Goal: Task Accomplishment & Management: Complete application form

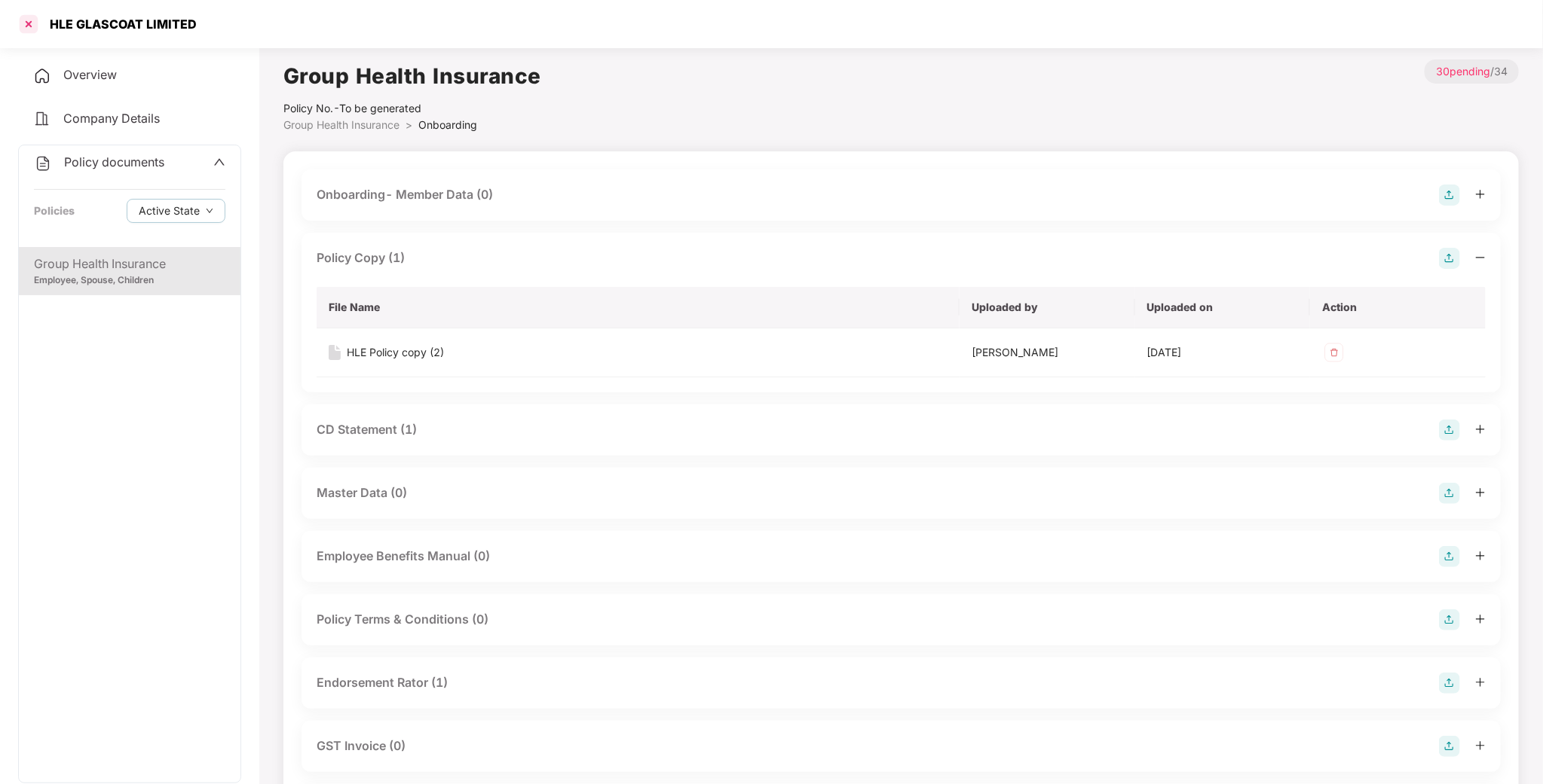
click at [30, 26] on div at bounding box center [28, 24] width 24 height 24
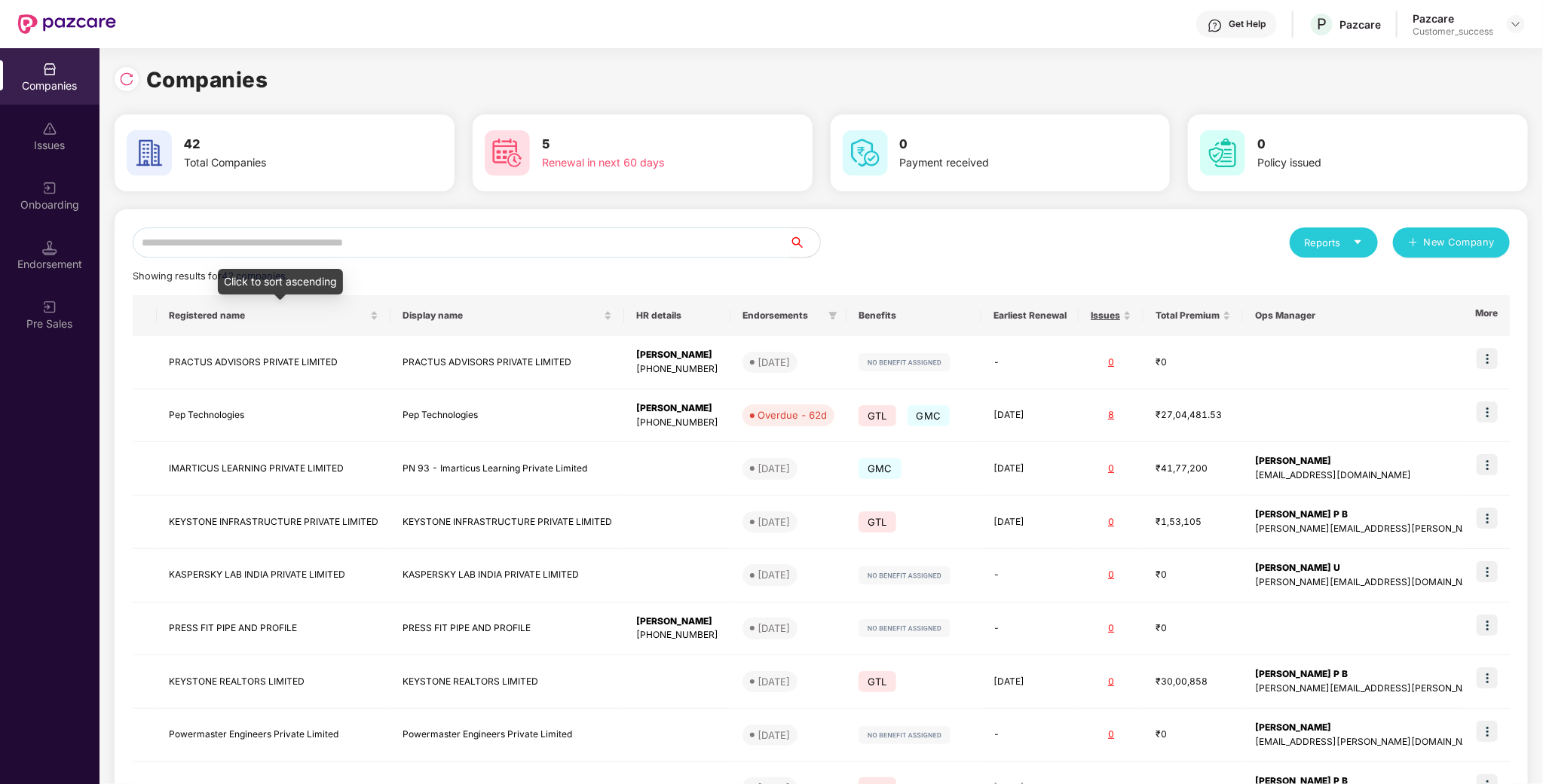
click at [292, 233] on input "text" at bounding box center [461, 243] width 657 height 30
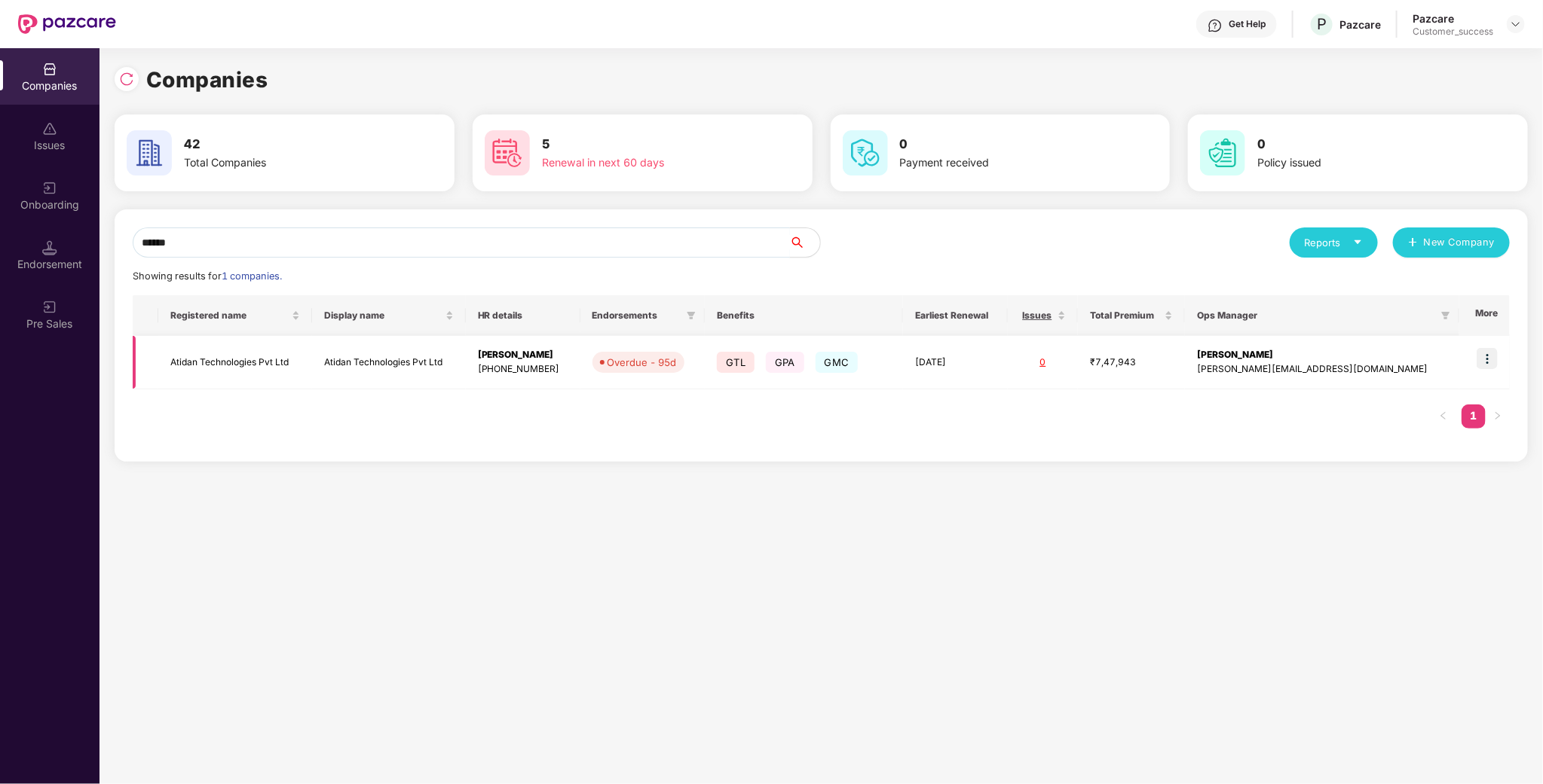
type input "******"
click at [1490, 361] on img at bounding box center [1486, 358] width 21 height 21
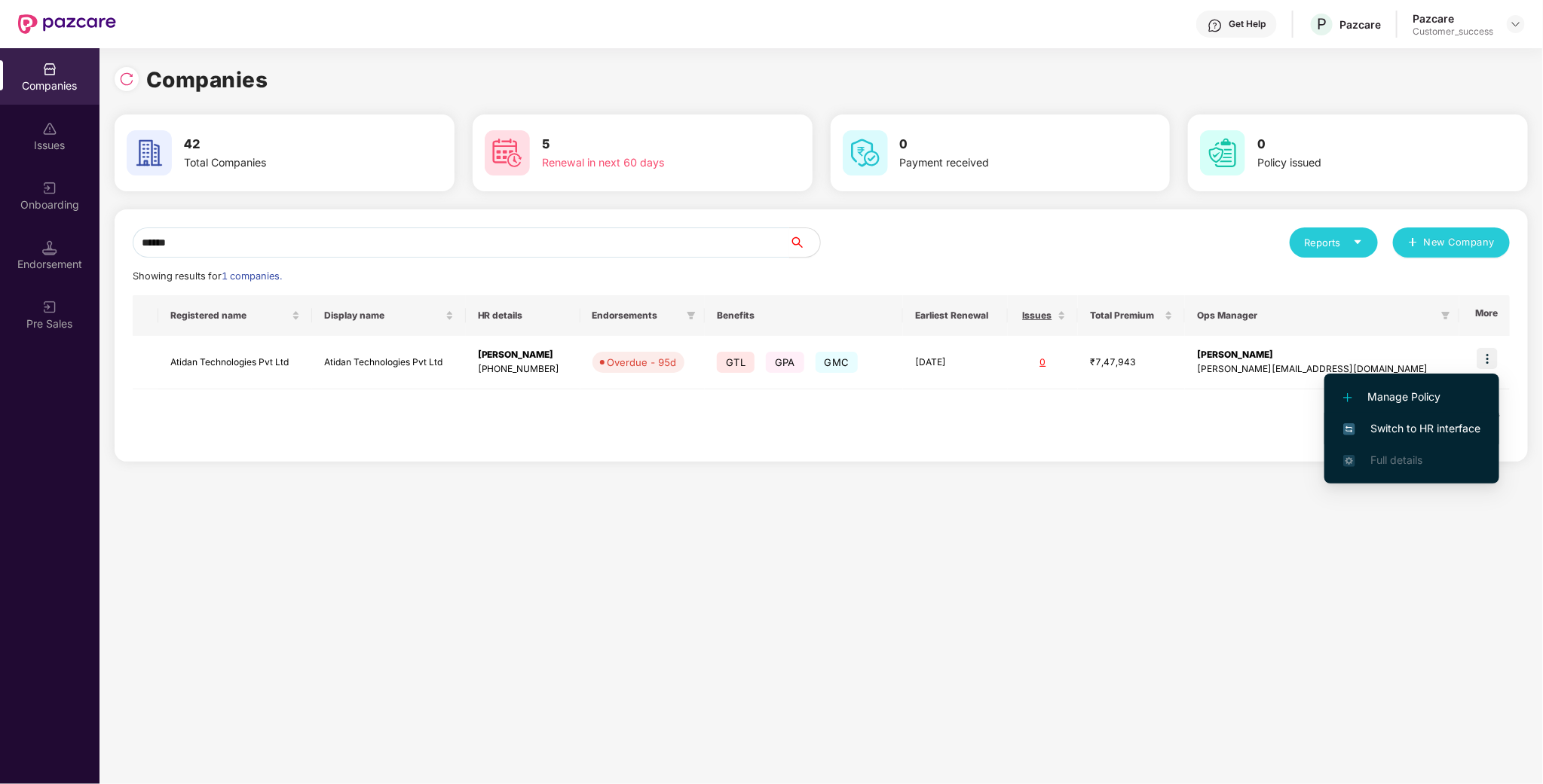
click at [1384, 434] on span "Switch to HR interface" at bounding box center [1411, 429] width 137 height 17
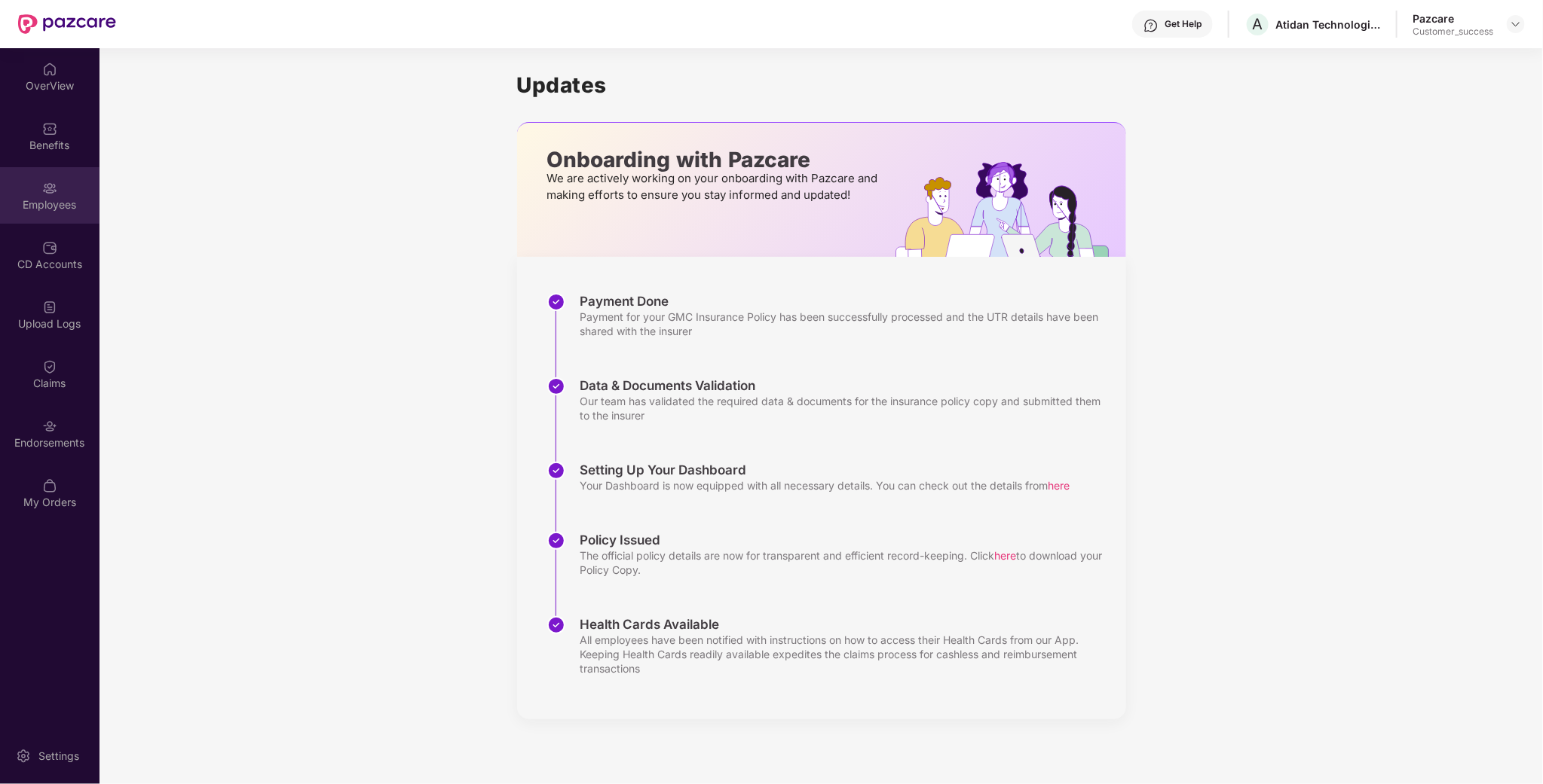
click at [22, 194] on div "Employees" at bounding box center [50, 195] width 100 height 56
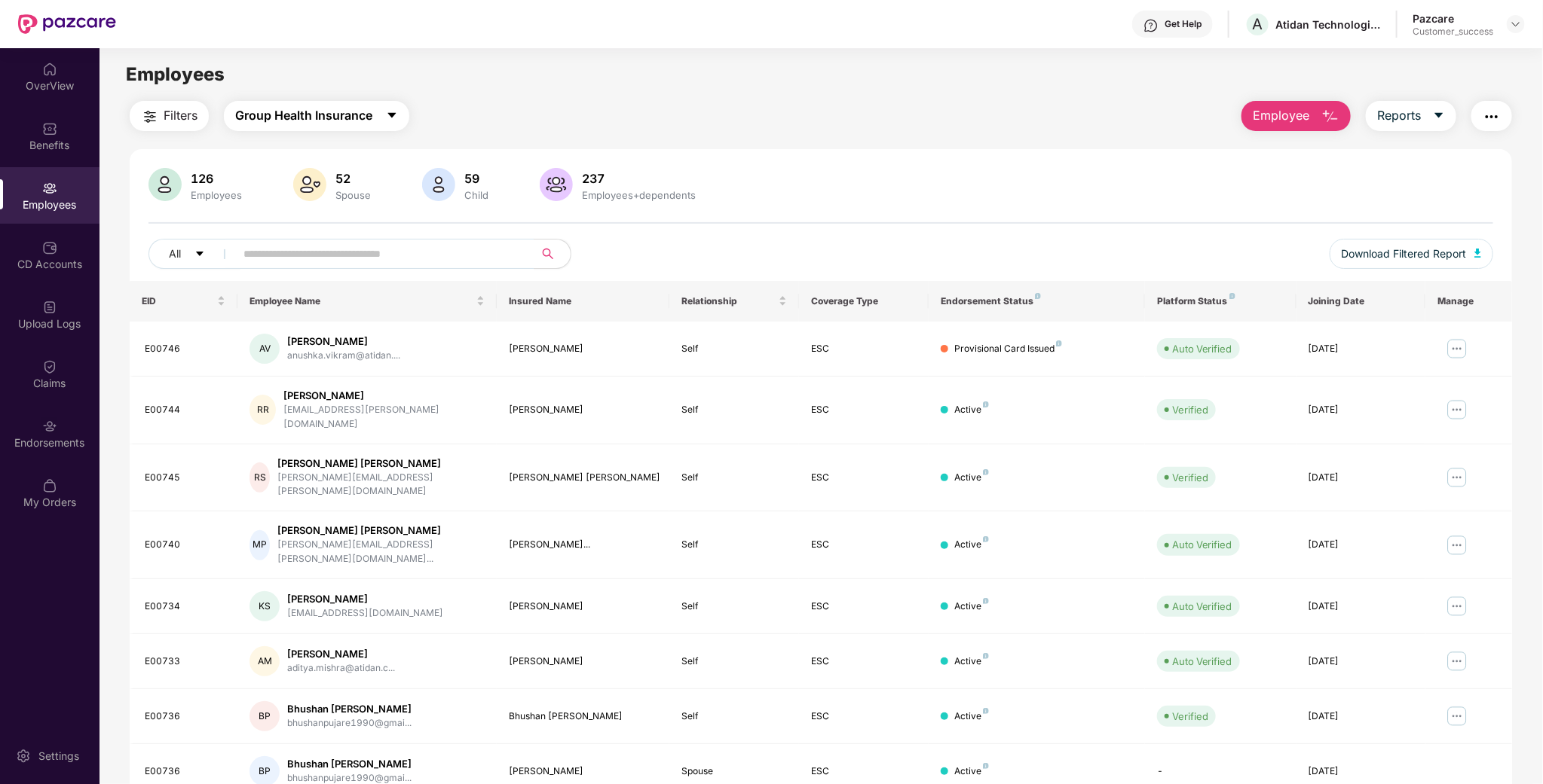
click at [383, 125] on button "Group Health Insurance" at bounding box center [316, 116] width 185 height 30
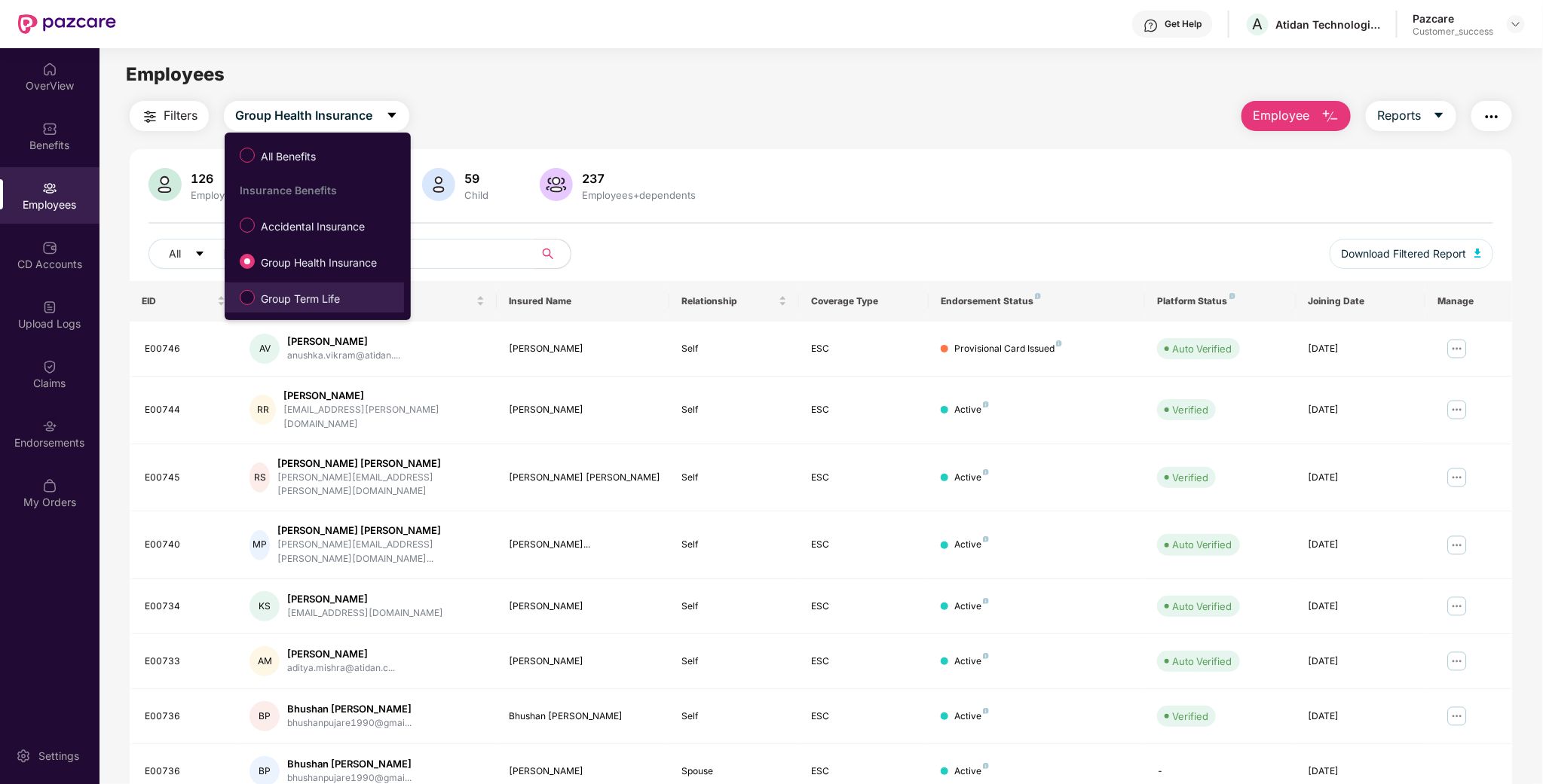
click at [306, 296] on span "Group Term Life" at bounding box center [301, 299] width 91 height 17
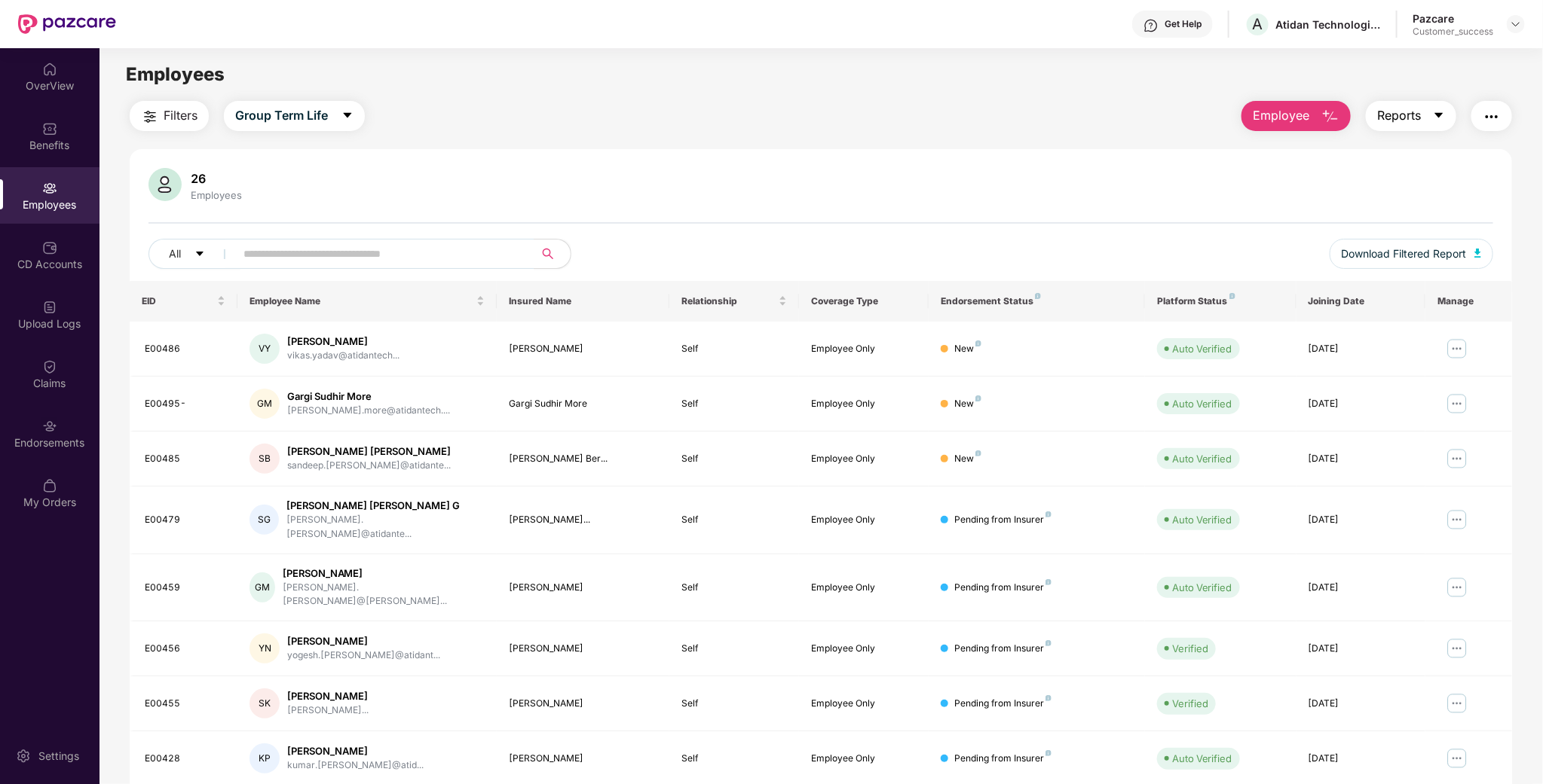
click at [1403, 114] on span "Reports" at bounding box center [1398, 115] width 44 height 19
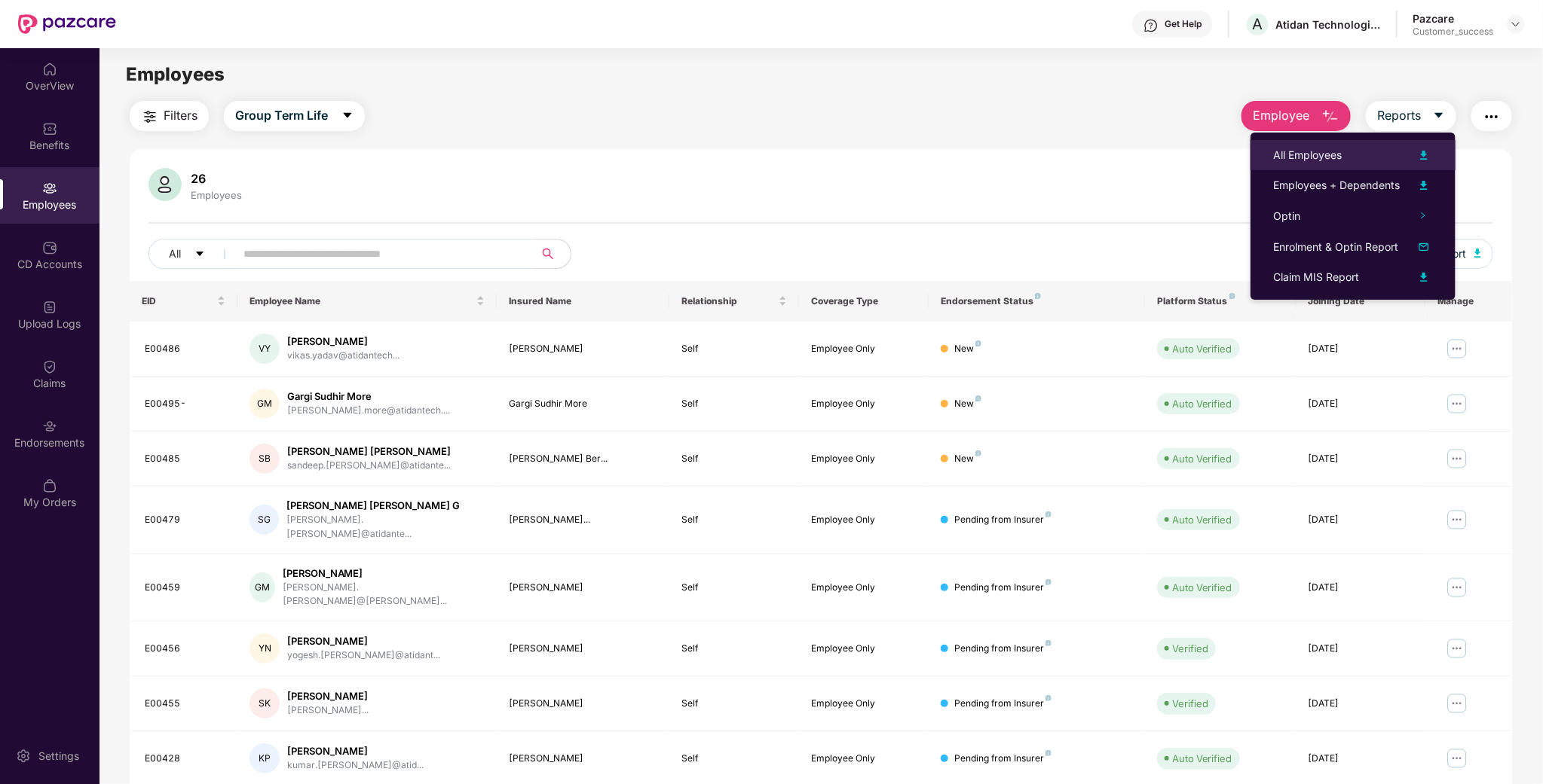
click at [1314, 168] on li "All Employees" at bounding box center [1353, 155] width 205 height 30
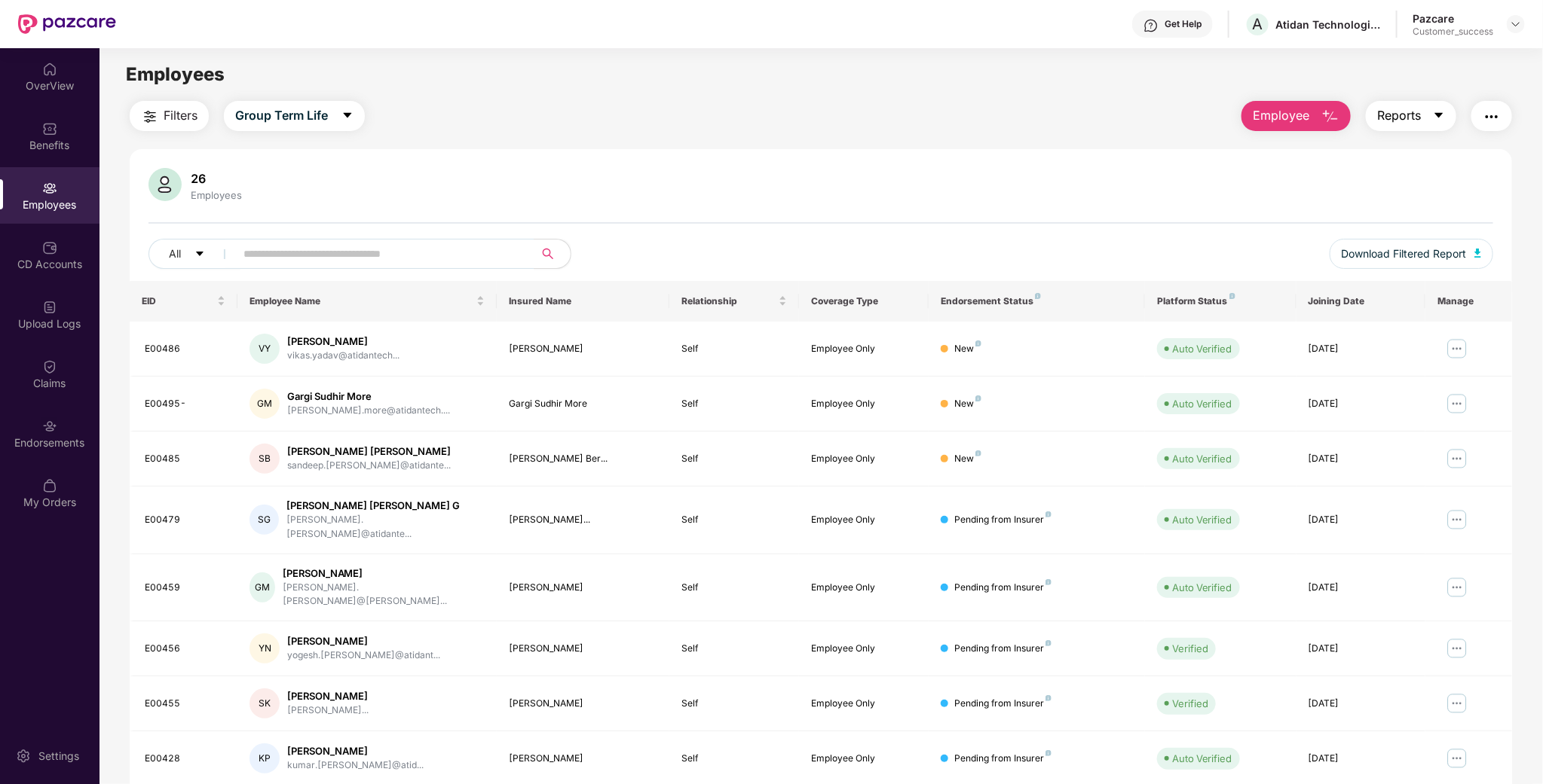
click at [1386, 111] on span "Reports" at bounding box center [1398, 115] width 44 height 19
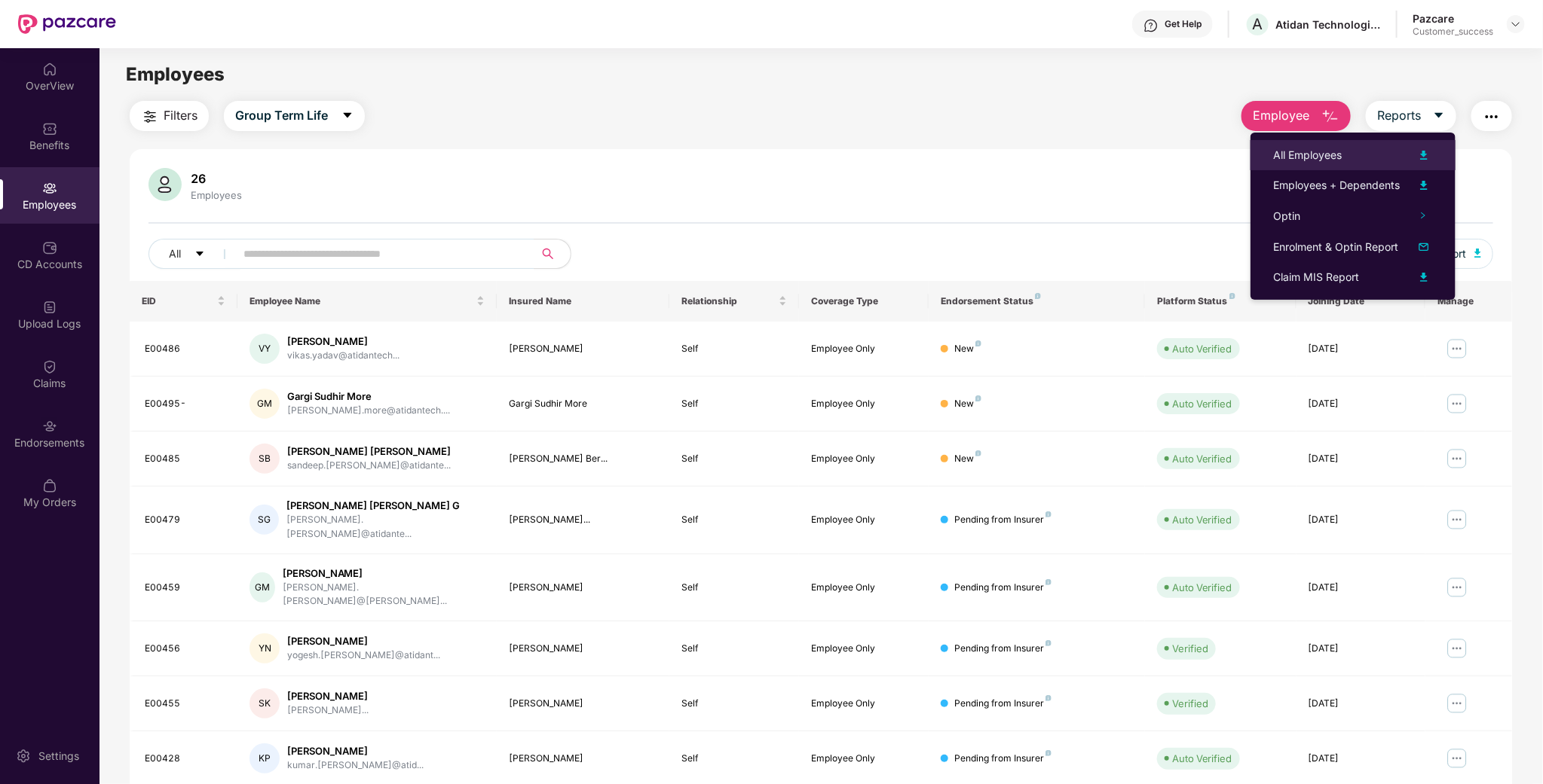
click at [1295, 147] on div "All Employees" at bounding box center [1307, 155] width 69 height 17
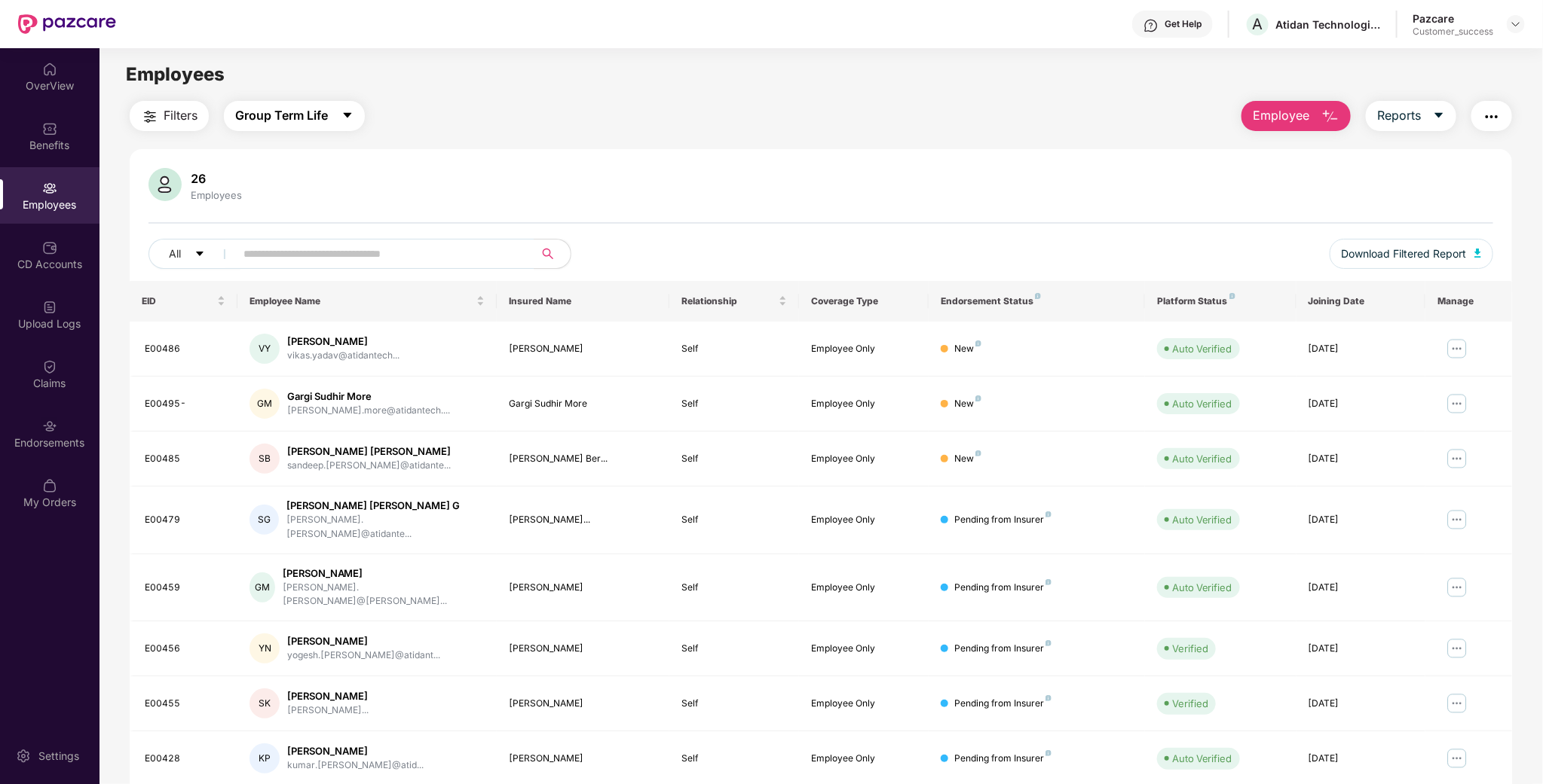
click at [324, 125] on button "Group Term Life" at bounding box center [294, 116] width 141 height 30
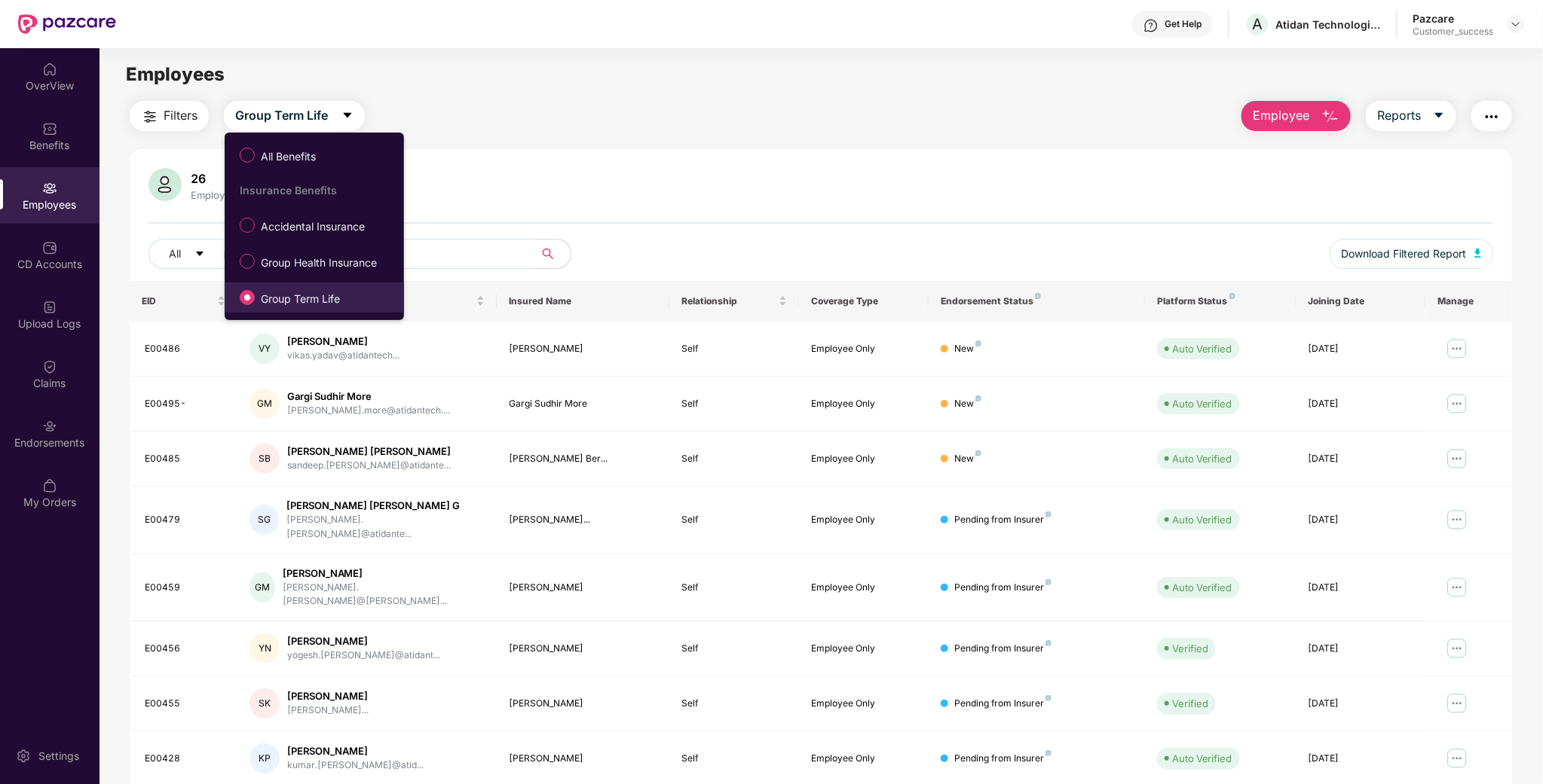
click at [315, 292] on span "Group Term Life" at bounding box center [301, 299] width 91 height 17
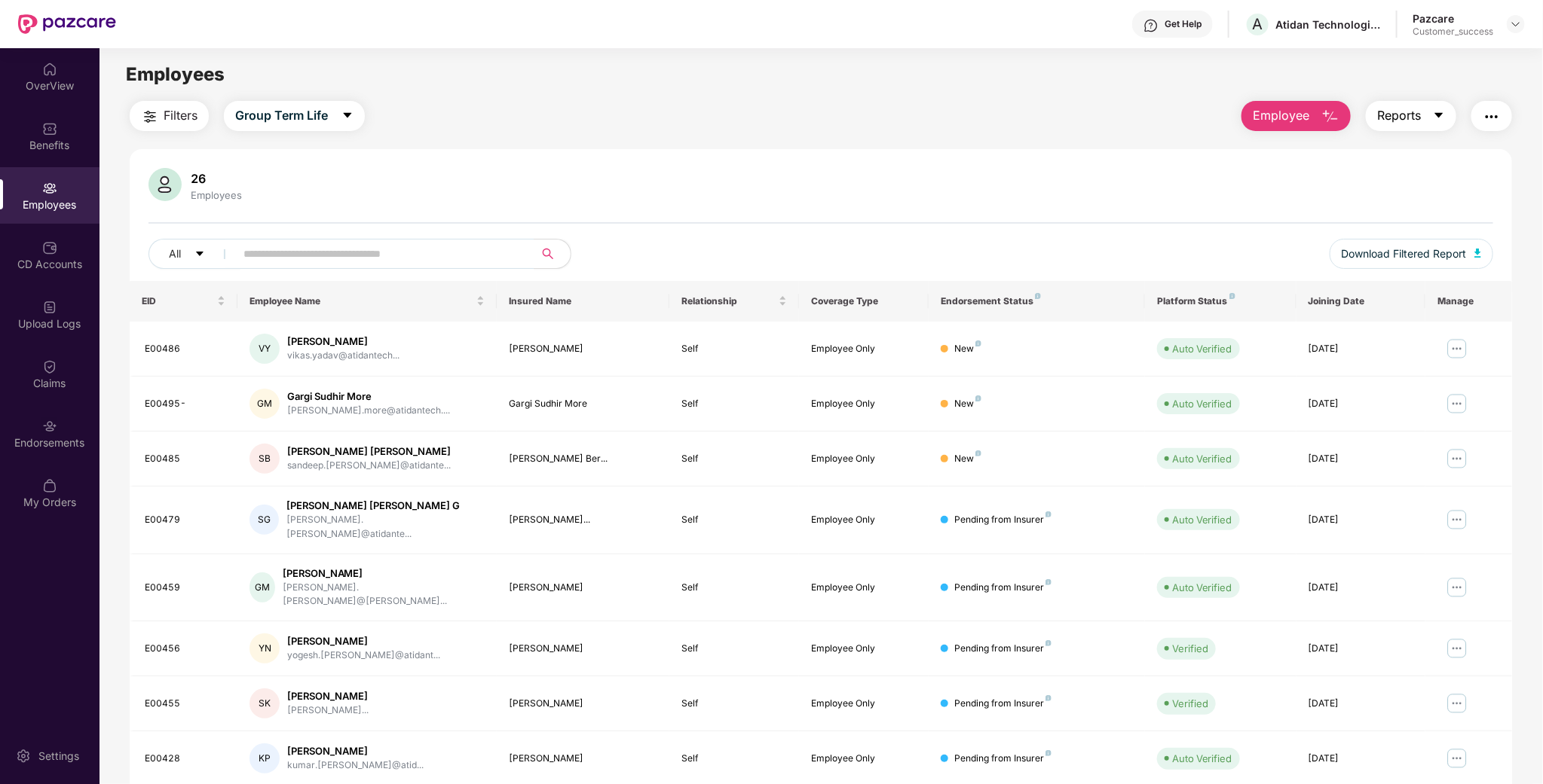
click at [1382, 117] on span "Reports" at bounding box center [1398, 115] width 44 height 19
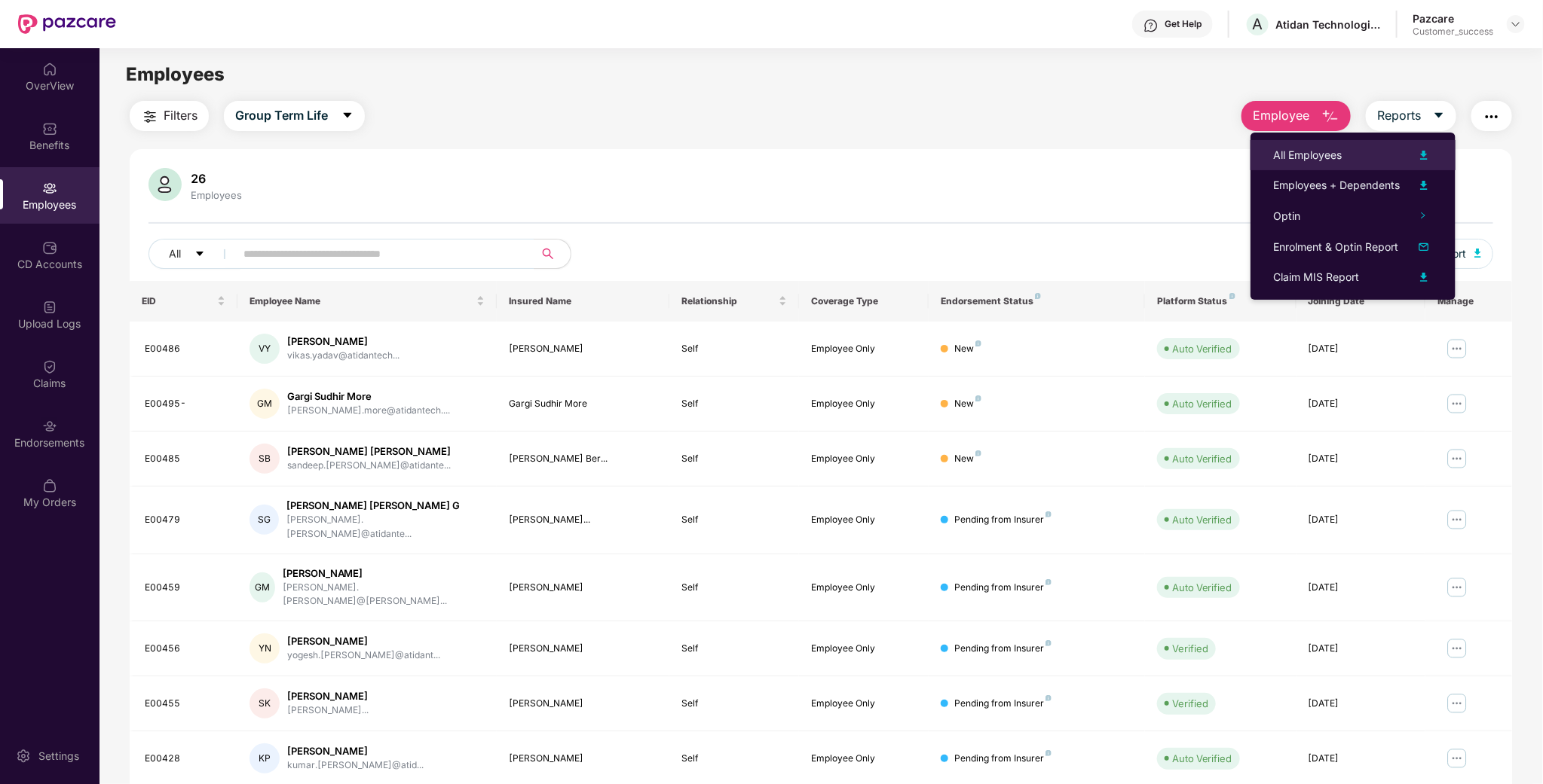
click at [1287, 160] on div "All Employees" at bounding box center [1307, 155] width 69 height 17
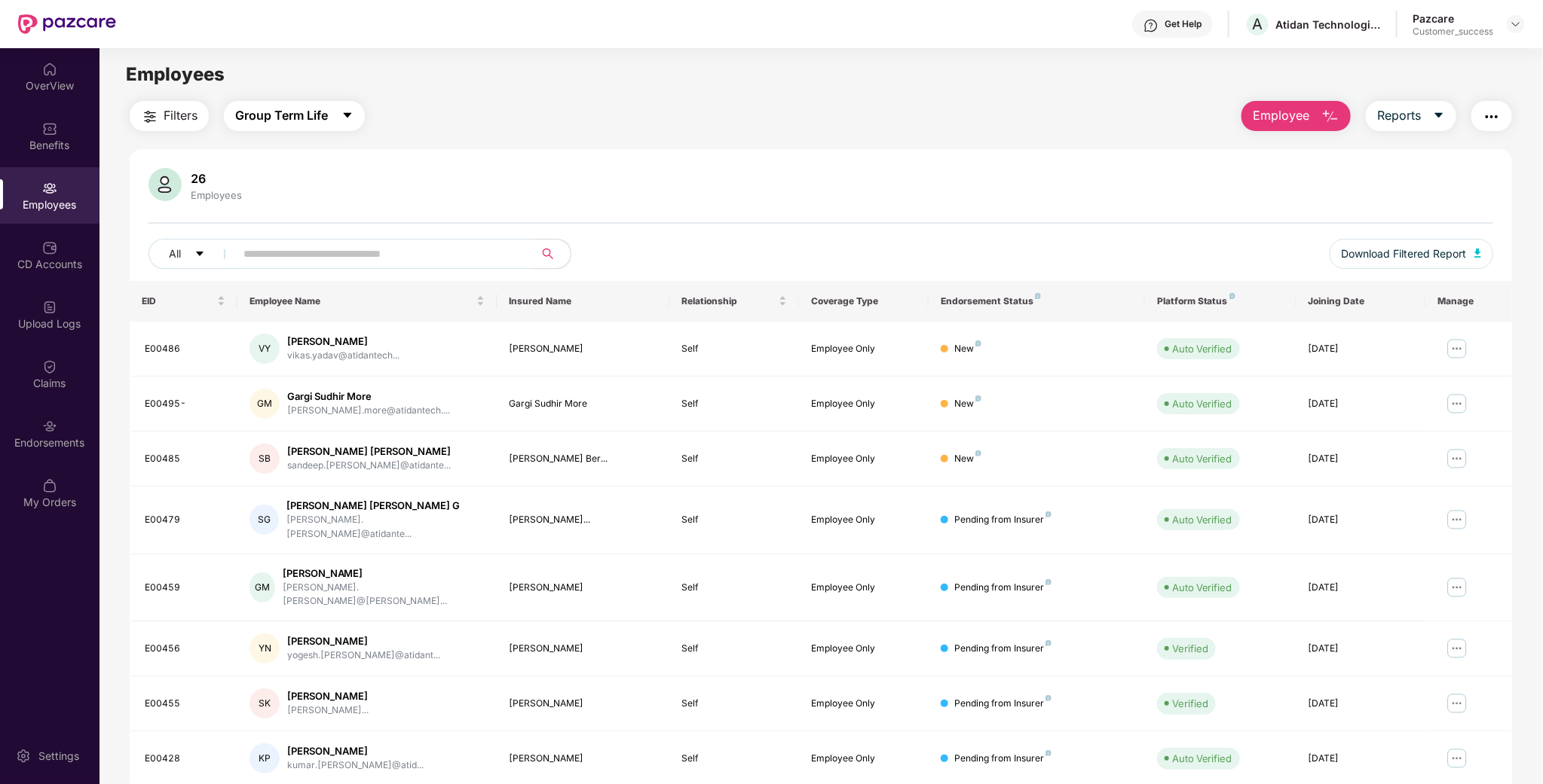
click at [358, 123] on button "Group Term Life" at bounding box center [294, 116] width 141 height 30
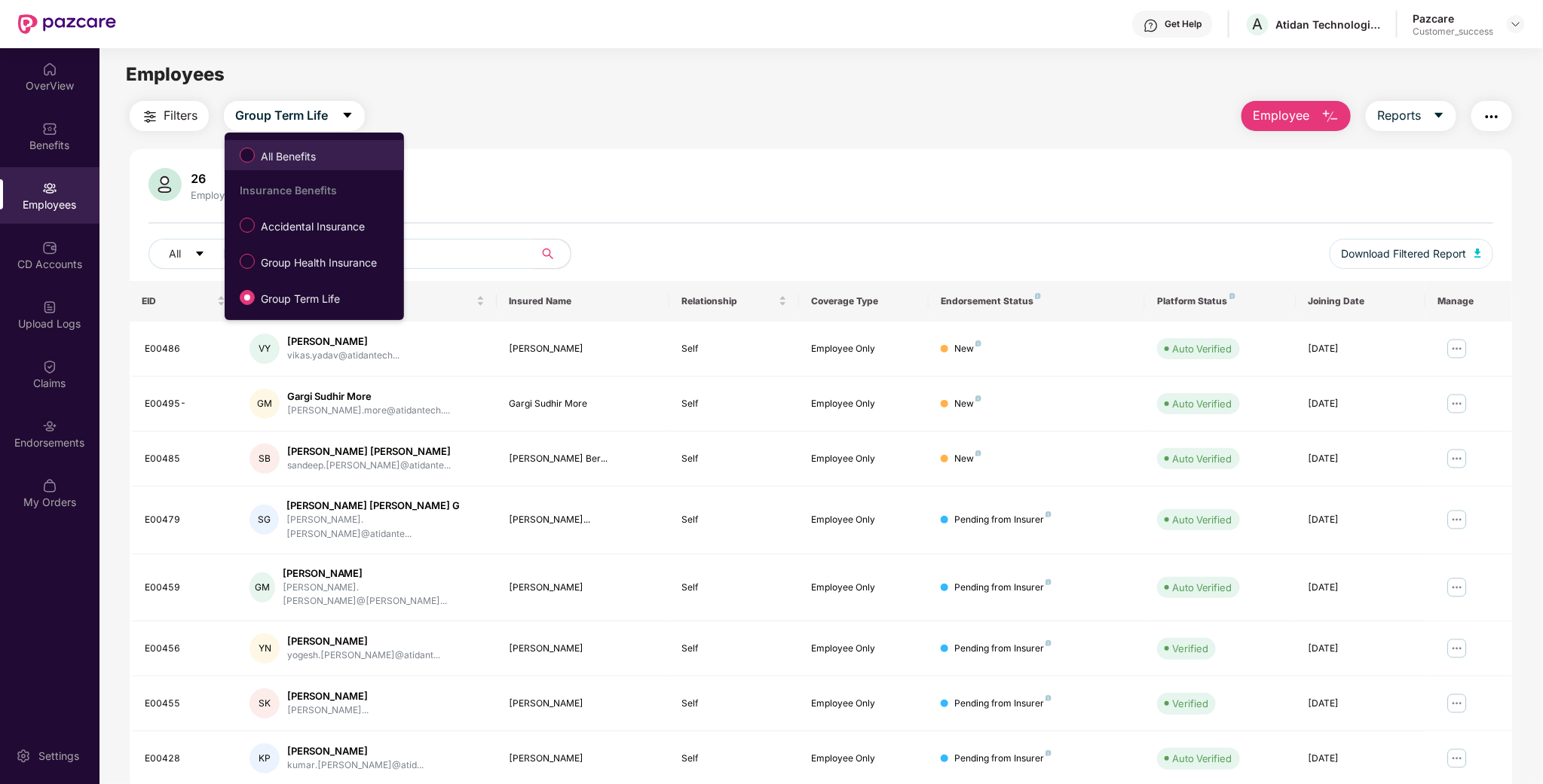
click at [303, 154] on span "All Benefits" at bounding box center [288, 157] width 67 height 17
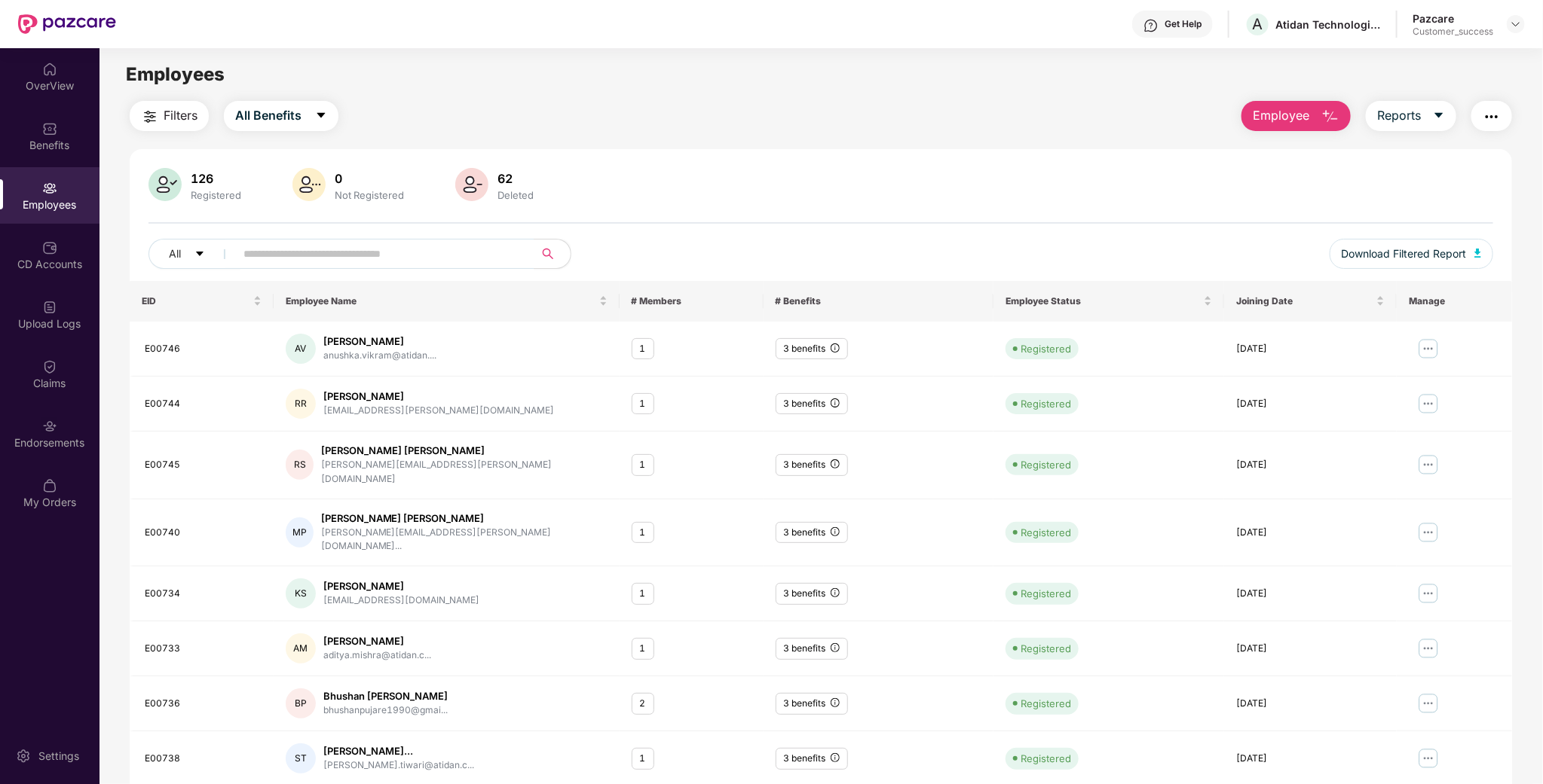
click at [1285, 117] on span "Employee" at bounding box center [1280, 115] width 57 height 19
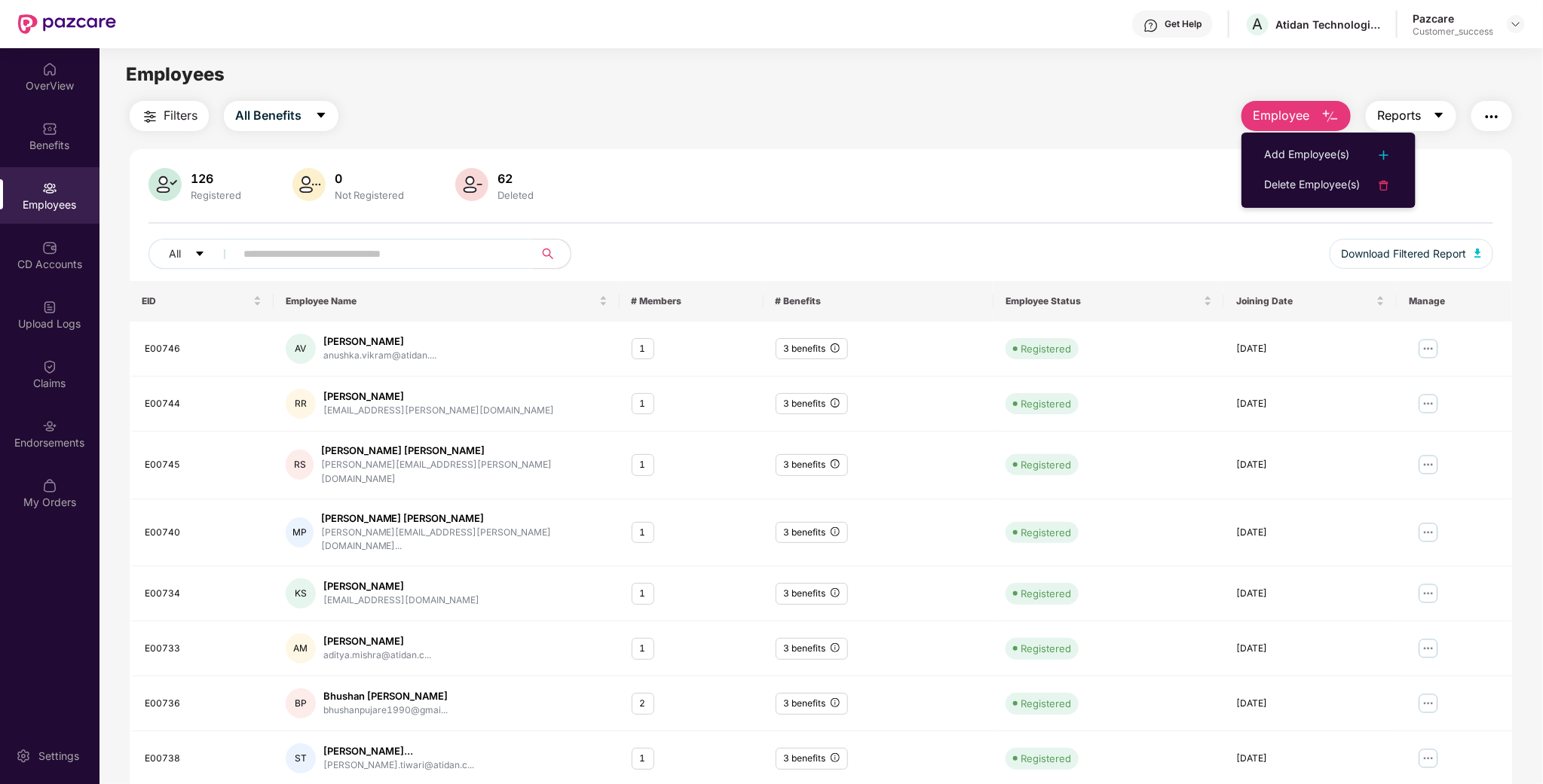
click at [1368, 125] on button "Reports" at bounding box center [1411, 116] width 91 height 30
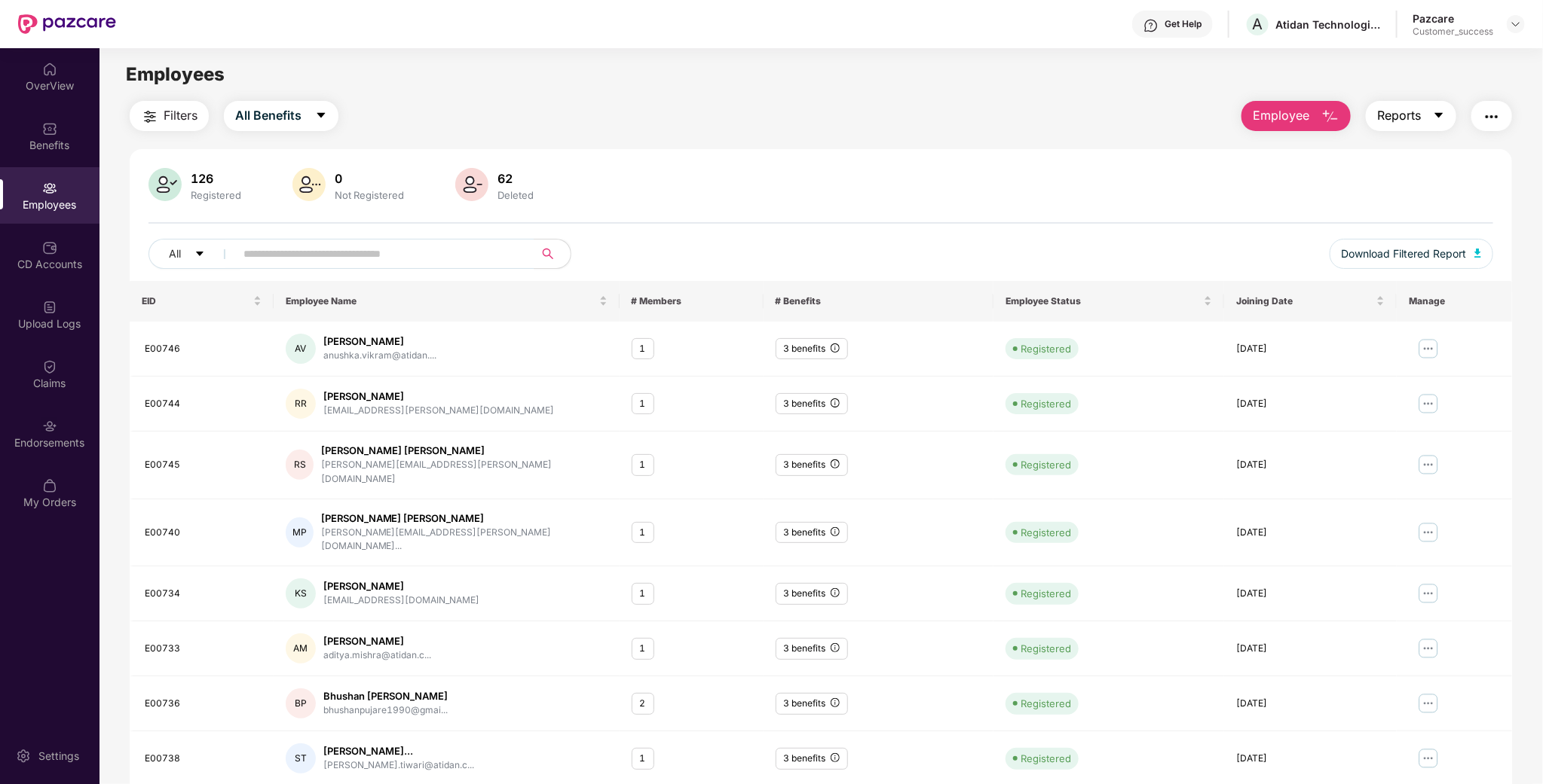
click at [1387, 110] on span "Reports" at bounding box center [1398, 115] width 44 height 19
click at [1373, 110] on button "Reports" at bounding box center [1411, 116] width 91 height 30
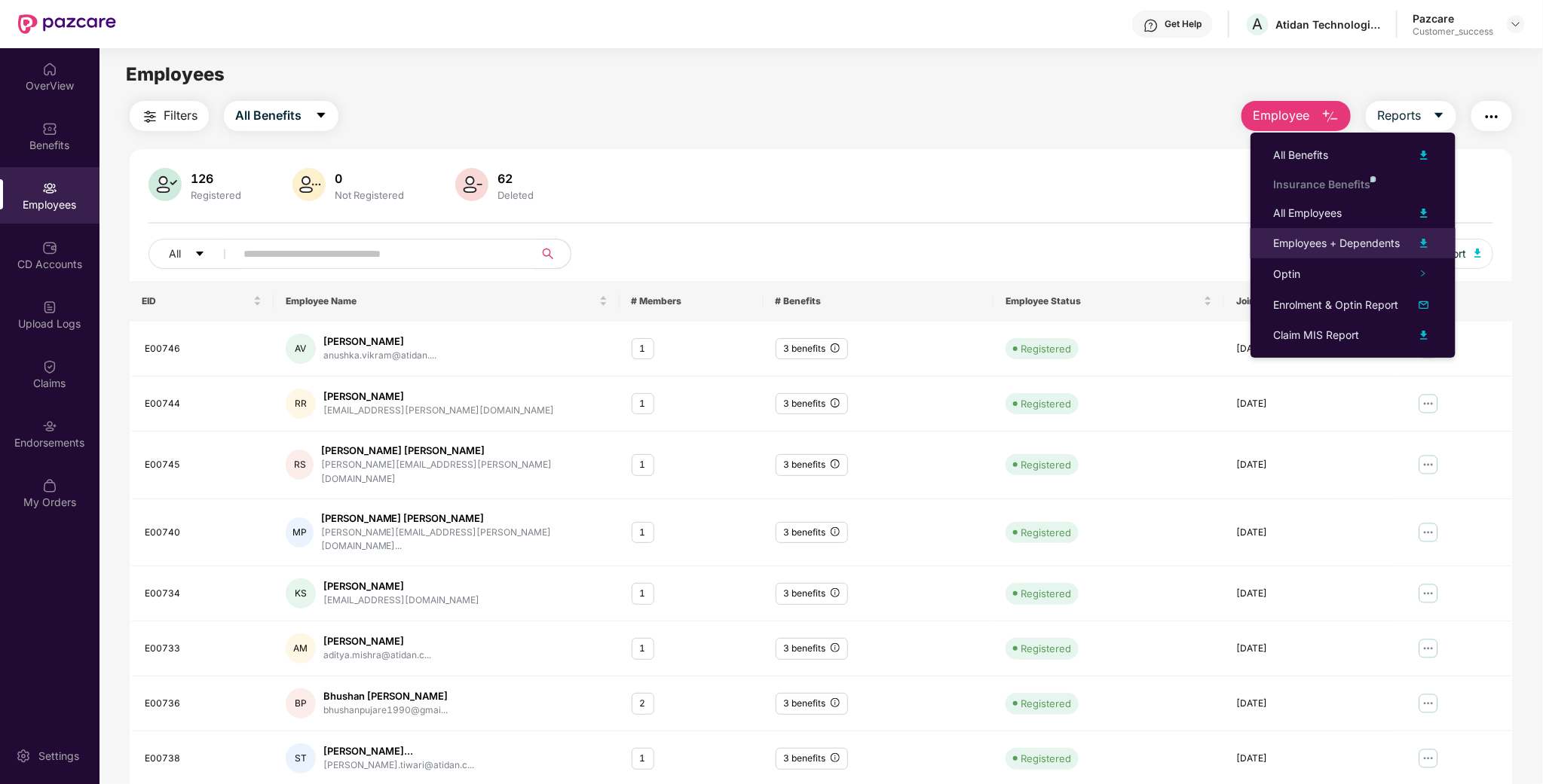
click at [1323, 238] on div "Employees + Dependents" at bounding box center [1336, 243] width 126 height 17
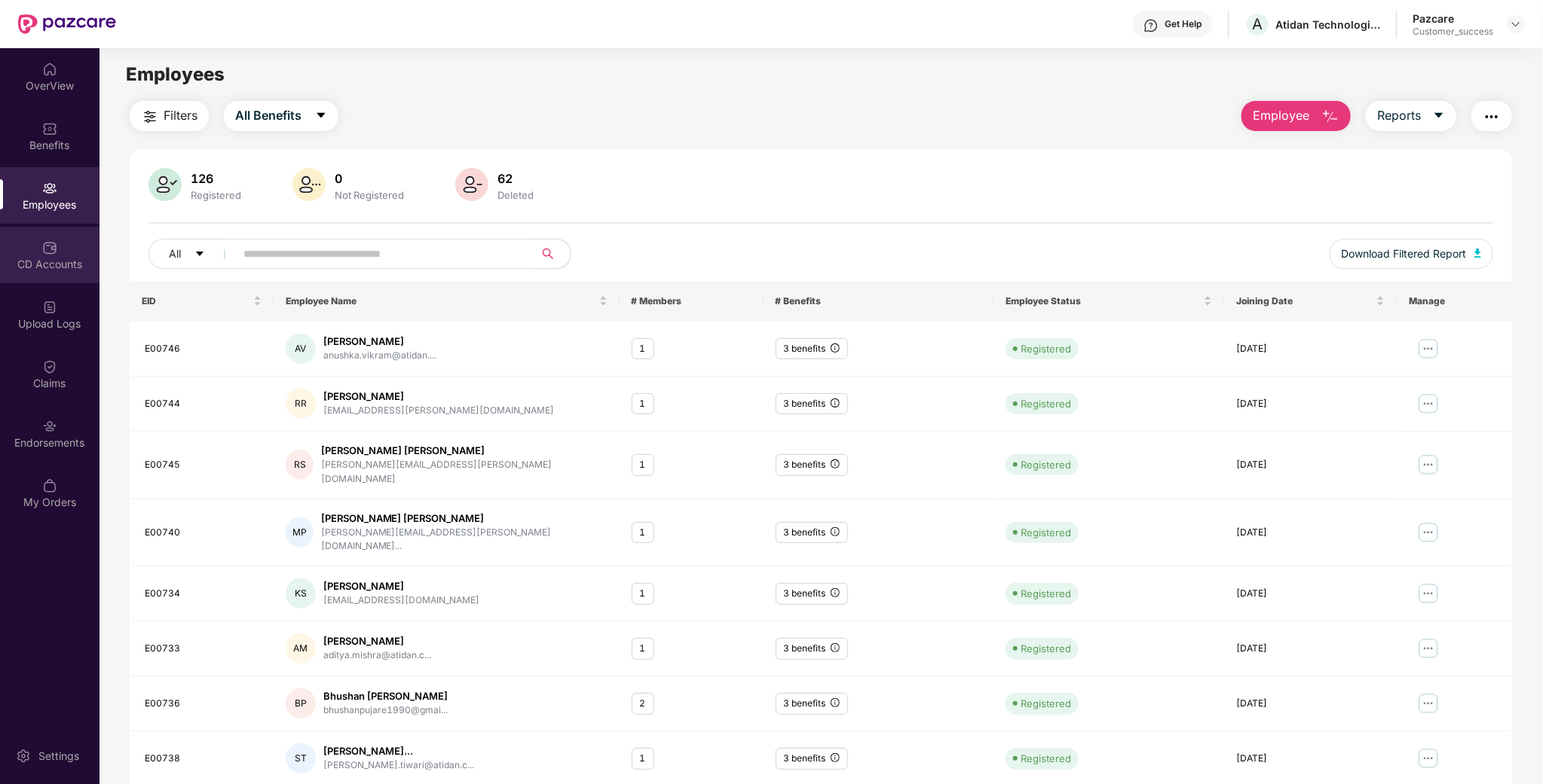
click at [61, 249] on div "CD Accounts" at bounding box center [50, 255] width 100 height 56
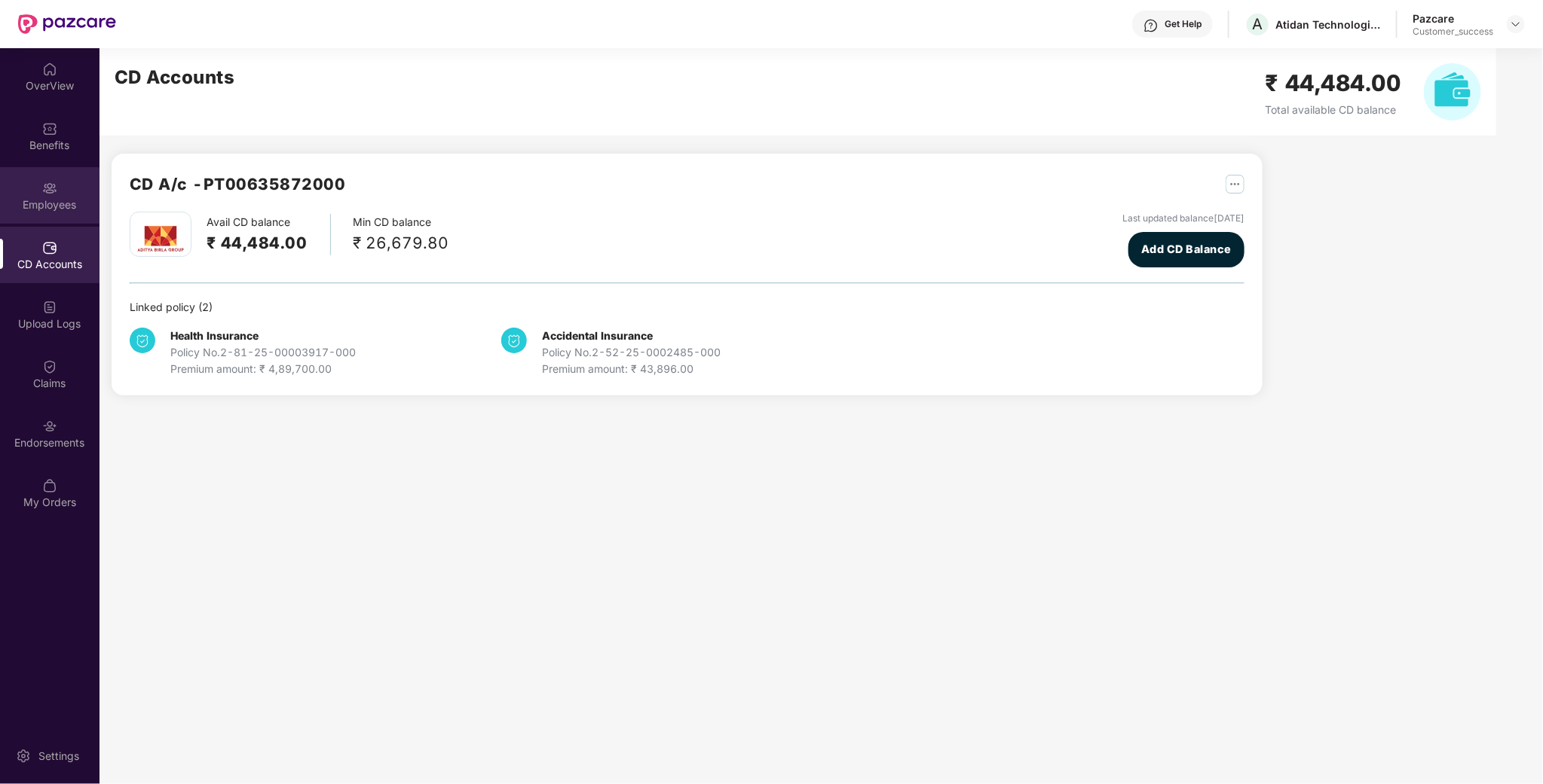
click at [34, 190] on div "Employees" at bounding box center [50, 195] width 100 height 56
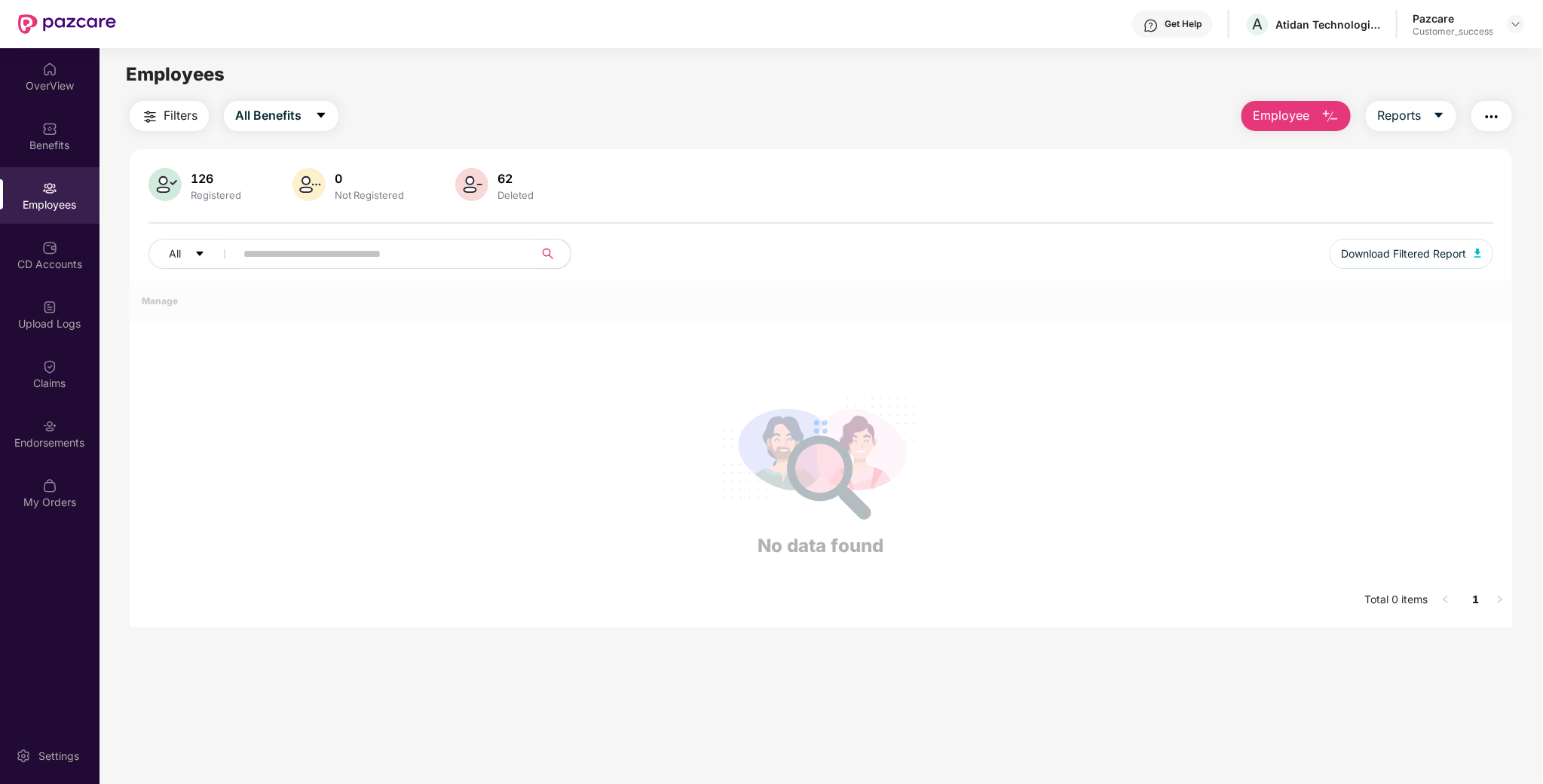
click at [35, 198] on div "Employees" at bounding box center [50, 205] width 100 height 15
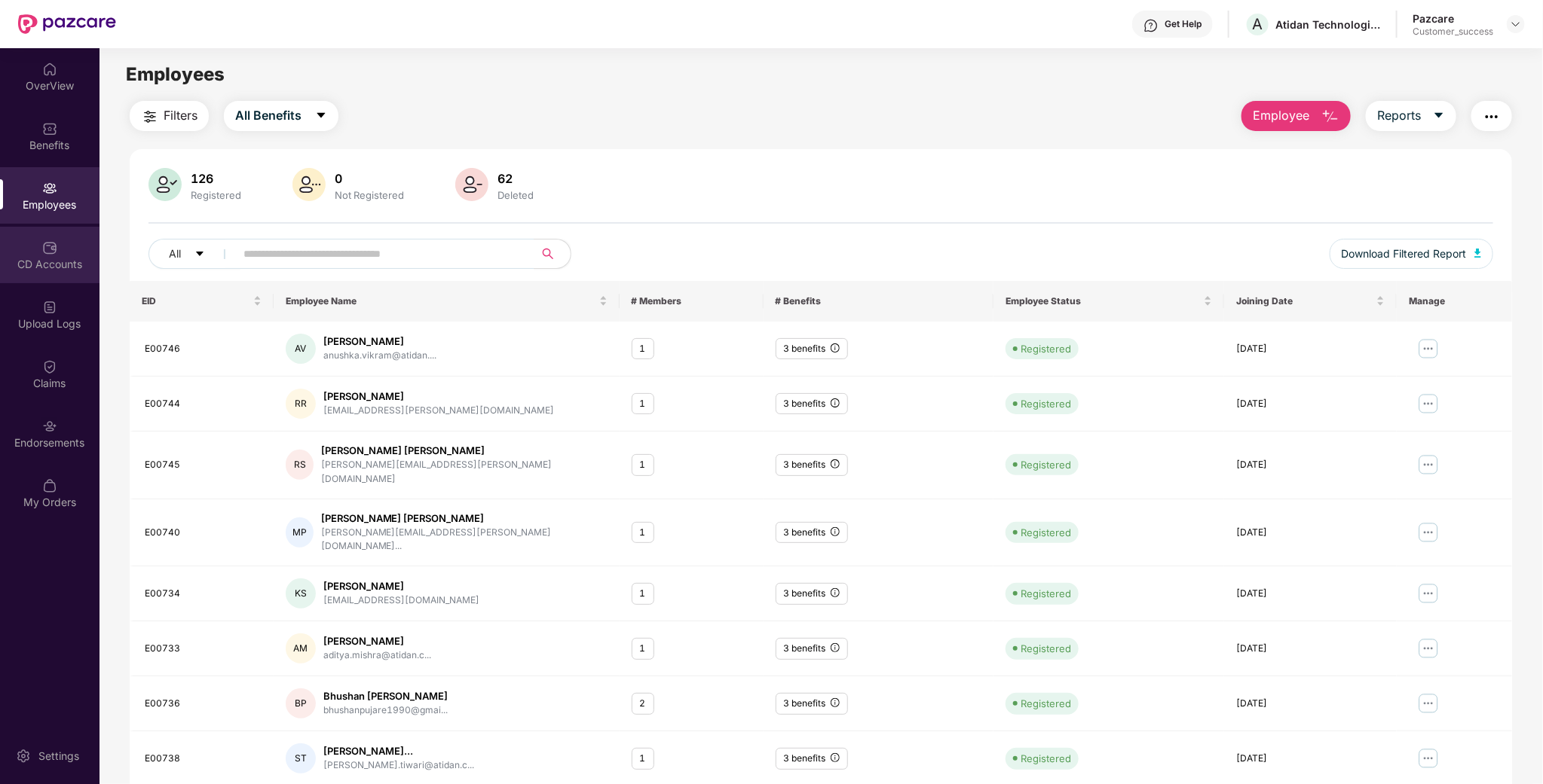
click at [41, 233] on div "CD Accounts" at bounding box center [50, 255] width 100 height 56
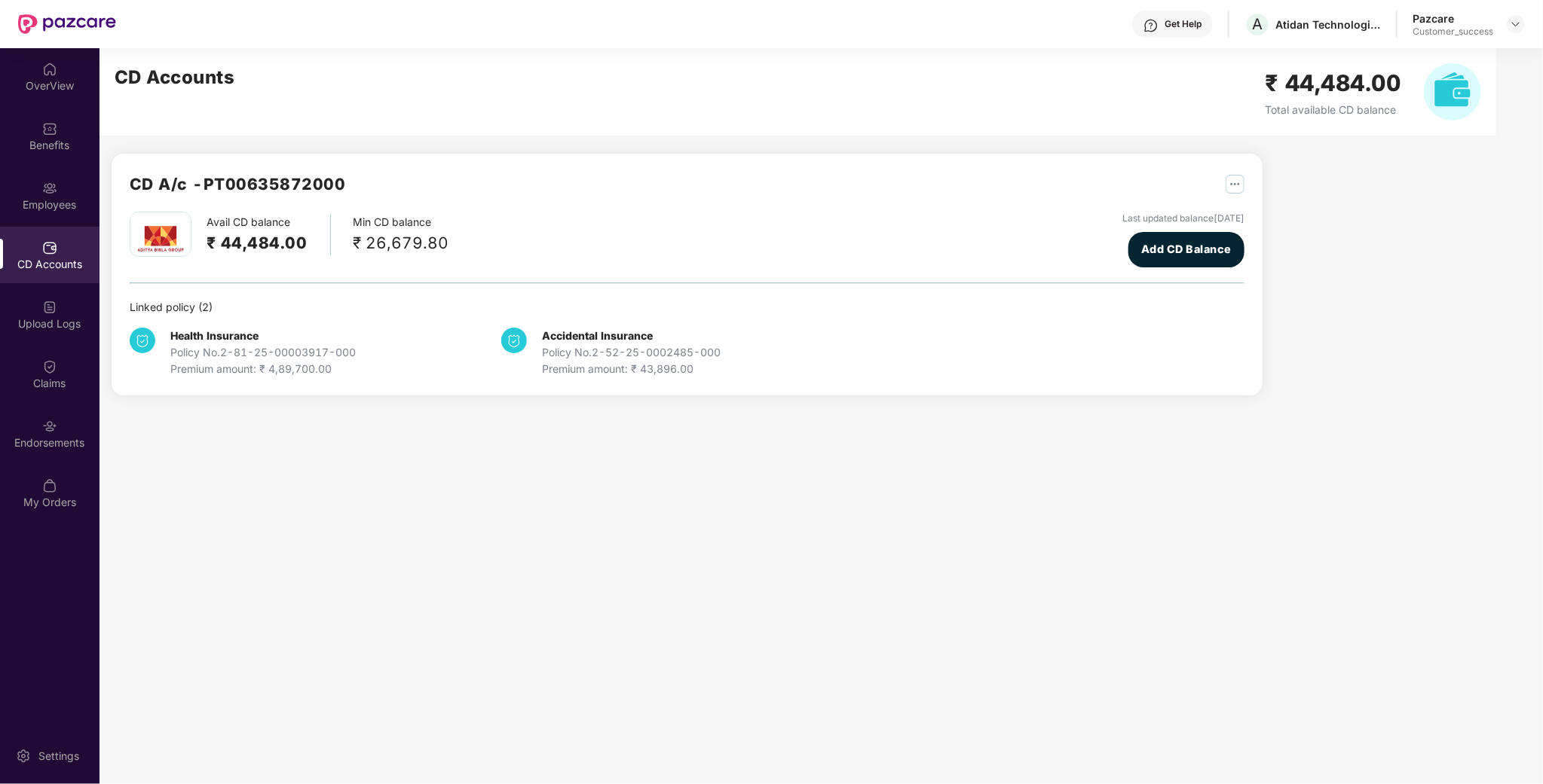
click at [1496, 26] on div "Pazcare Customer_success" at bounding box center [1468, 25] width 112 height 27
click at [1509, 20] on div at bounding box center [1516, 24] width 18 height 18
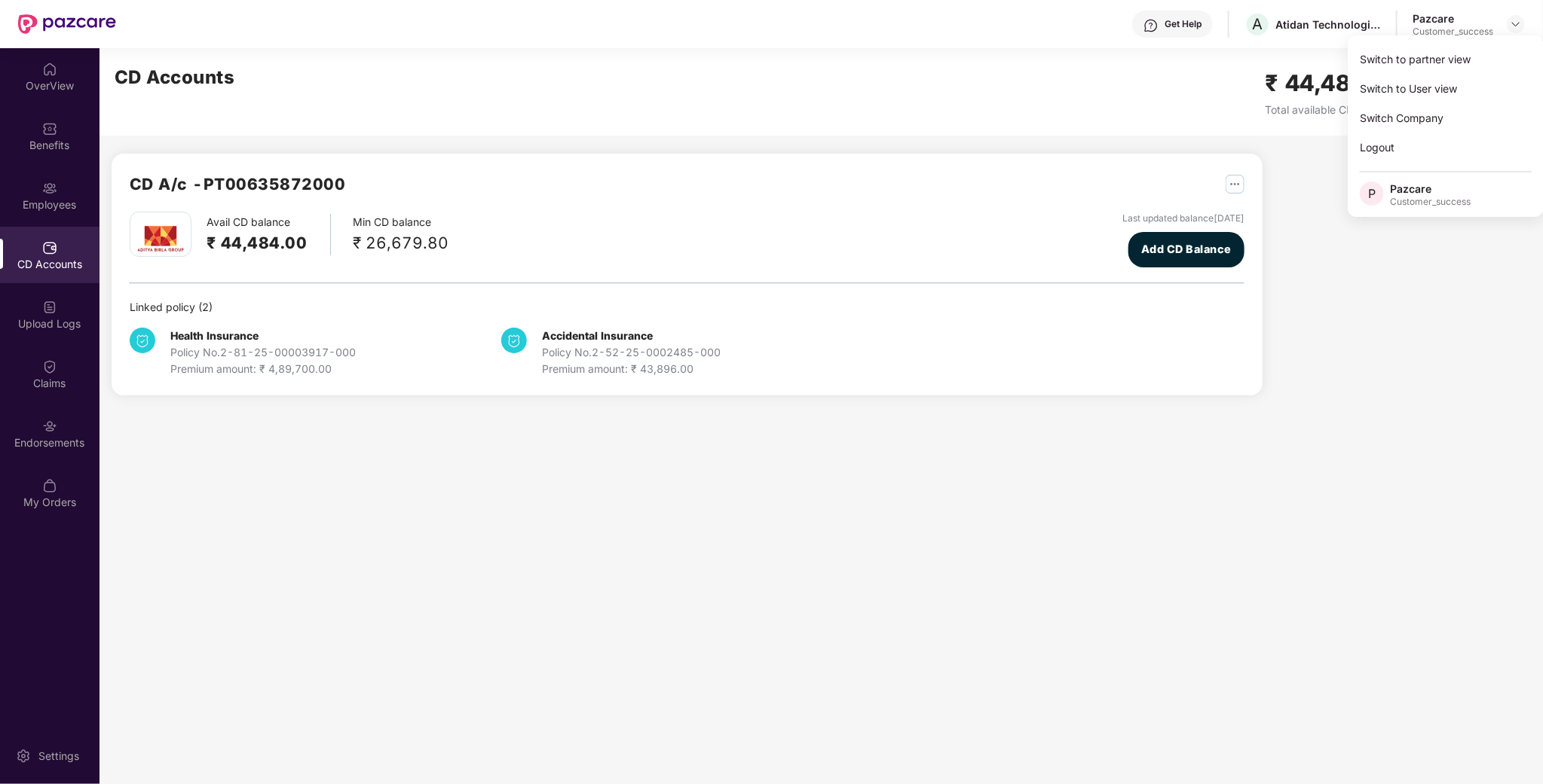
click at [27, 257] on div "CD Accounts" at bounding box center [50, 264] width 100 height 15
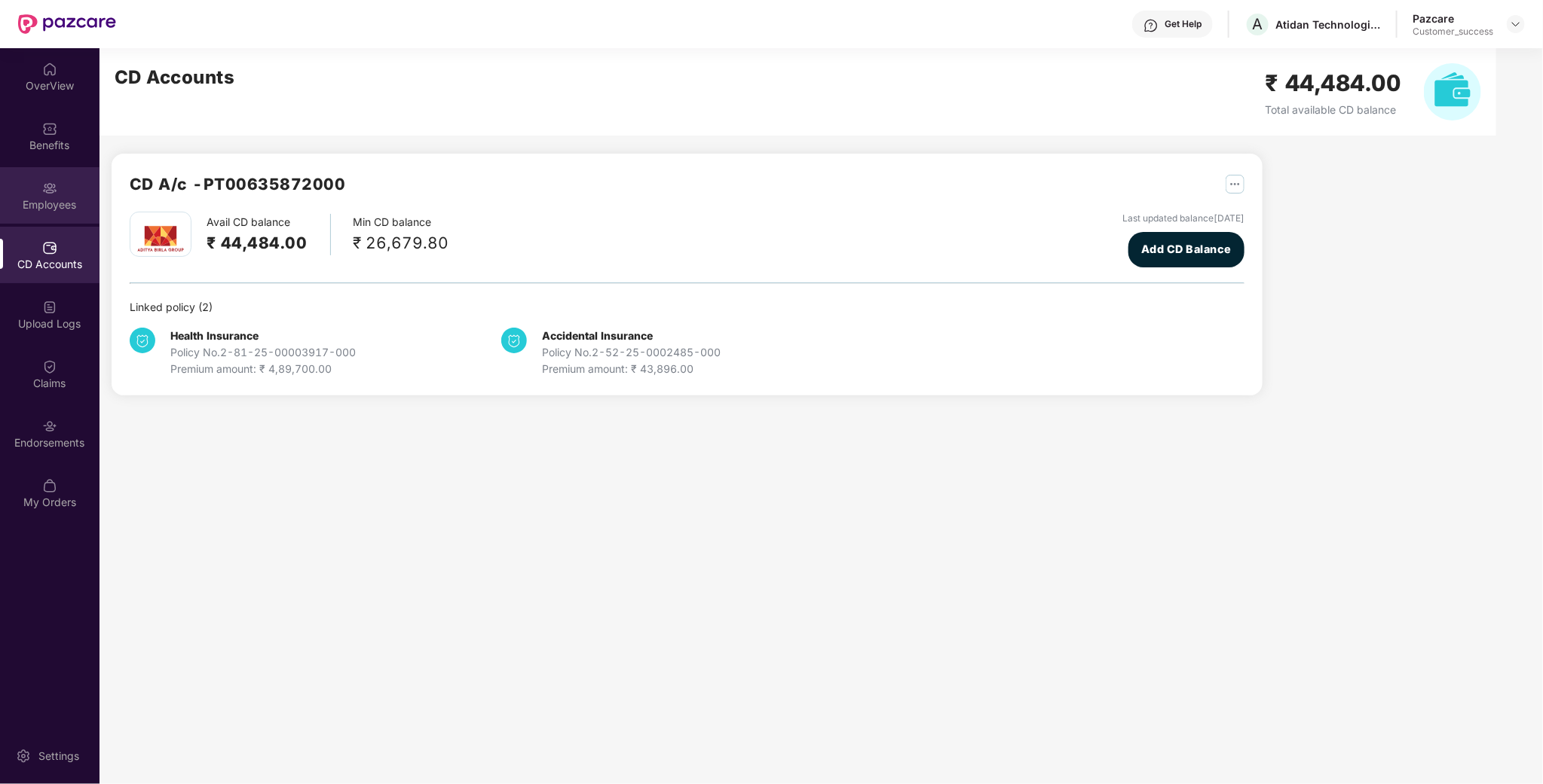
click at [76, 201] on div "Employees" at bounding box center [50, 205] width 100 height 15
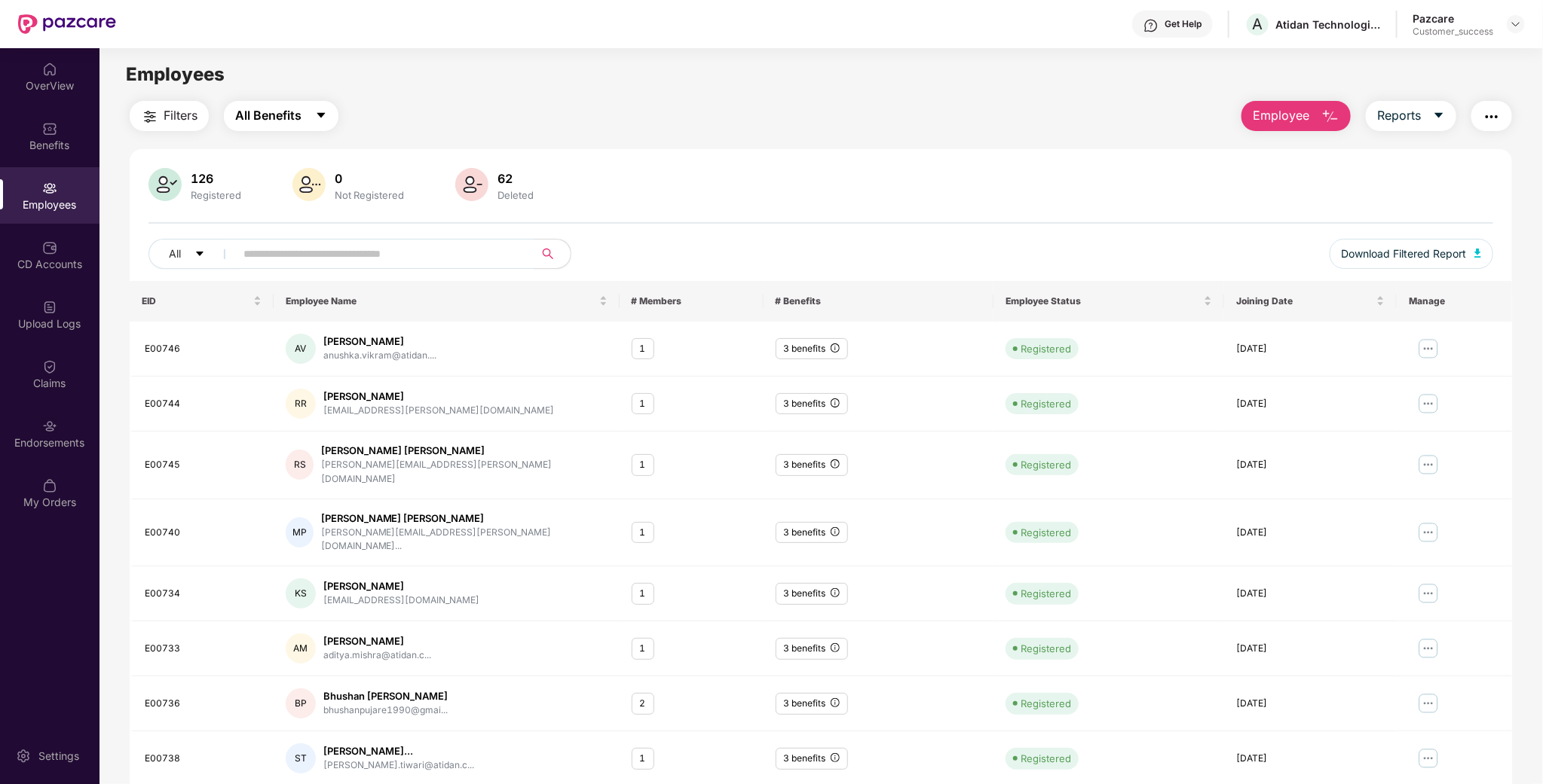
click at [297, 120] on span "All Benefits" at bounding box center [268, 115] width 66 height 19
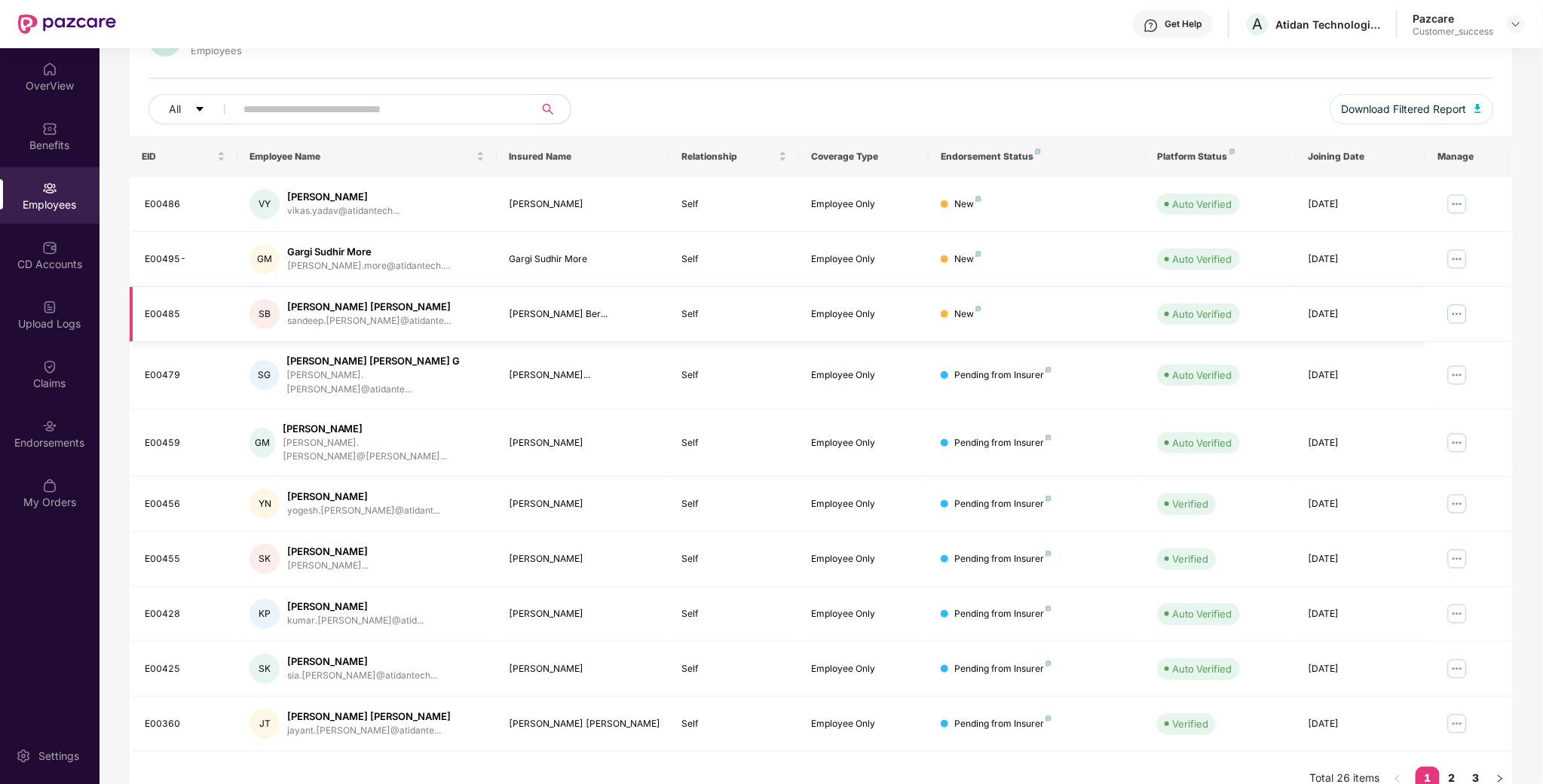
scroll to position [145, 0]
click at [1454, 766] on link "2" at bounding box center [1451, 777] width 24 height 22
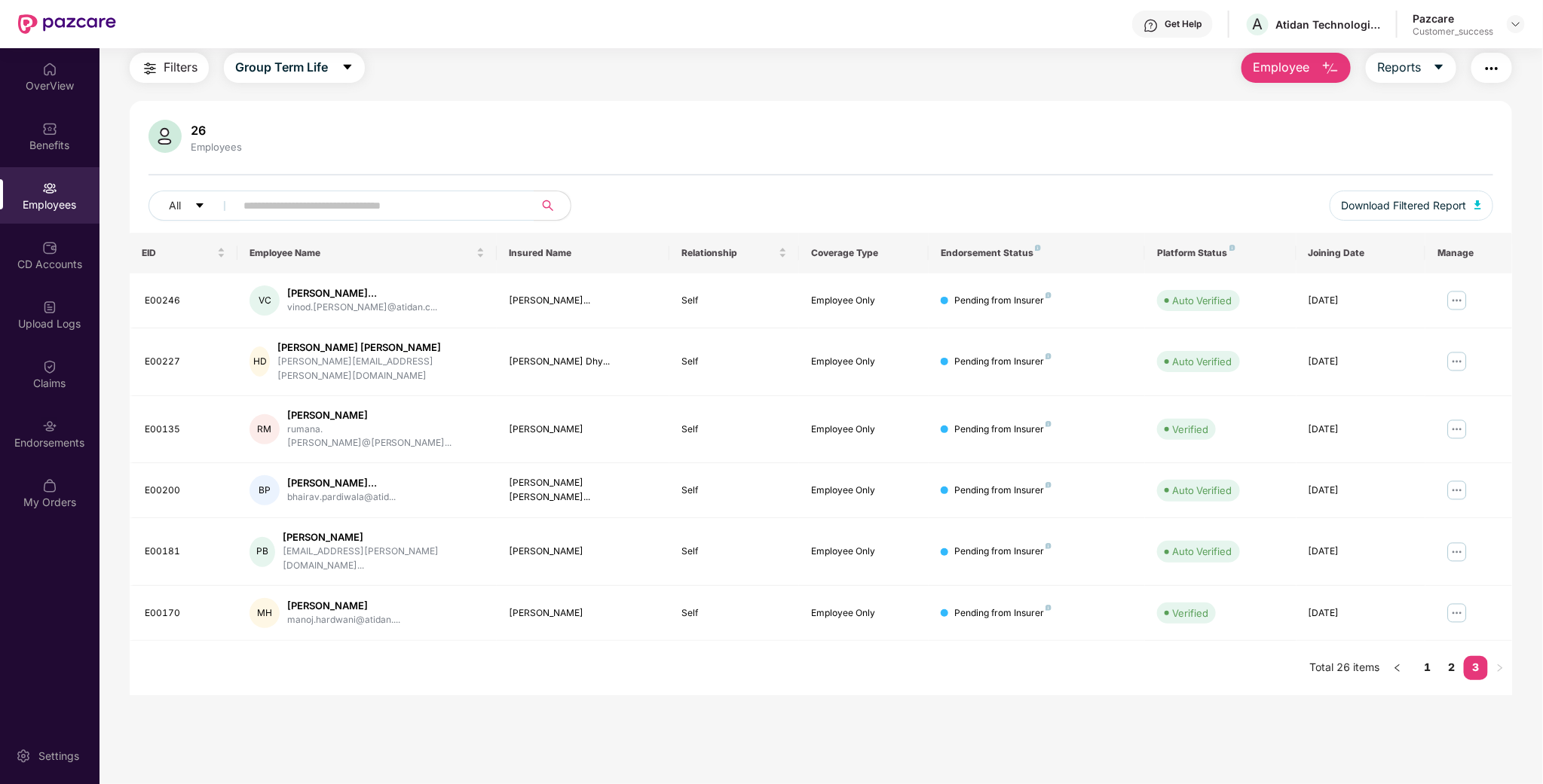
scroll to position [48, 0]
click at [1424, 656] on link "1" at bounding box center [1427, 667] width 24 height 22
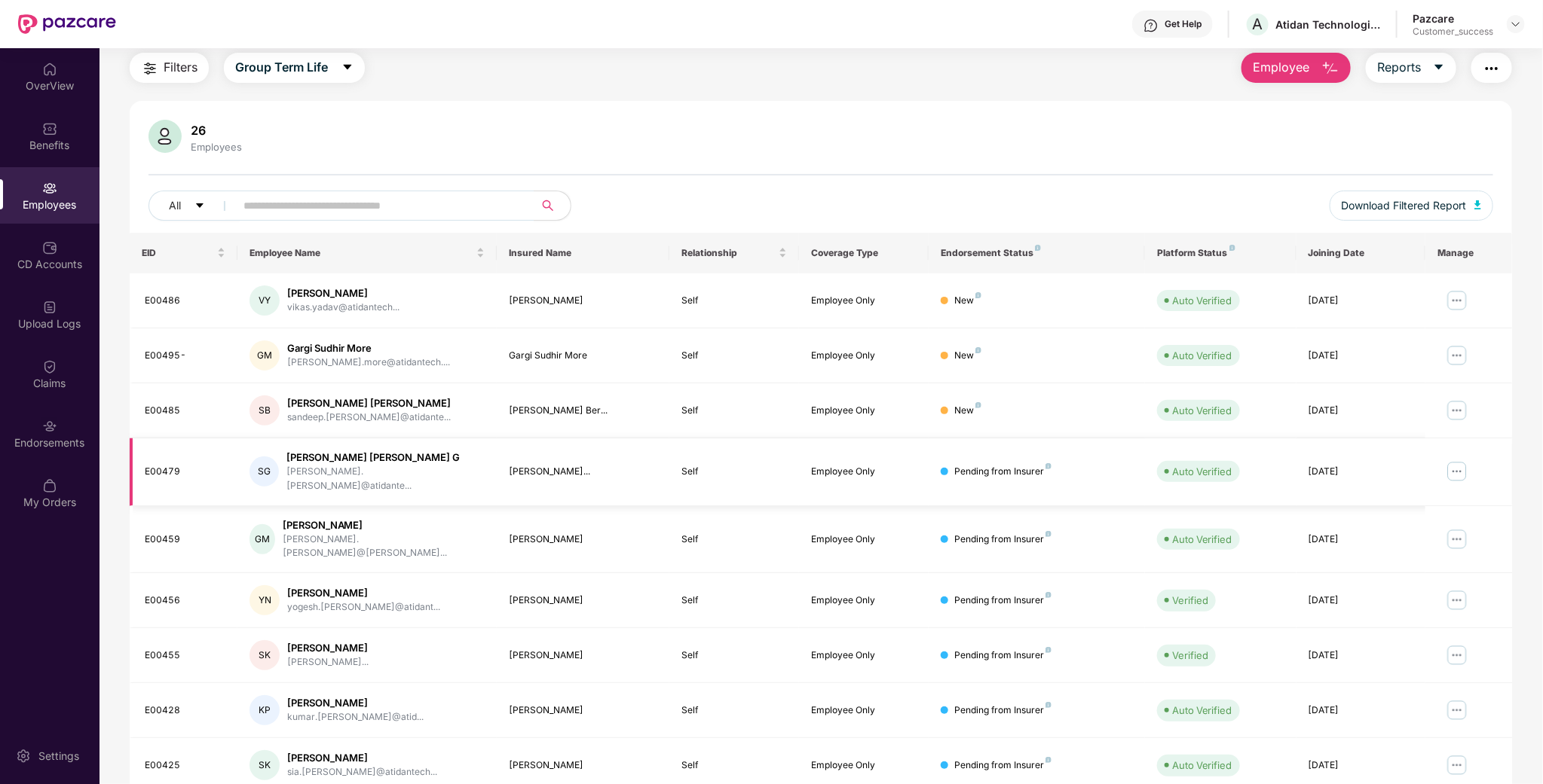
scroll to position [145, 0]
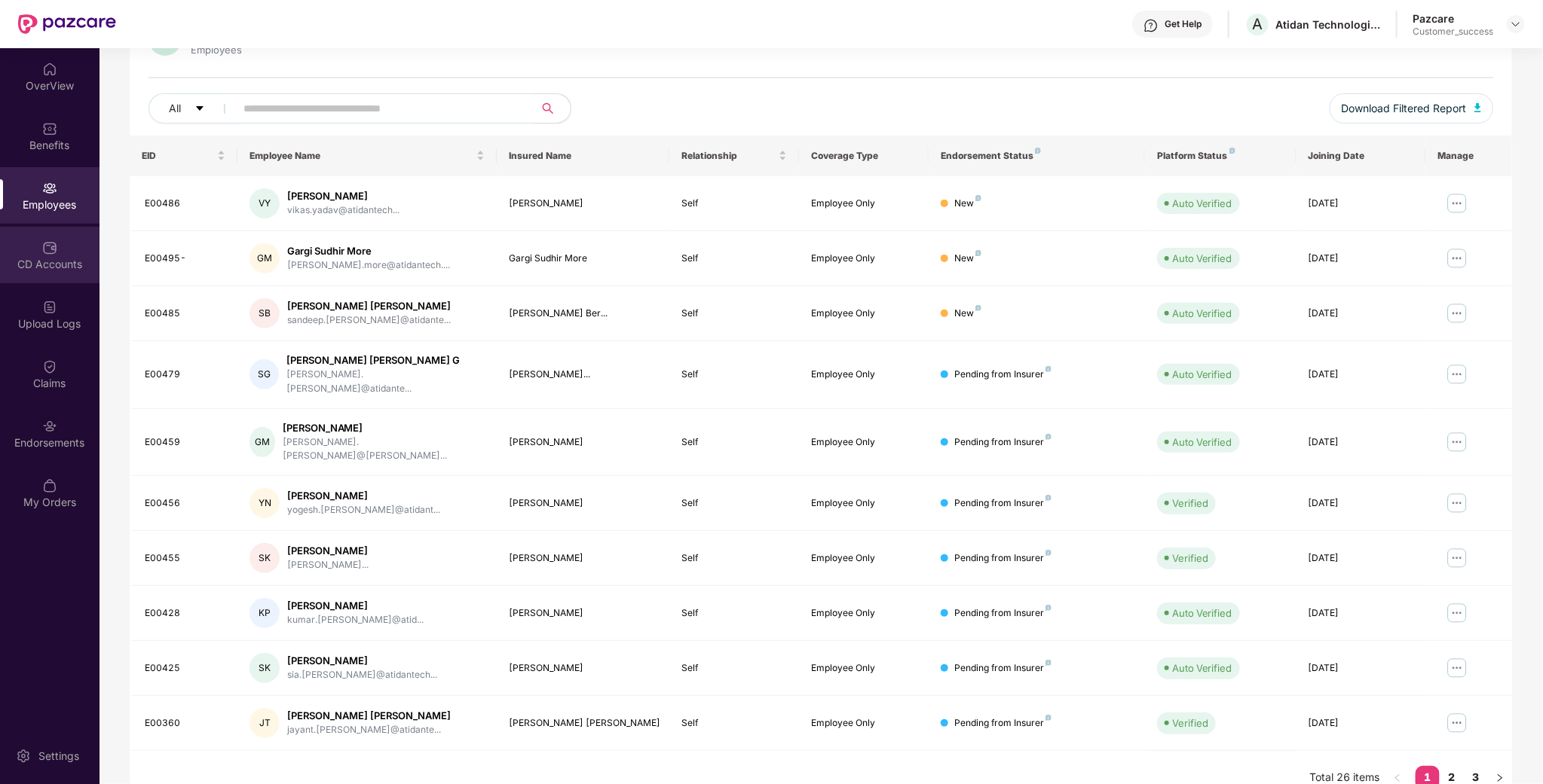
click at [73, 252] on div "CD Accounts" at bounding box center [50, 255] width 100 height 56
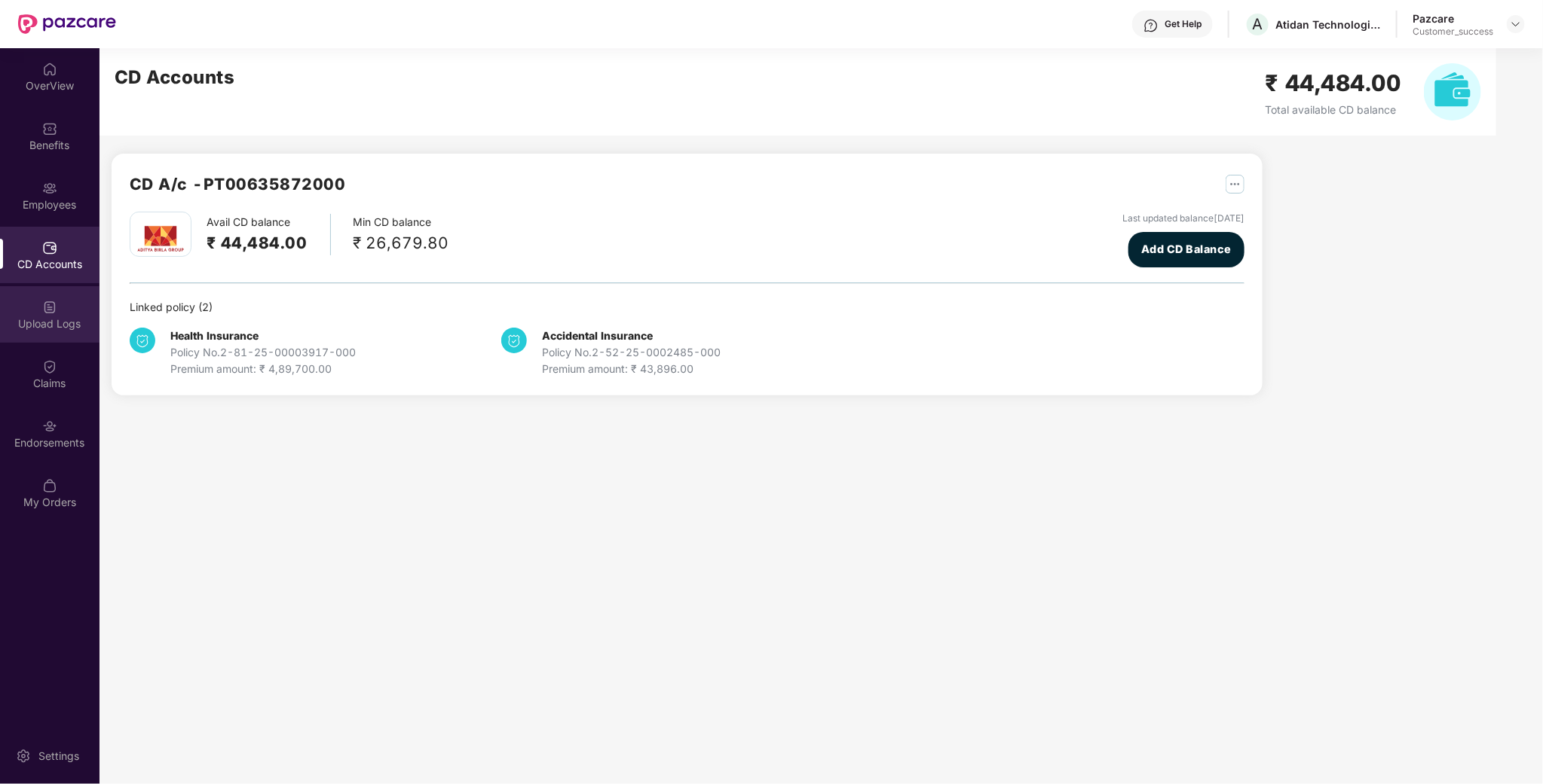
scroll to position [0, 0]
click at [45, 424] on img at bounding box center [50, 426] width 15 height 15
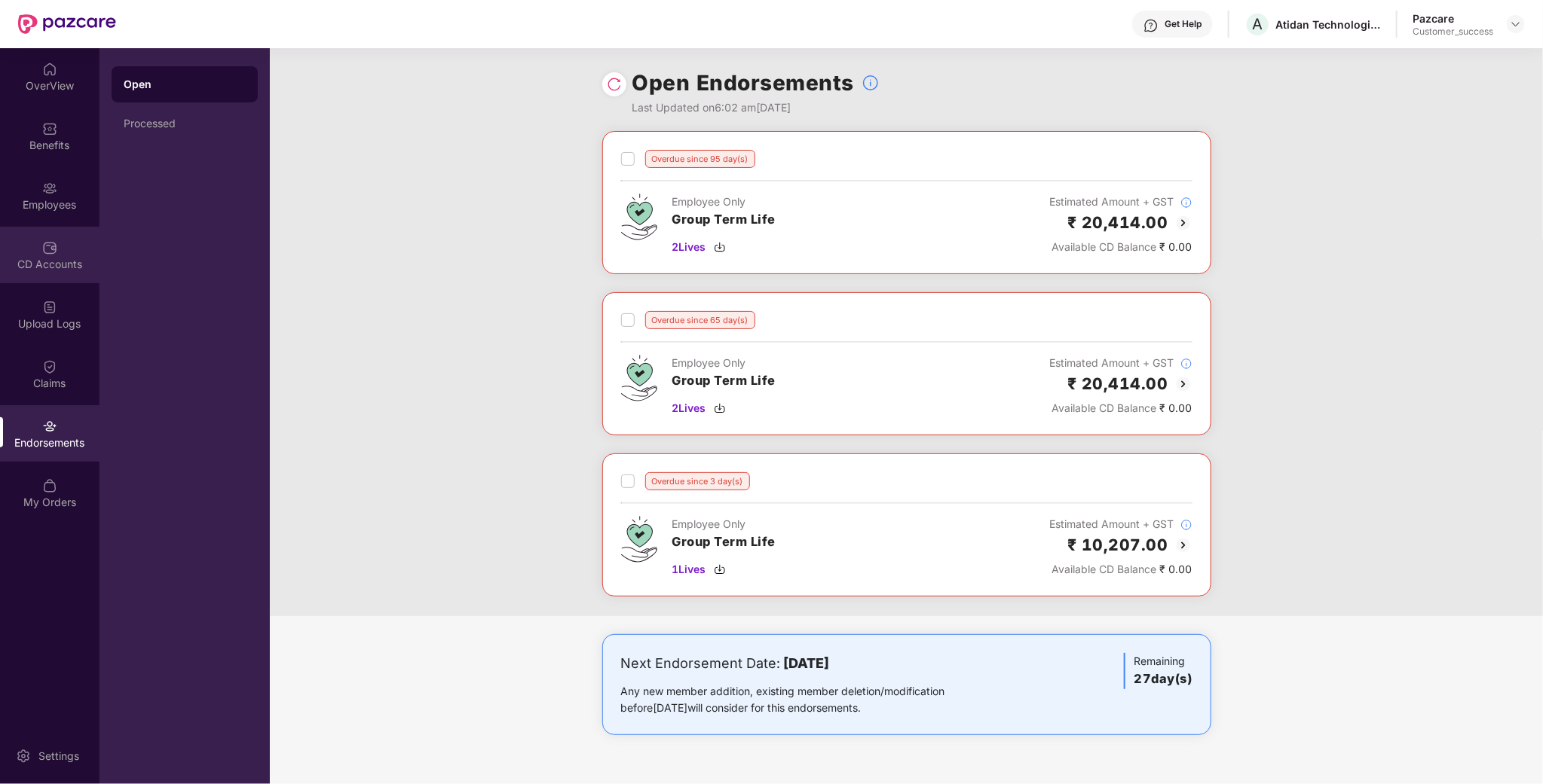
click at [61, 251] on div "CD Accounts" at bounding box center [50, 255] width 100 height 56
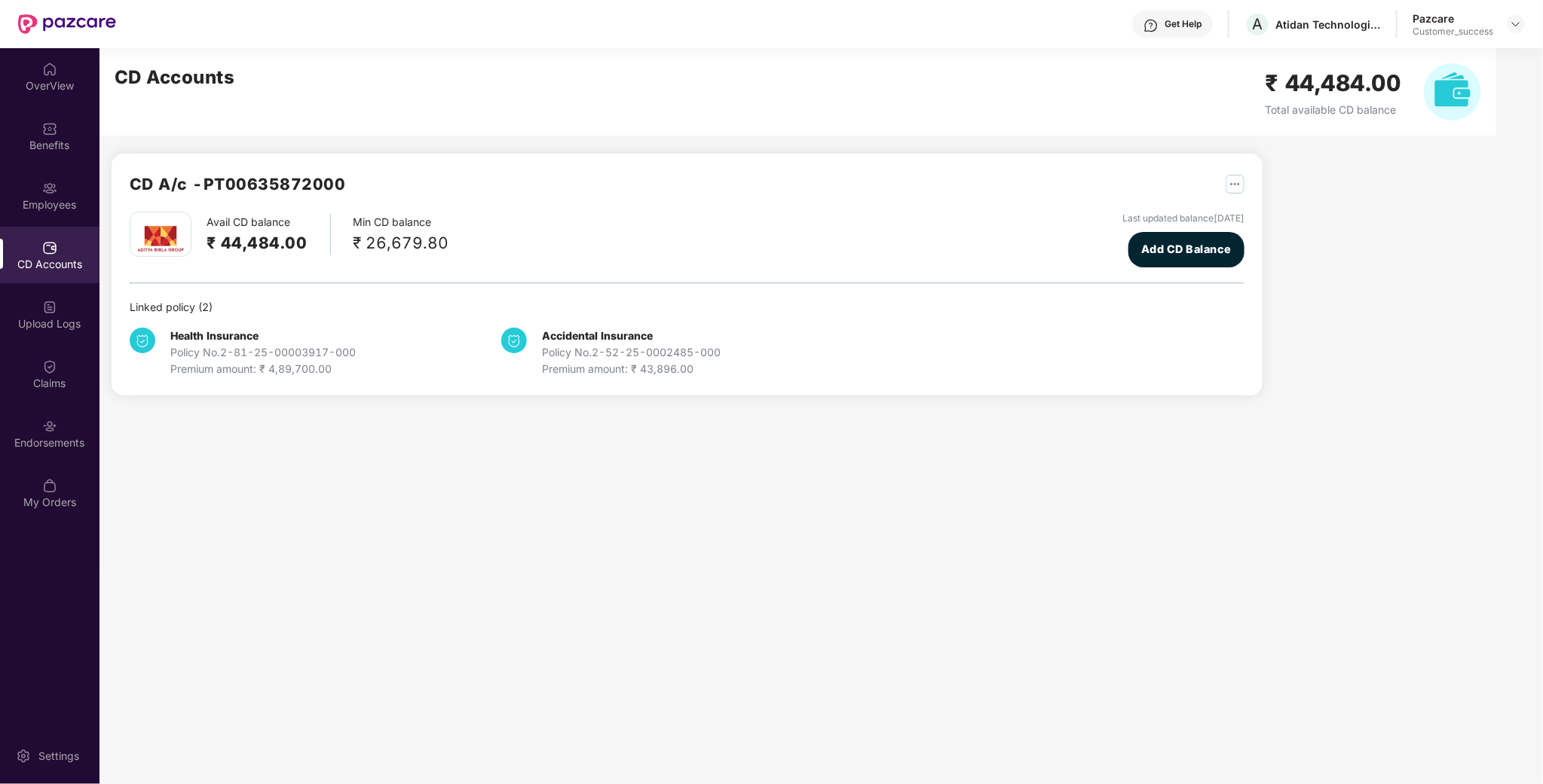
click at [1240, 189] on img "button" at bounding box center [1235, 184] width 19 height 19
click at [48, 335] on div "Upload Logs" at bounding box center [50, 315] width 100 height 56
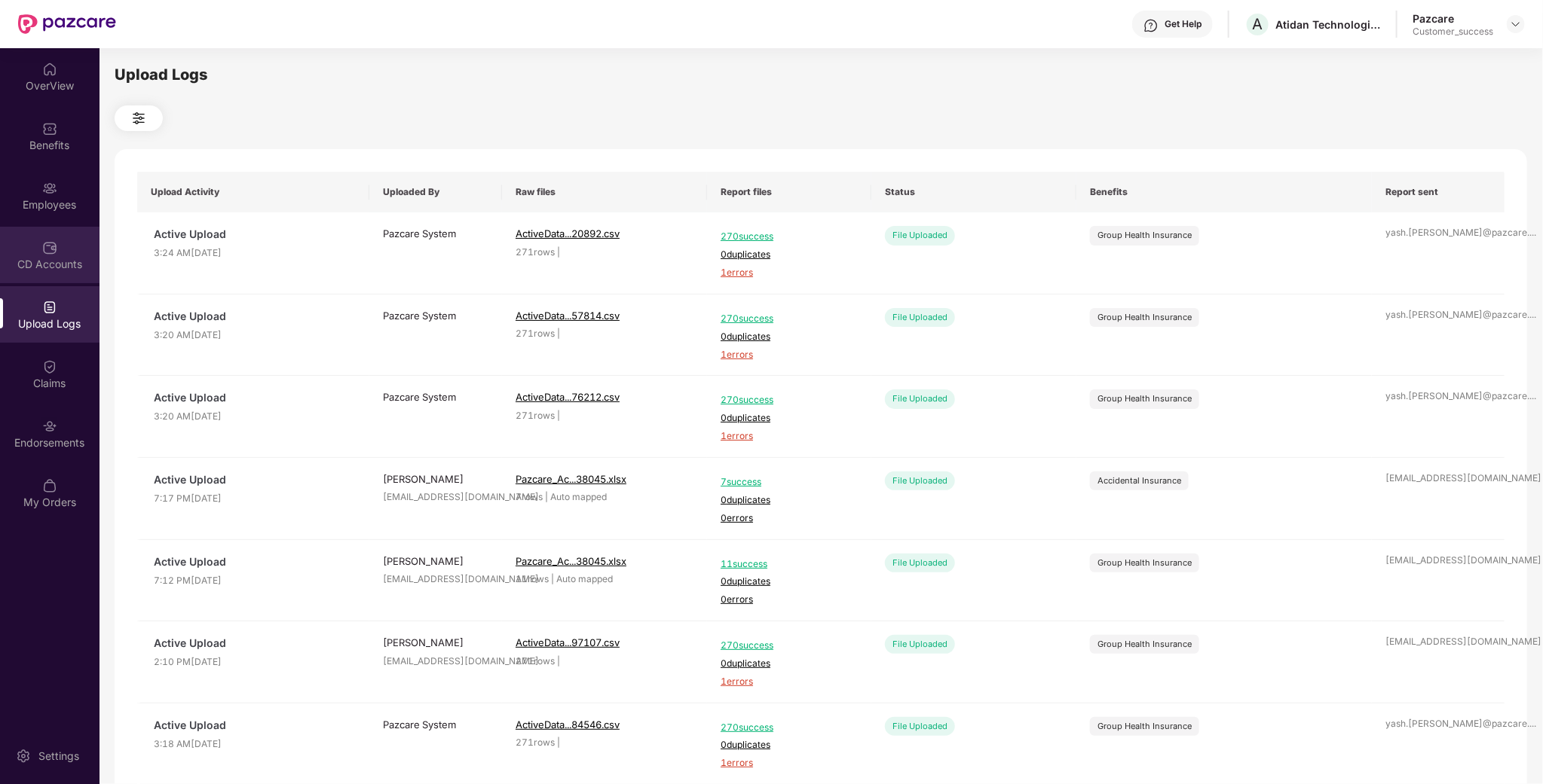
click at [52, 264] on div "CD Accounts" at bounding box center [50, 264] width 100 height 15
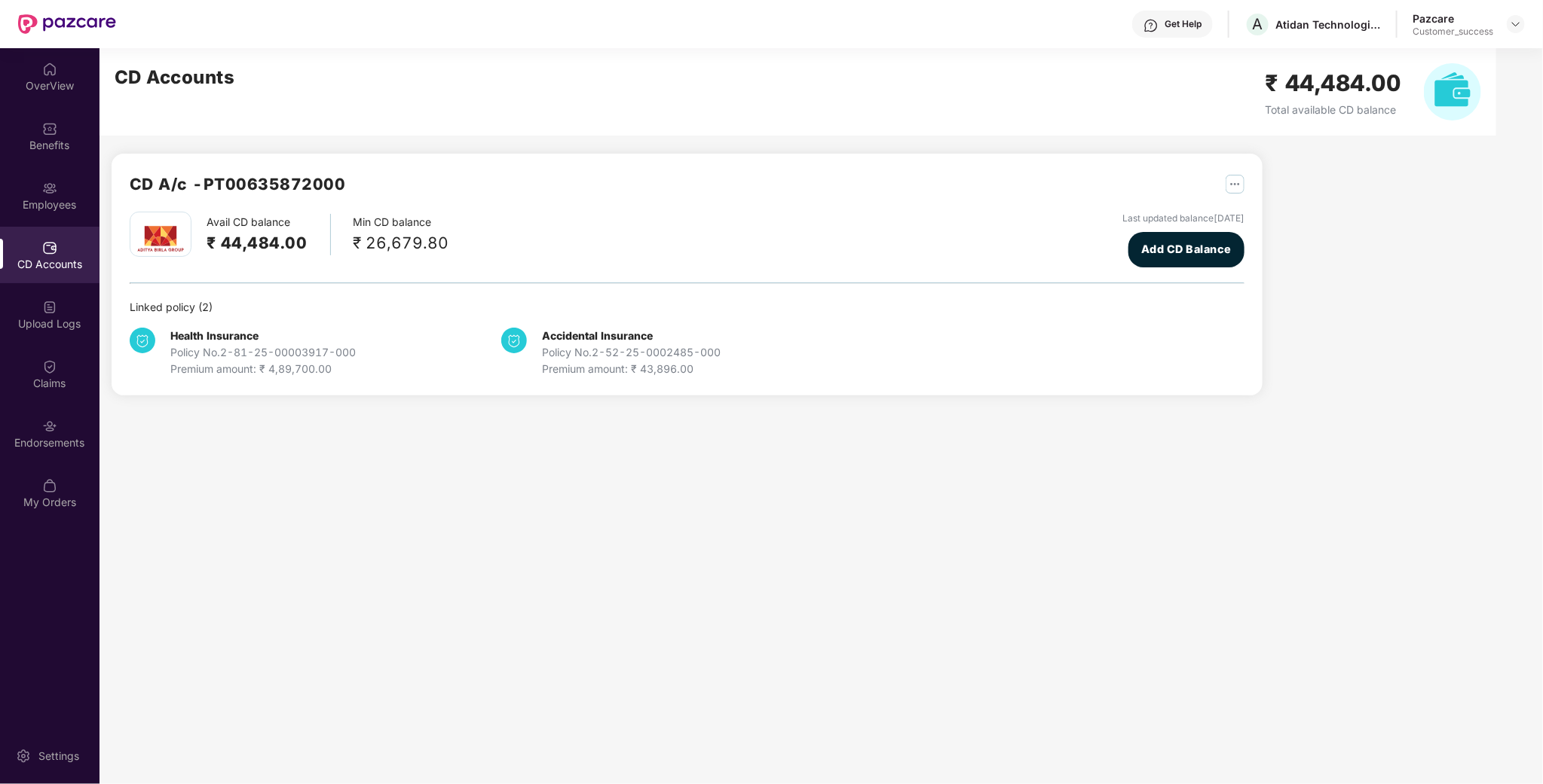
click at [1524, 30] on div at bounding box center [1516, 24] width 18 height 18
click at [1472, 20] on div "Pazcare" at bounding box center [1452, 18] width 81 height 14
click at [1522, 25] on div at bounding box center [1516, 24] width 18 height 18
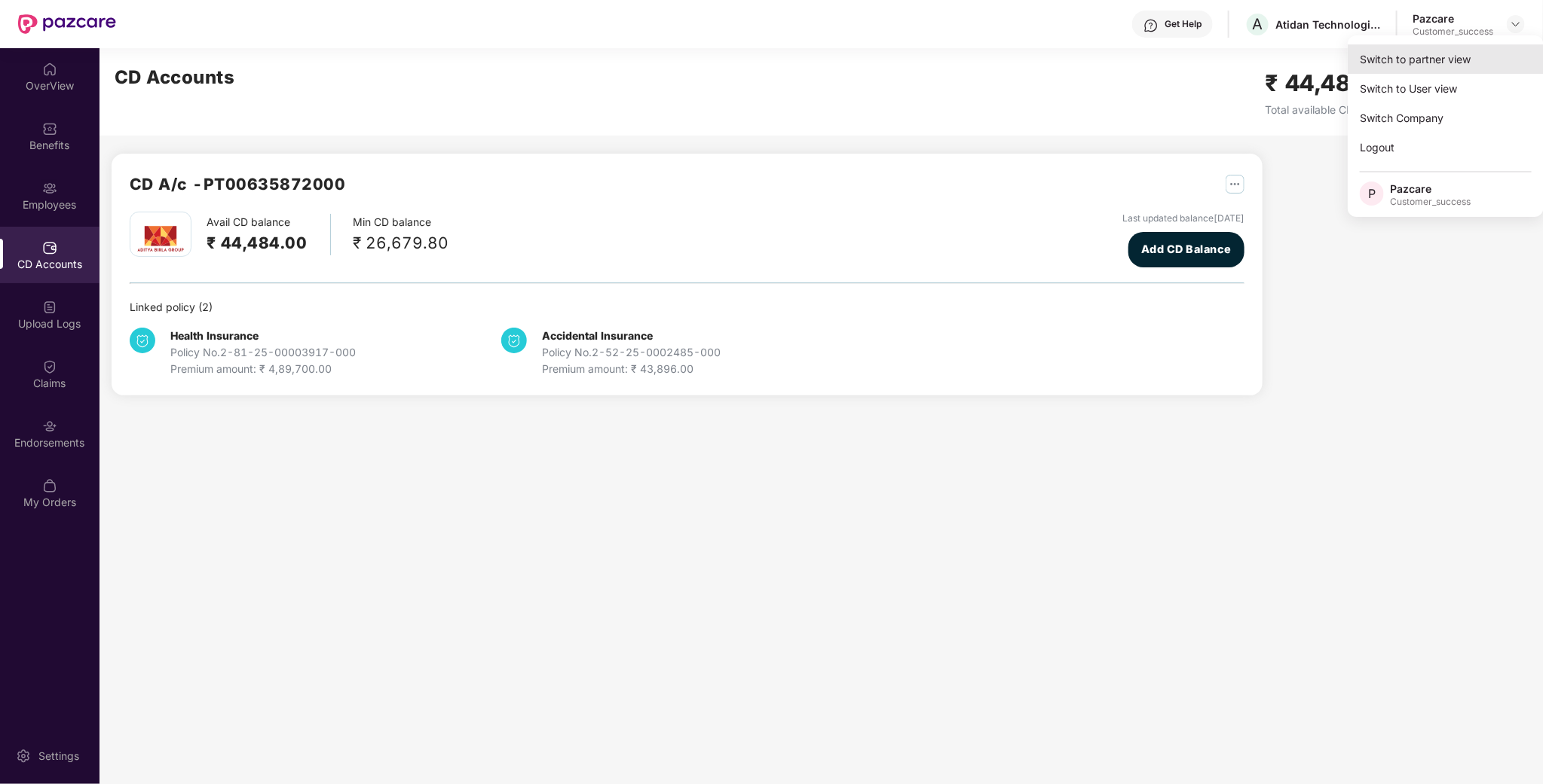
click at [1457, 51] on div "Switch to partner view" at bounding box center [1446, 59] width 196 height 29
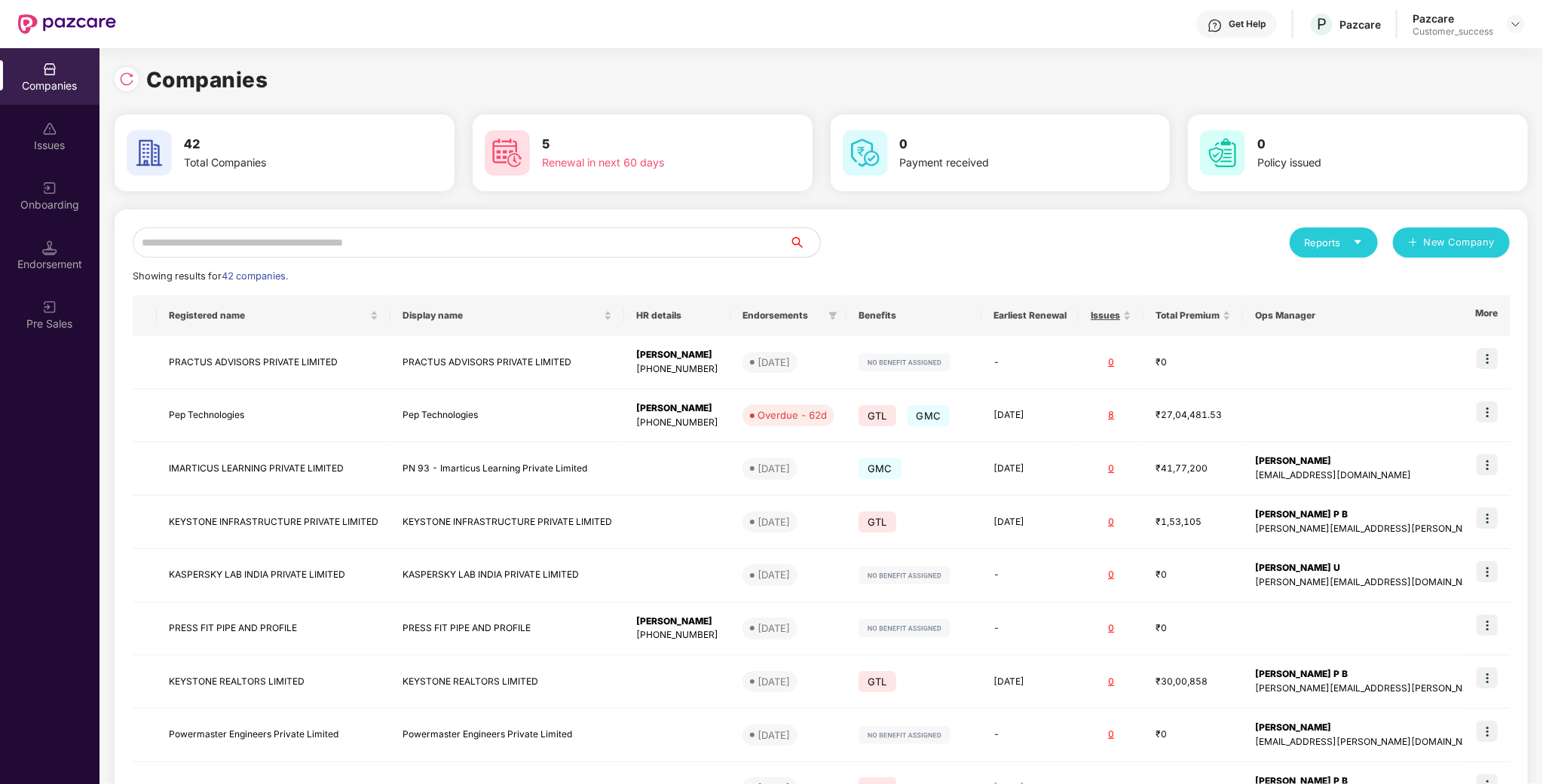
click at [217, 243] on input "text" at bounding box center [461, 243] width 657 height 30
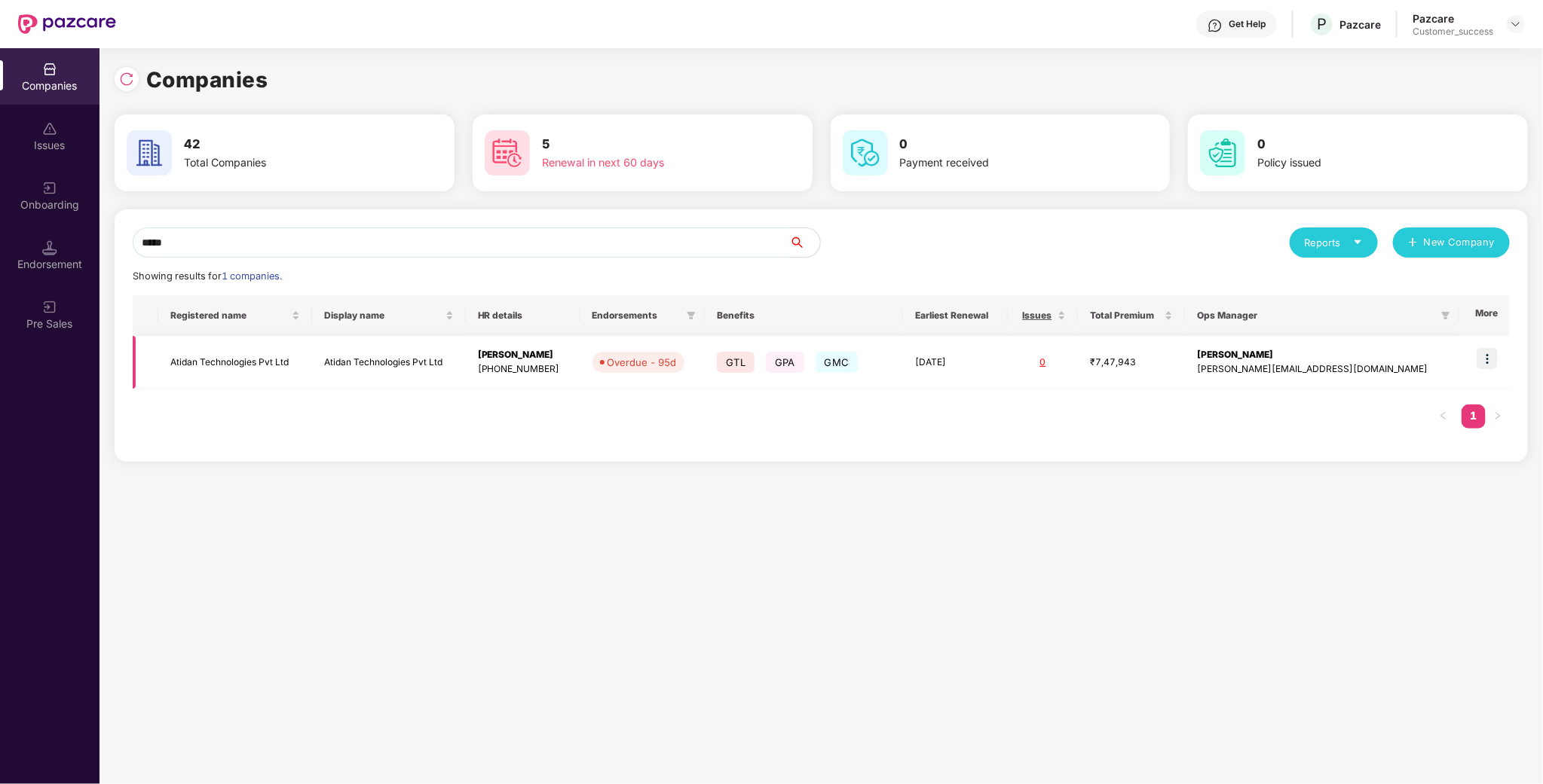
type input "*****"
click at [190, 350] on td "Atidan Technologies Pvt Ltd" at bounding box center [234, 363] width 154 height 53
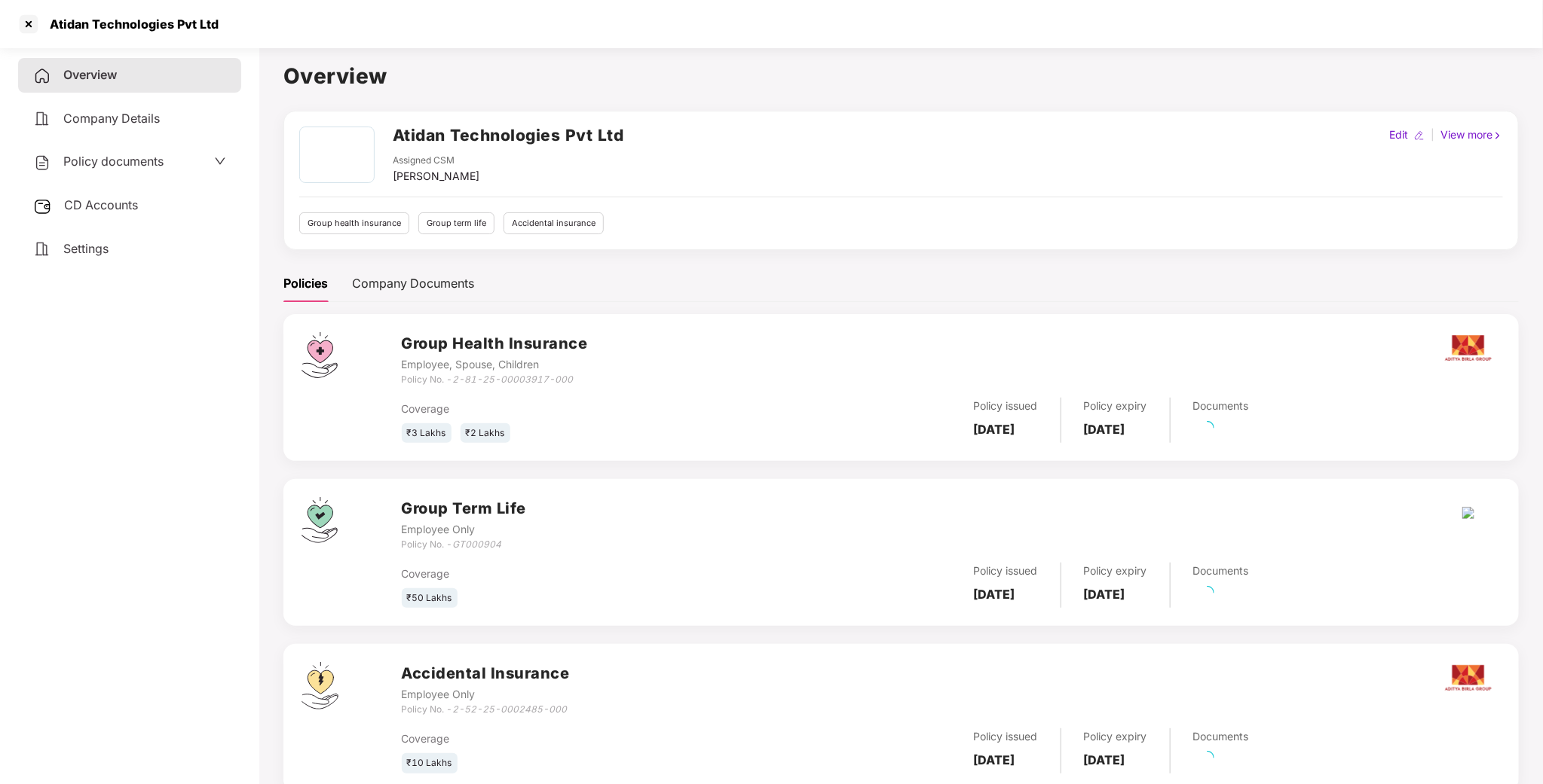
click at [117, 147] on div "Policy documents" at bounding box center [130, 162] width 223 height 35
click at [111, 160] on span "Policy documents" at bounding box center [113, 161] width 101 height 15
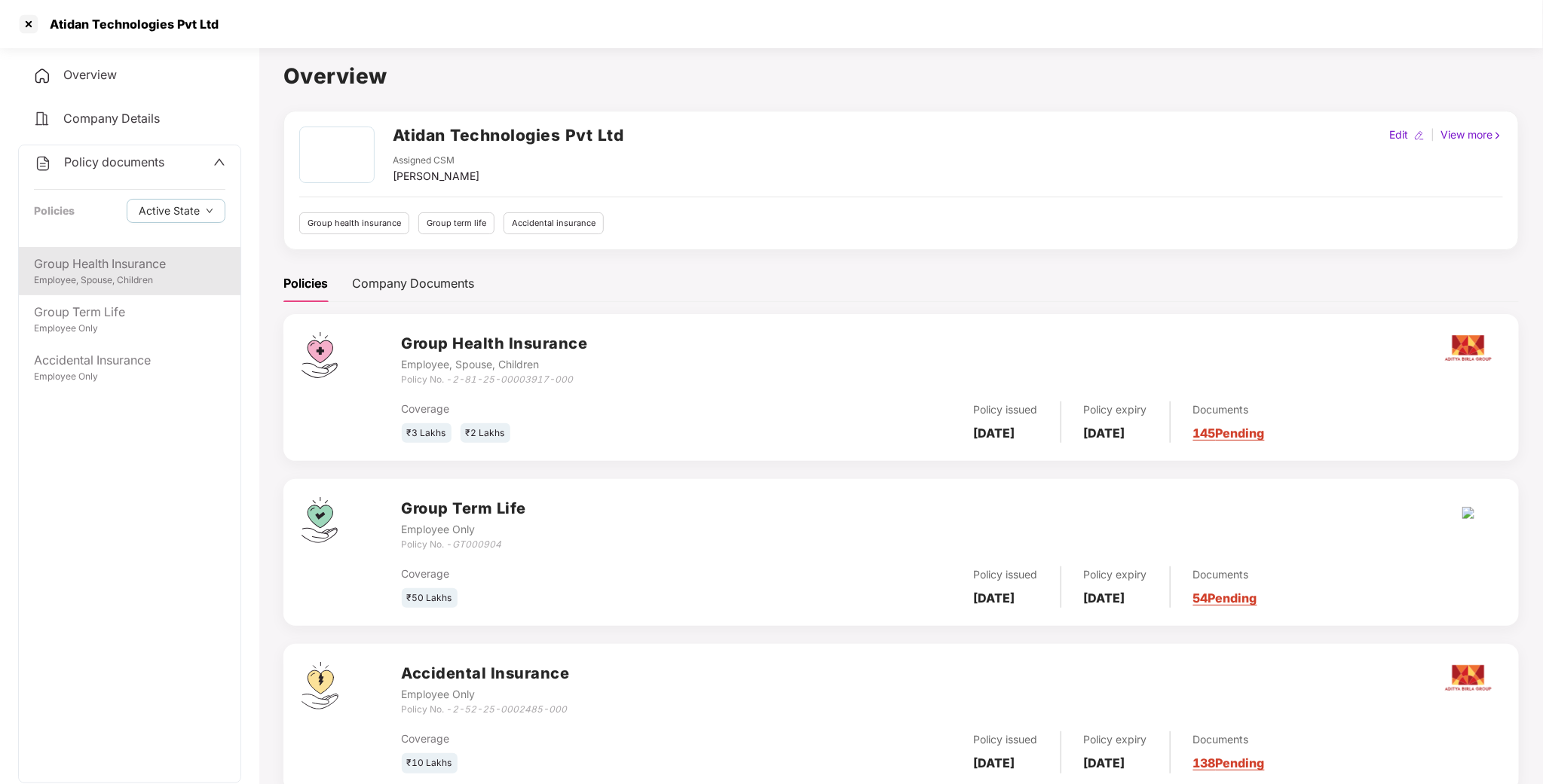
click at [140, 270] on div "Group Health Insurance" at bounding box center [130, 264] width 191 height 19
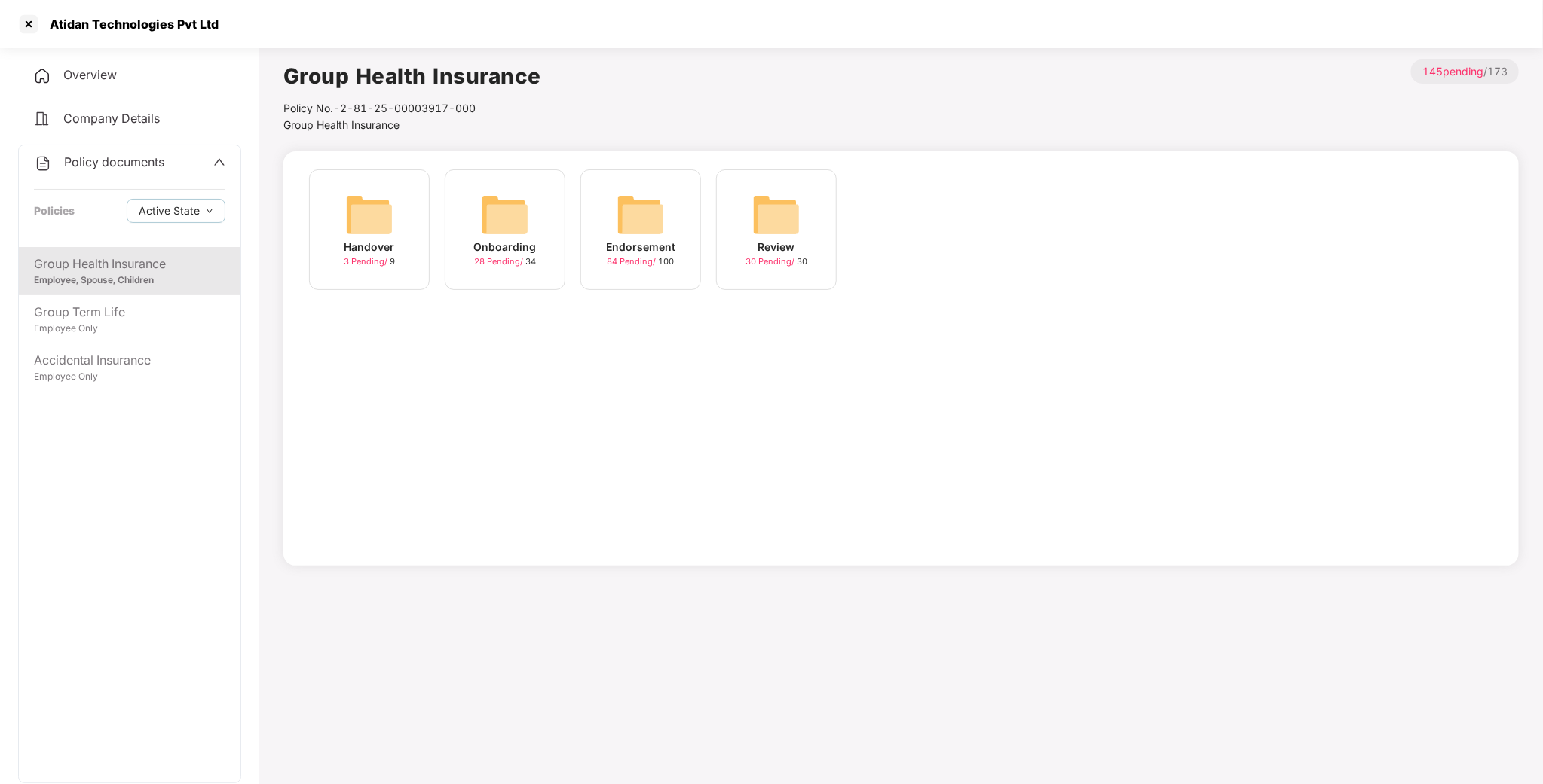
click at [622, 223] on img at bounding box center [641, 214] width 48 height 48
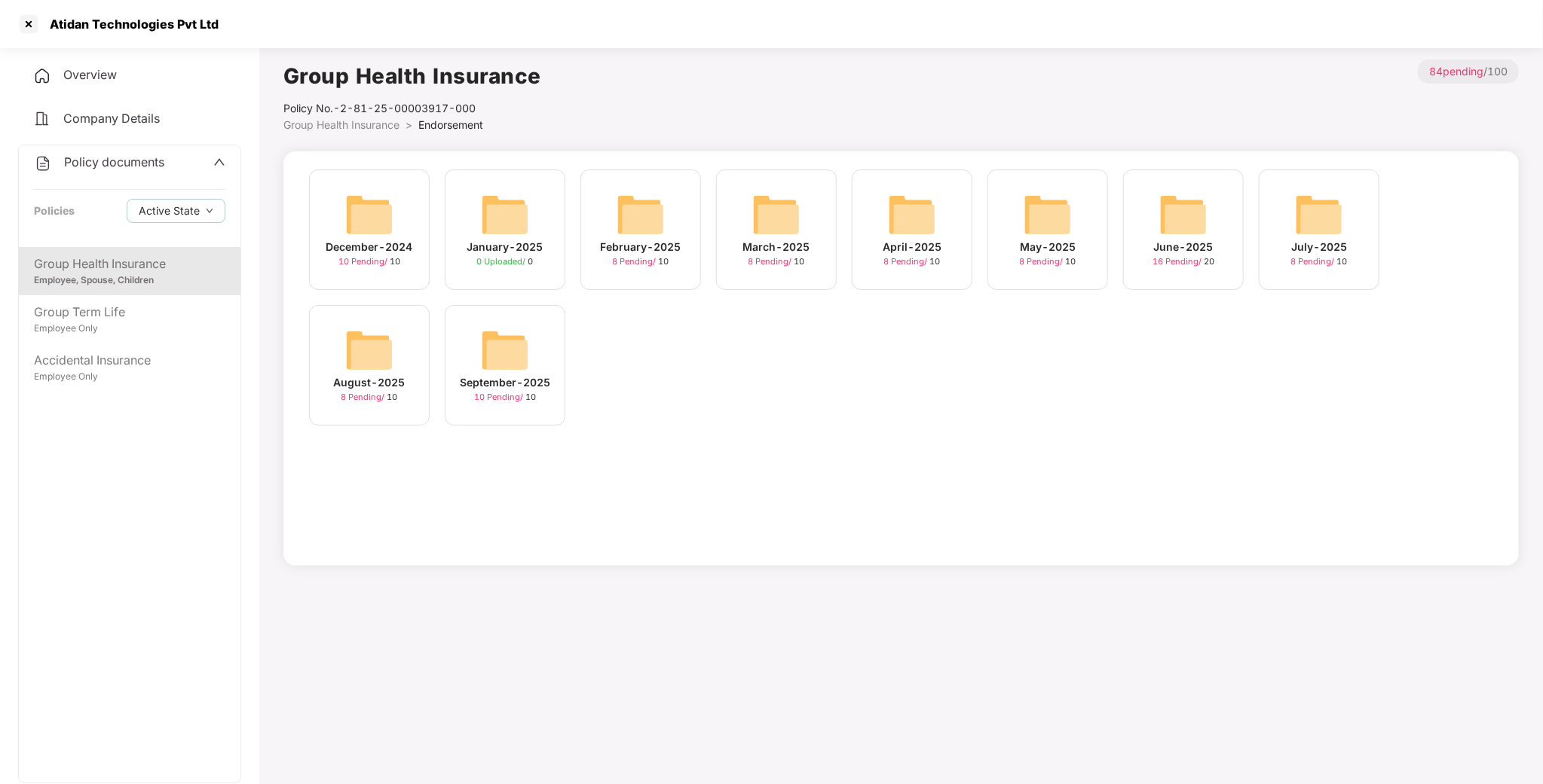
click at [1310, 208] on img at bounding box center [1319, 214] width 48 height 48
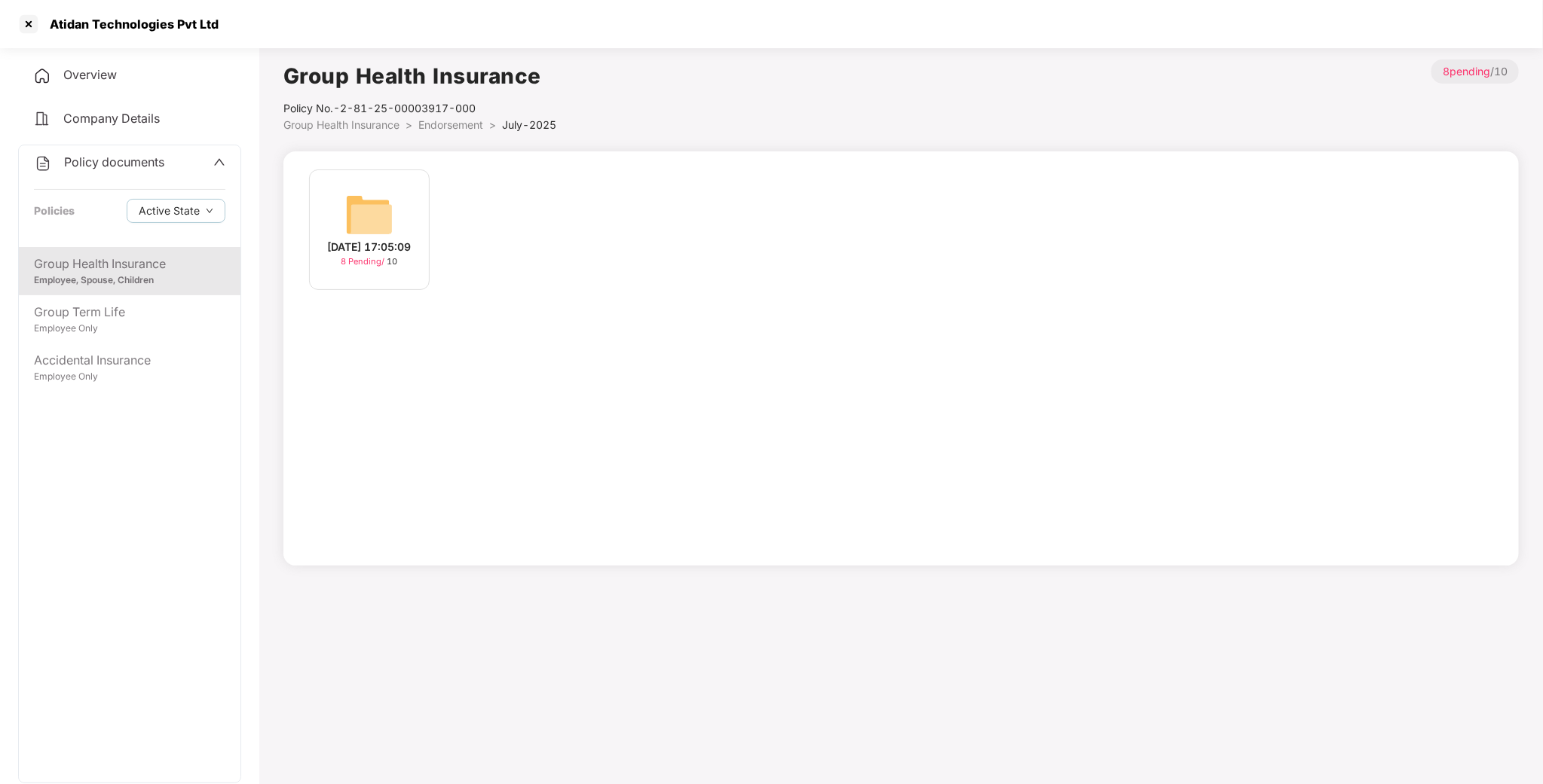
click at [381, 217] on img at bounding box center [369, 214] width 48 height 48
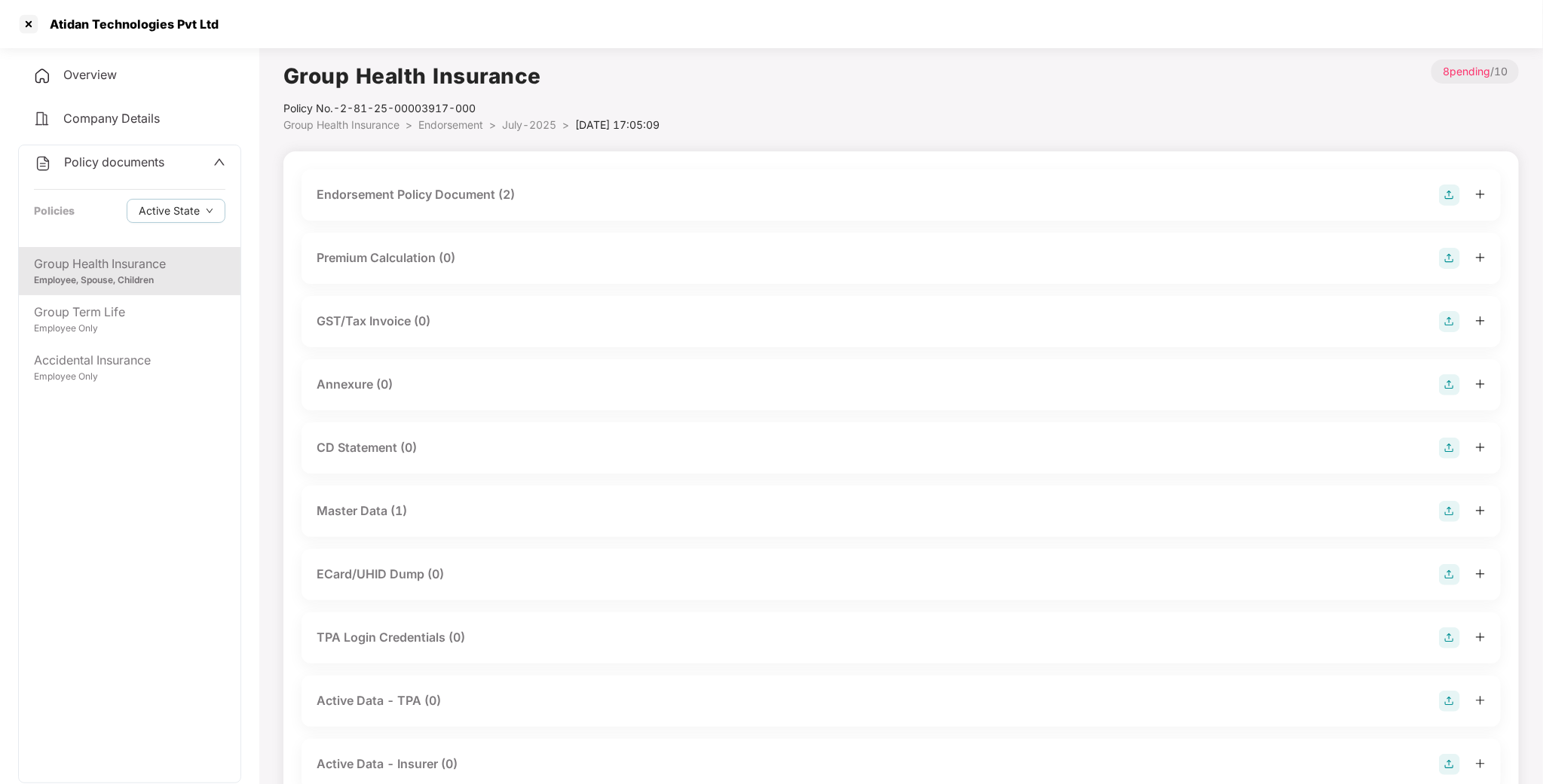
click at [400, 190] on div "Endorsement Policy Document (2)" at bounding box center [415, 194] width 199 height 19
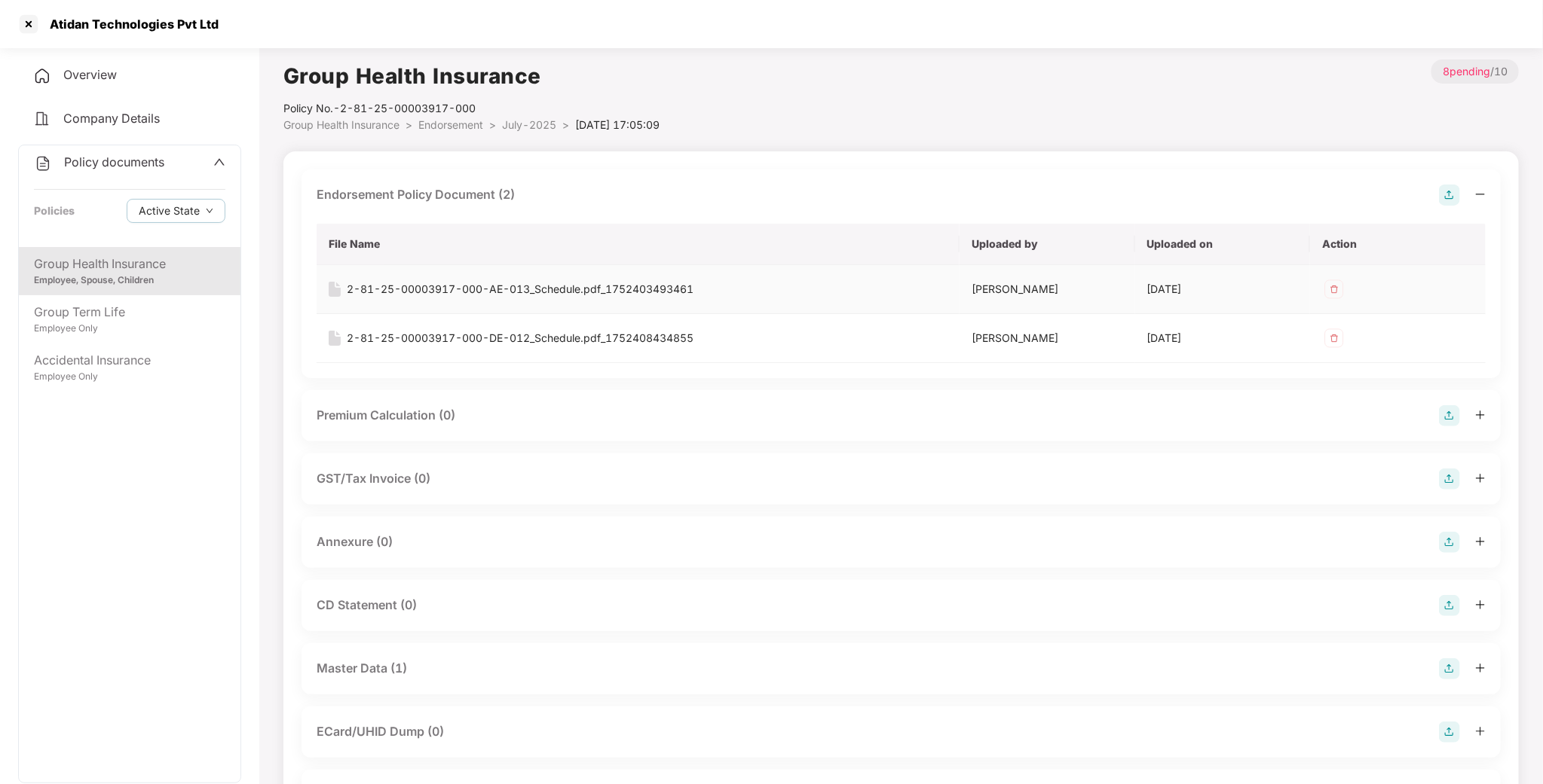
click at [479, 294] on div "2-81-25-00003917-000-AE-013_Schedule.pdf_1752403493461" at bounding box center [519, 289] width 346 height 17
click at [30, 26] on div at bounding box center [28, 24] width 24 height 24
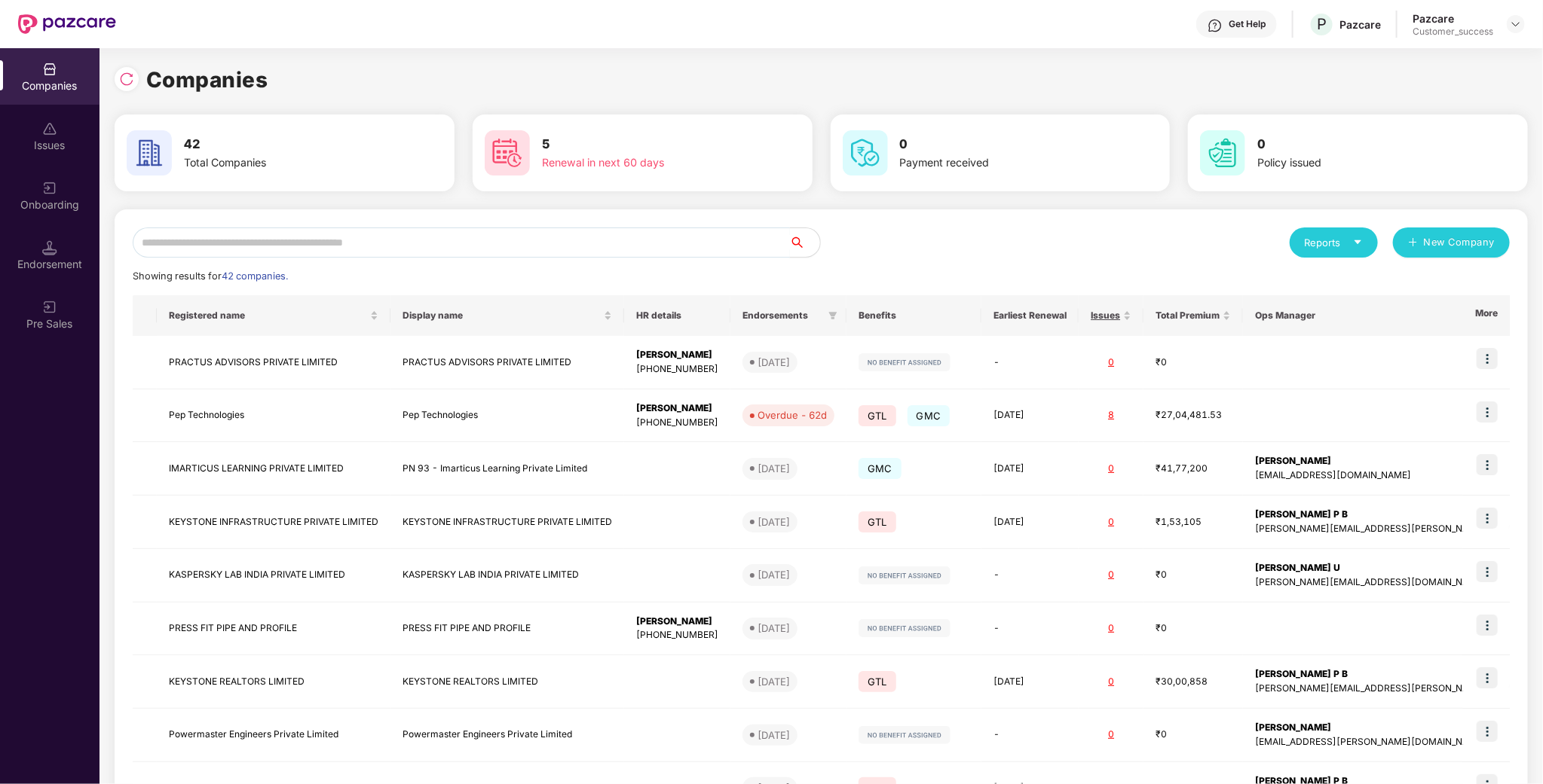
click at [233, 238] on input "text" at bounding box center [461, 243] width 657 height 30
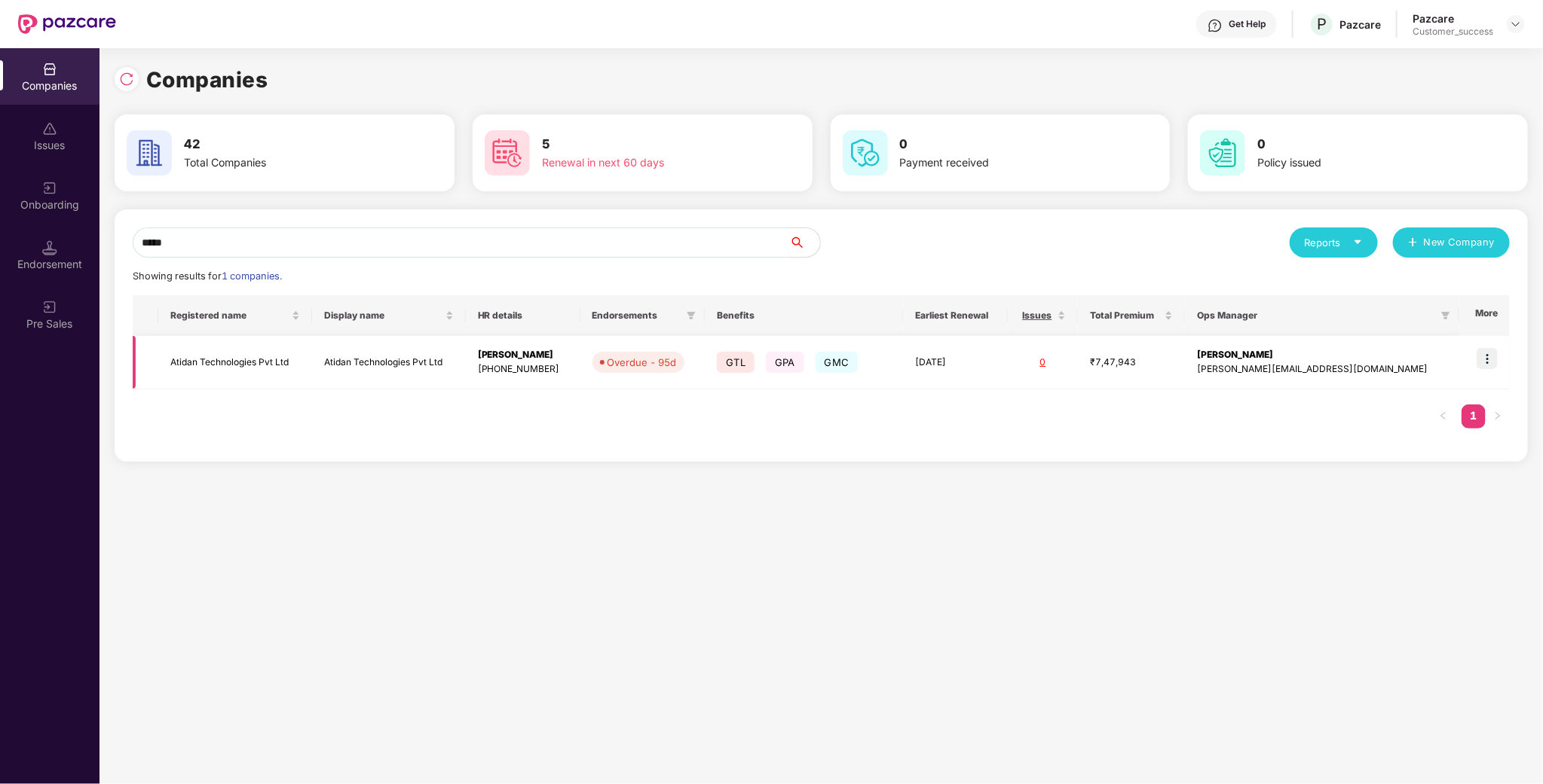
type input "*****"
click at [209, 369] on td "Atidan Technologies Pvt Ltd" at bounding box center [234, 363] width 154 height 53
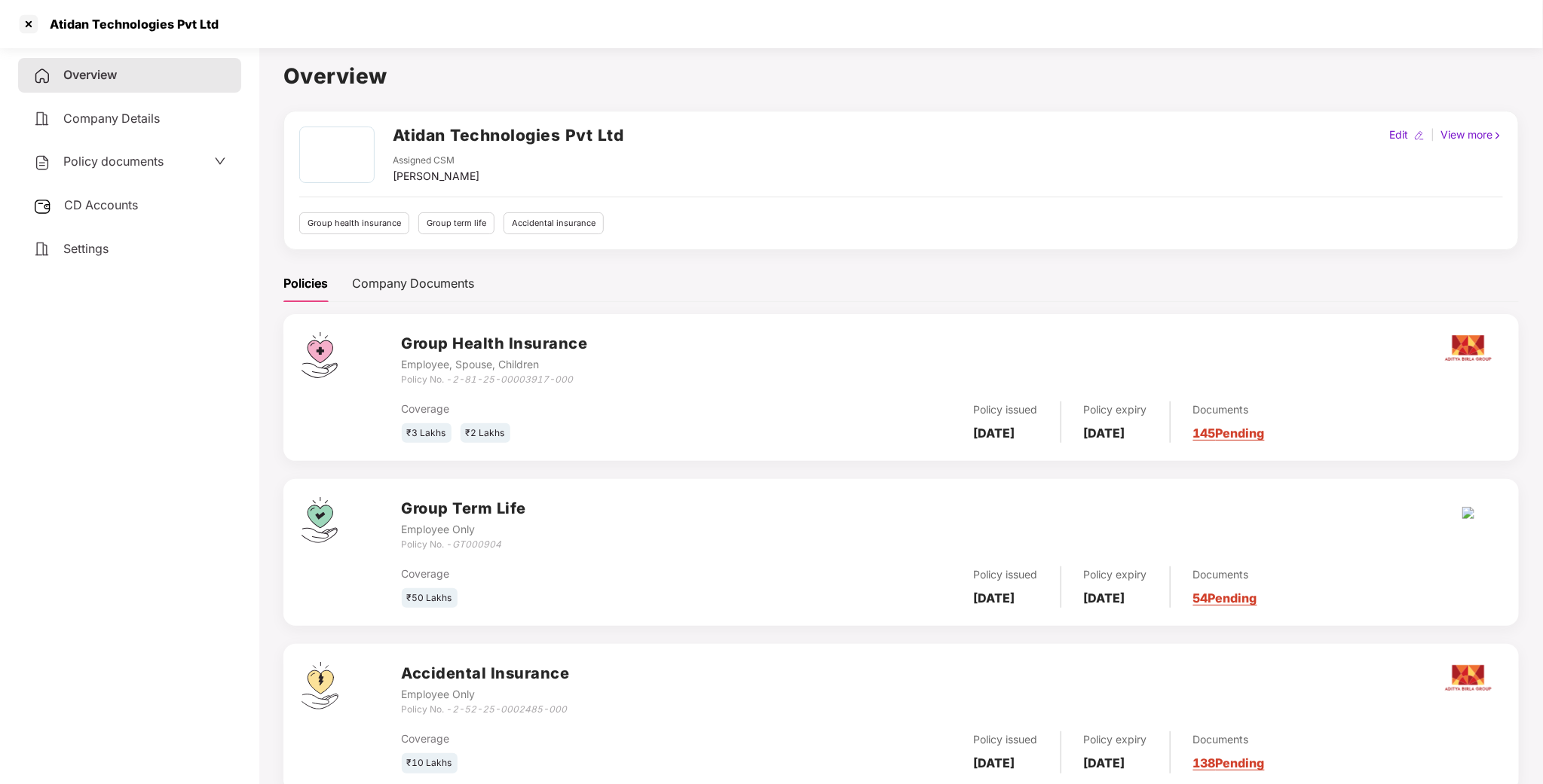
click at [125, 167] on span "Policy documents" at bounding box center [113, 161] width 101 height 15
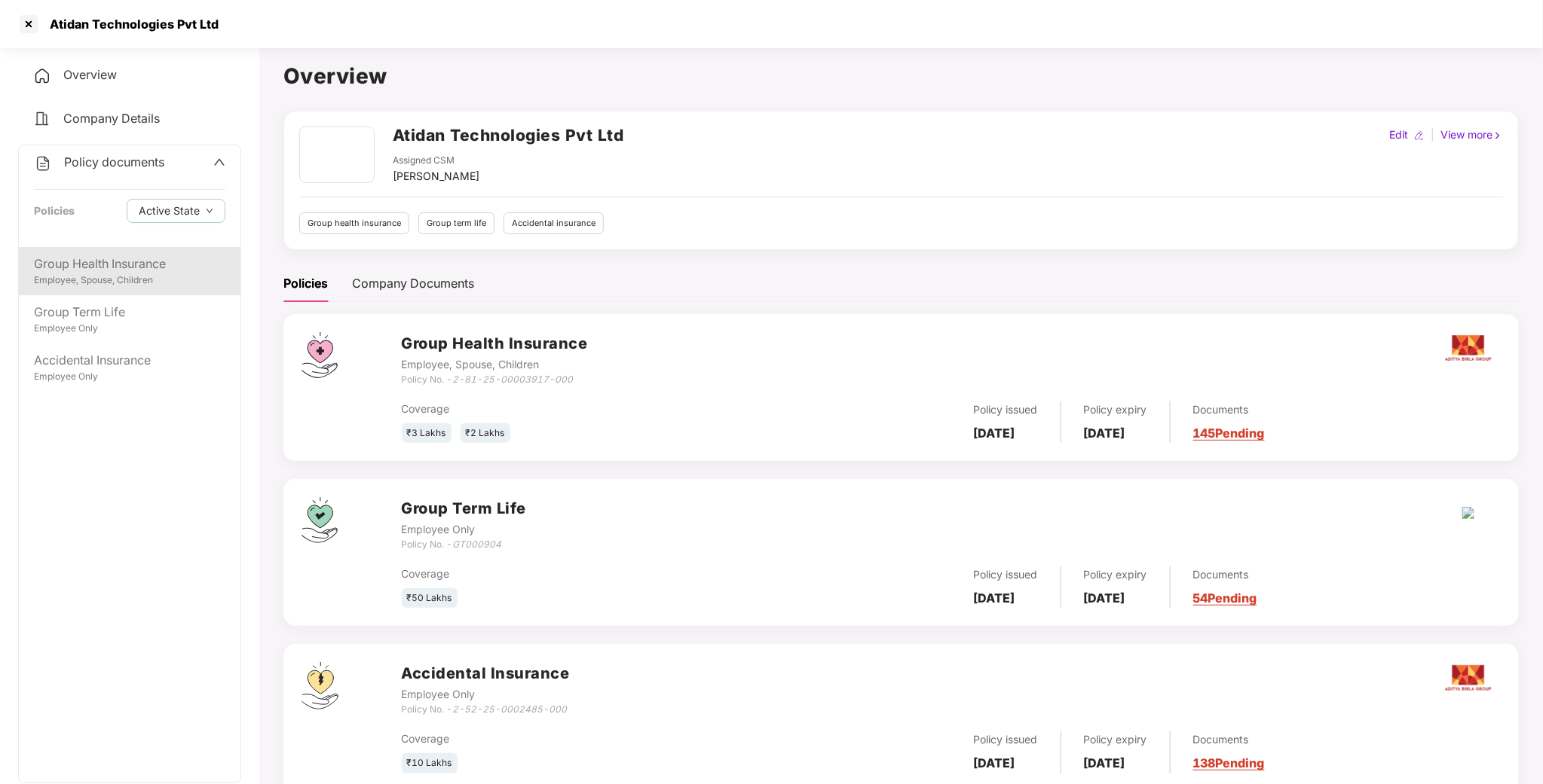
click at [120, 264] on div "Group Health Insurance" at bounding box center [130, 264] width 191 height 19
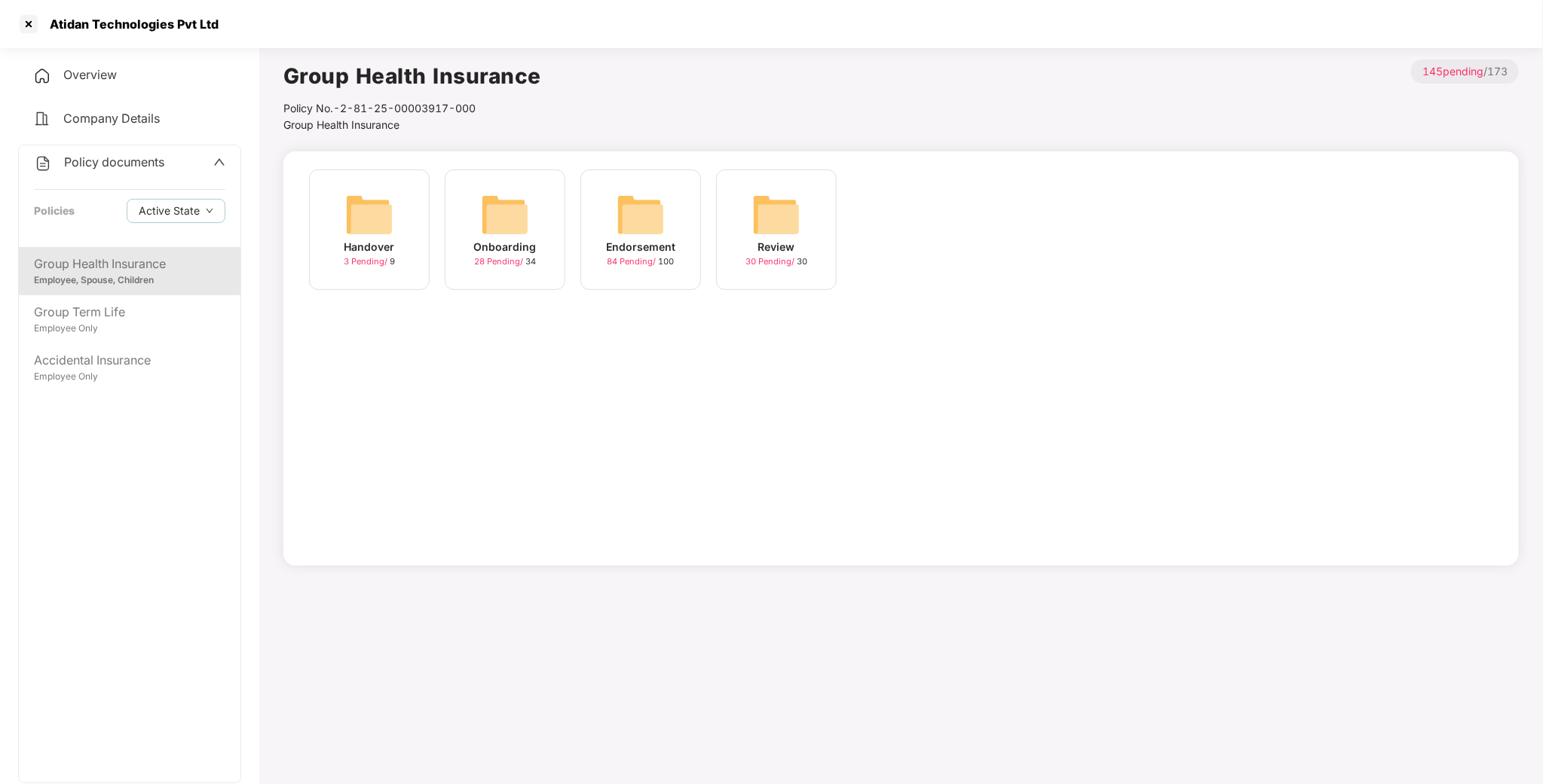
click at [647, 226] on img at bounding box center [641, 214] width 48 height 48
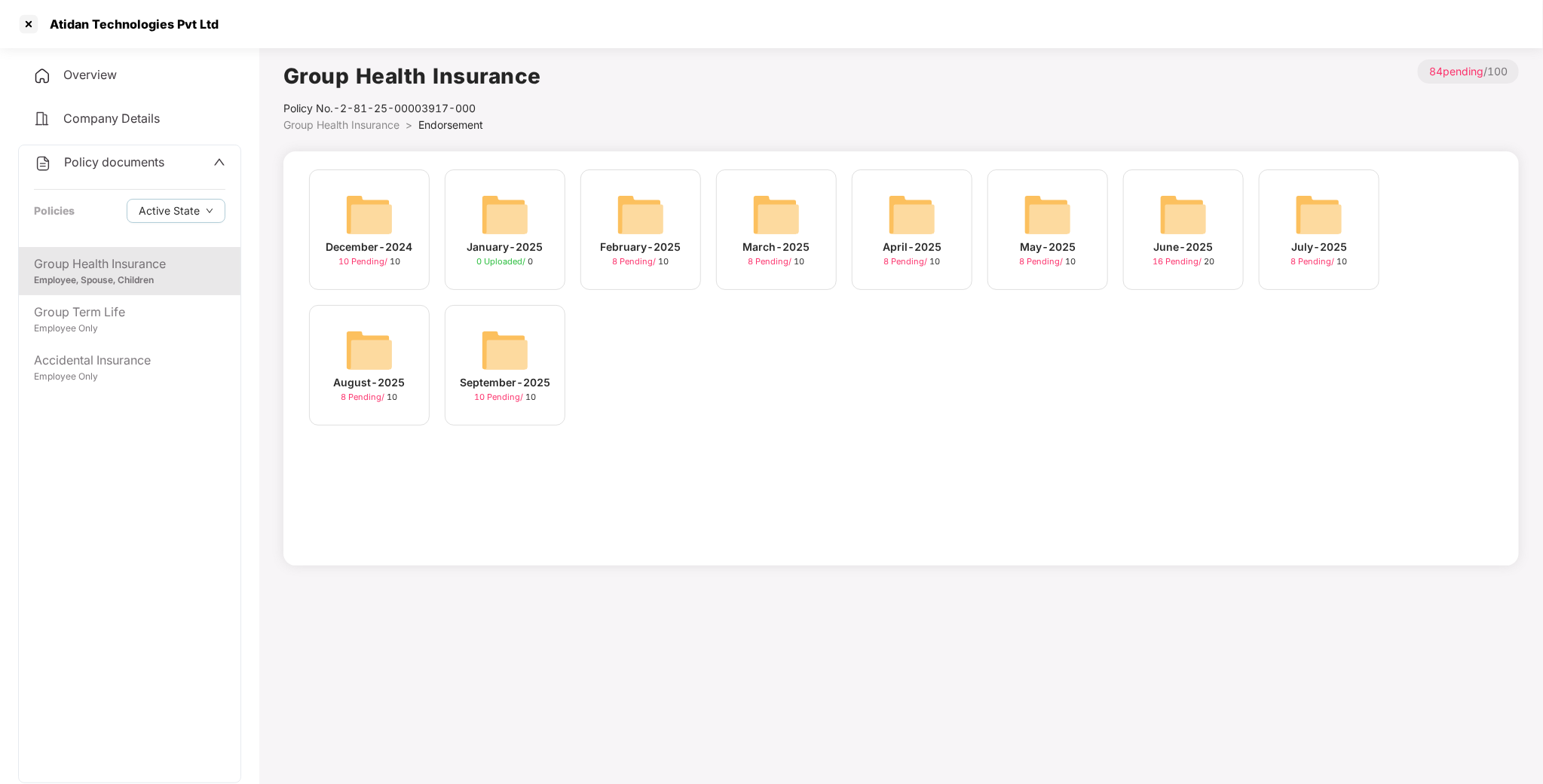
click at [361, 353] on img at bounding box center [369, 350] width 48 height 48
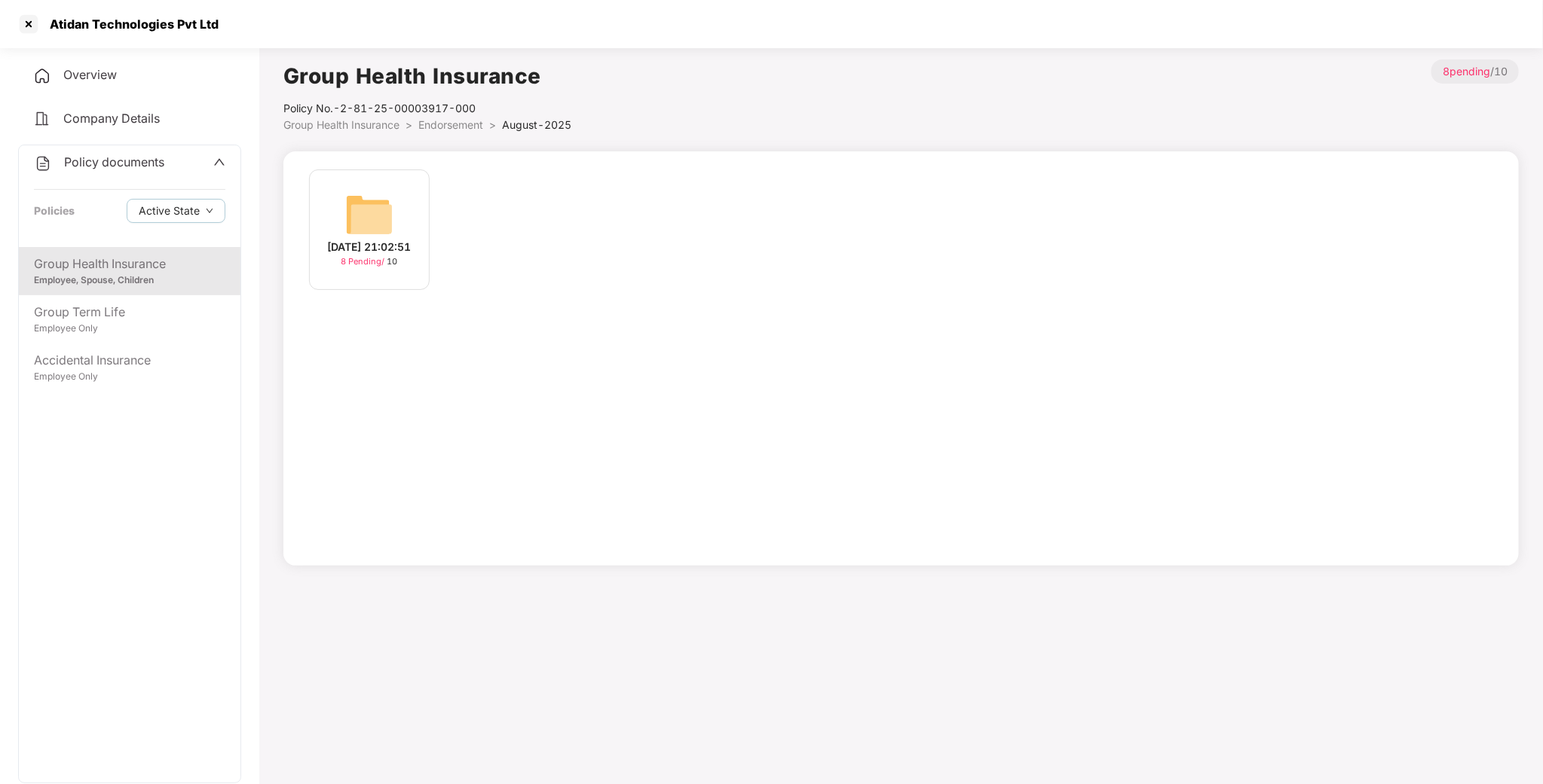
click at [382, 201] on img at bounding box center [369, 214] width 48 height 48
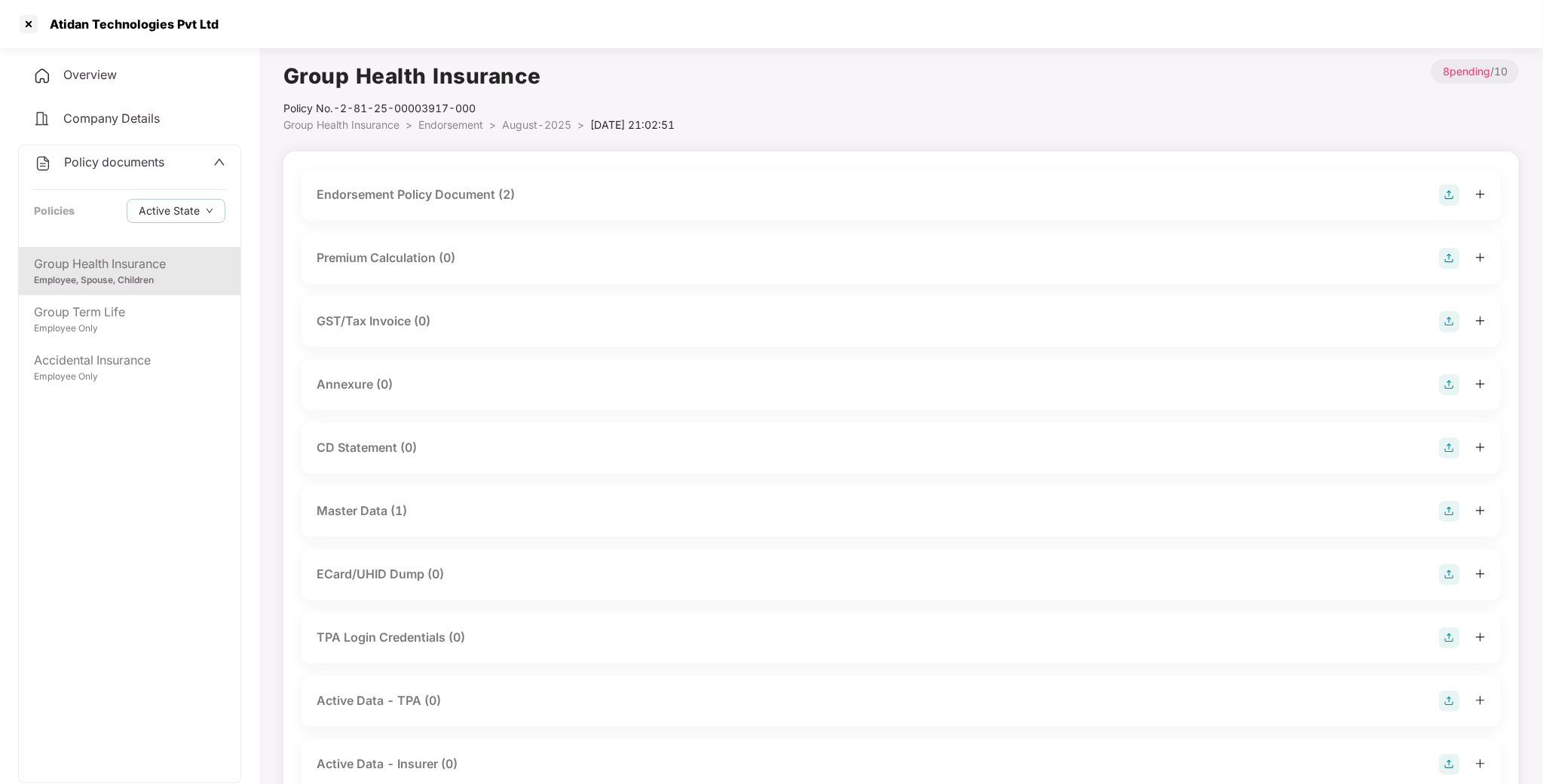
click at [396, 194] on div "Endorsement Policy Document (2)" at bounding box center [415, 194] width 199 height 19
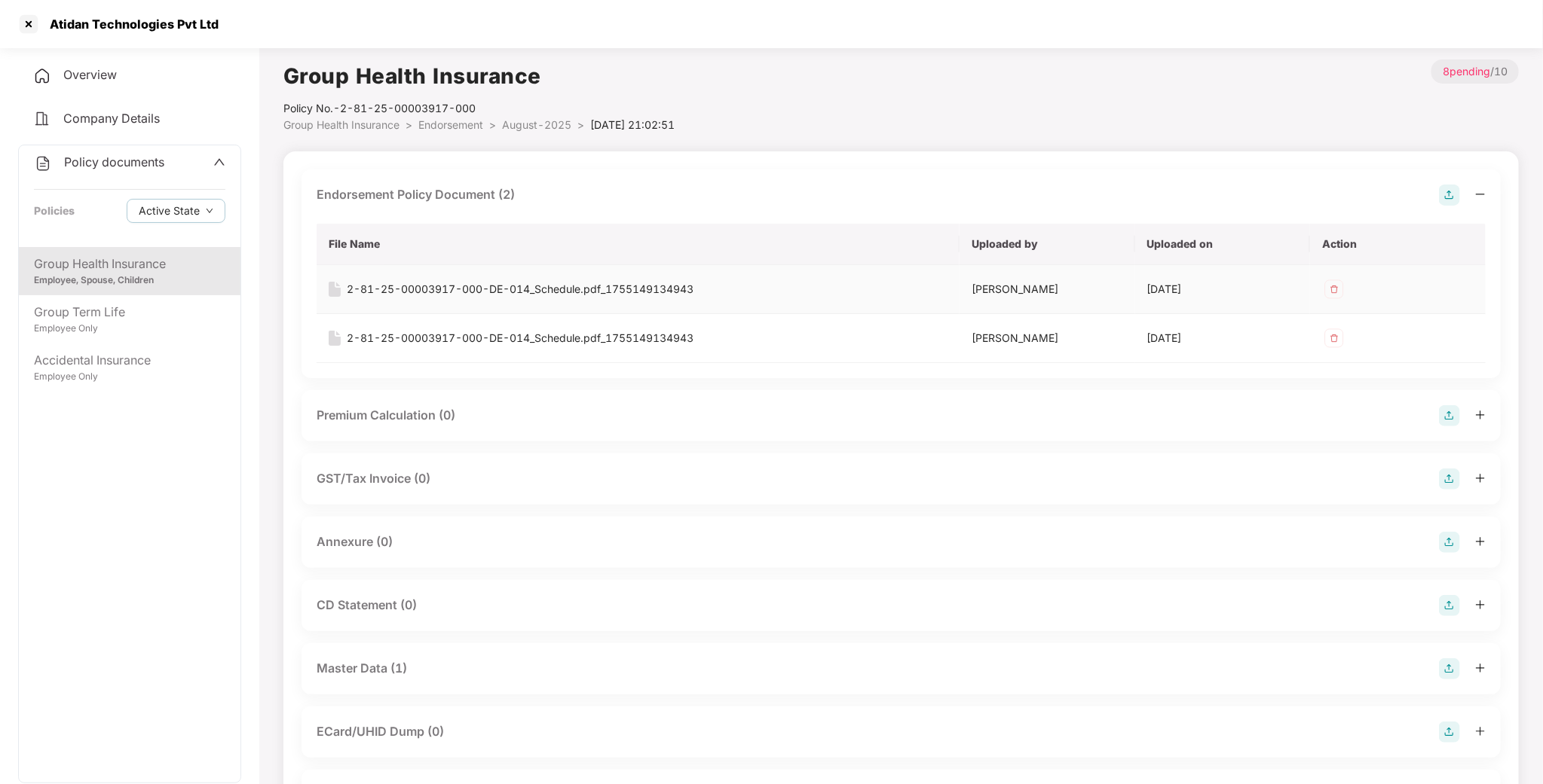
click at [448, 289] on div "2-81-25-00003917-000-DE-014_Schedule.pdf_1755149134943" at bounding box center [519, 289] width 346 height 17
click at [579, 335] on div "2-81-25-00003917-000-DE-014_Schedule.pdf_1755149134943" at bounding box center [519, 338] width 346 height 17
click at [135, 280] on div "Employee, Spouse, Children" at bounding box center [130, 280] width 191 height 14
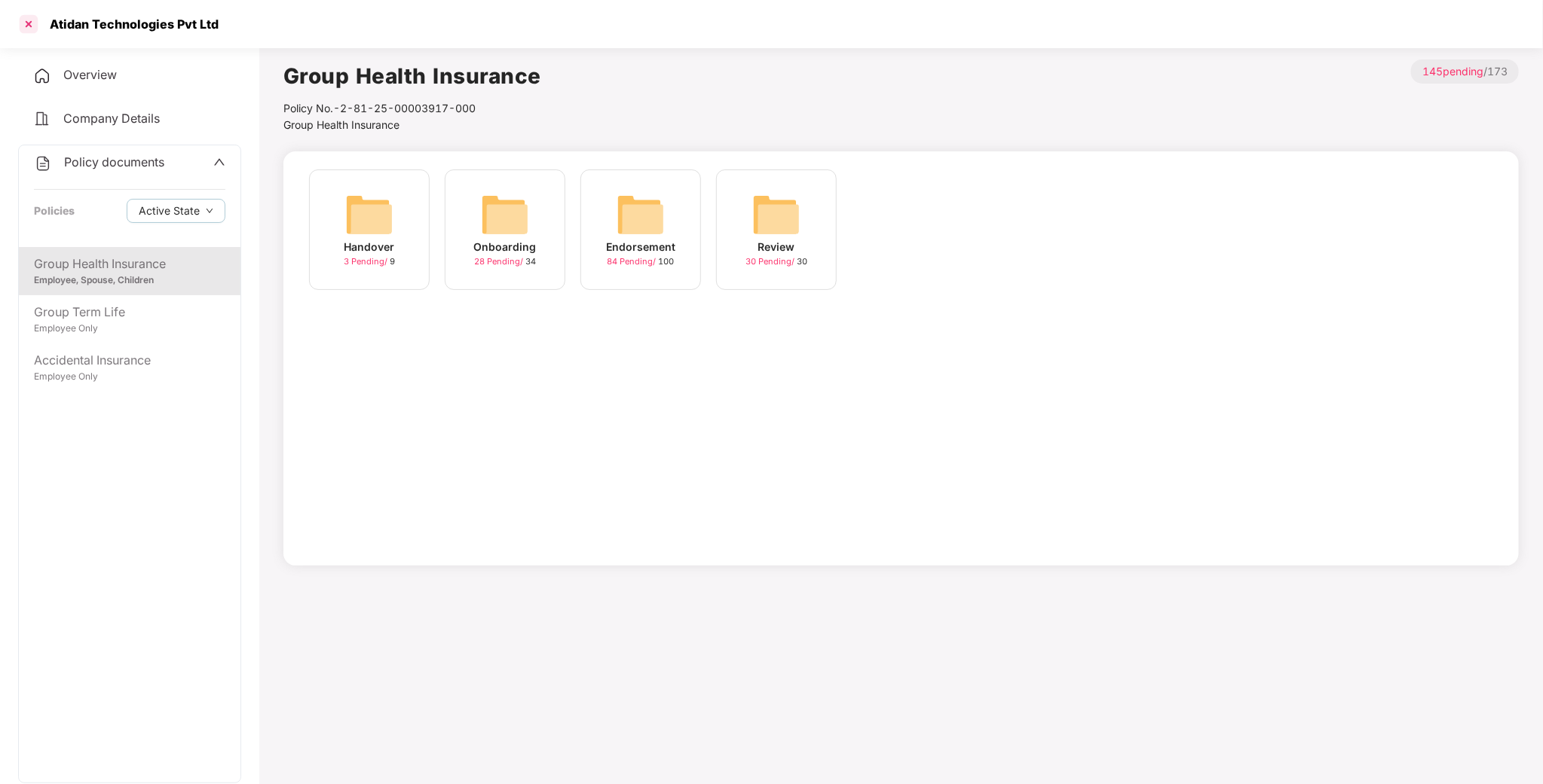
click at [25, 29] on div at bounding box center [28, 24] width 24 height 24
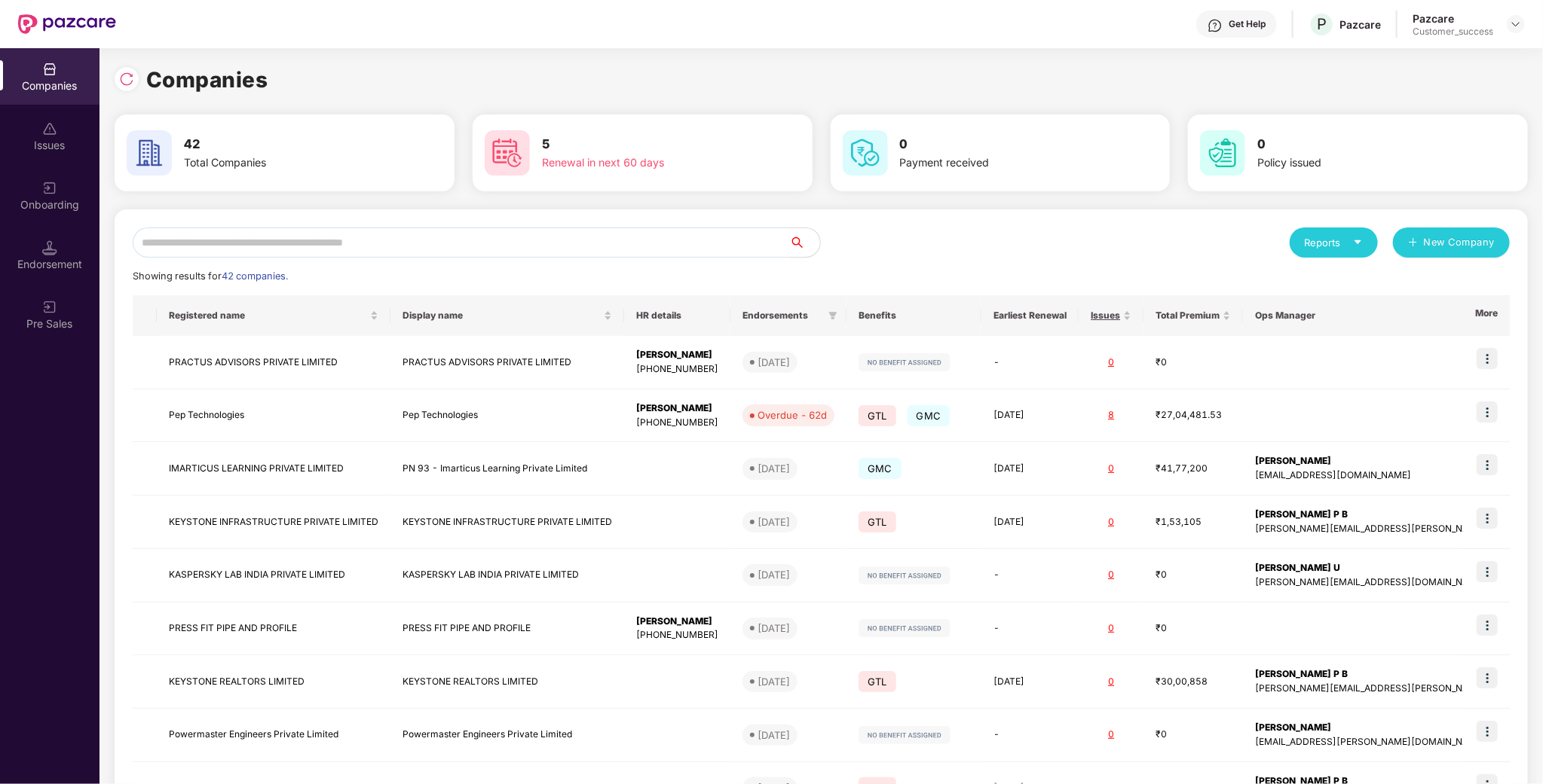
click at [287, 251] on input "text" at bounding box center [461, 243] width 657 height 30
click at [296, 222] on div "Reports New Company Showing results for 42 companies. Registered name Display n…" at bounding box center [821, 575] width 1413 height 732
click at [263, 247] on input "text" at bounding box center [461, 243] width 657 height 30
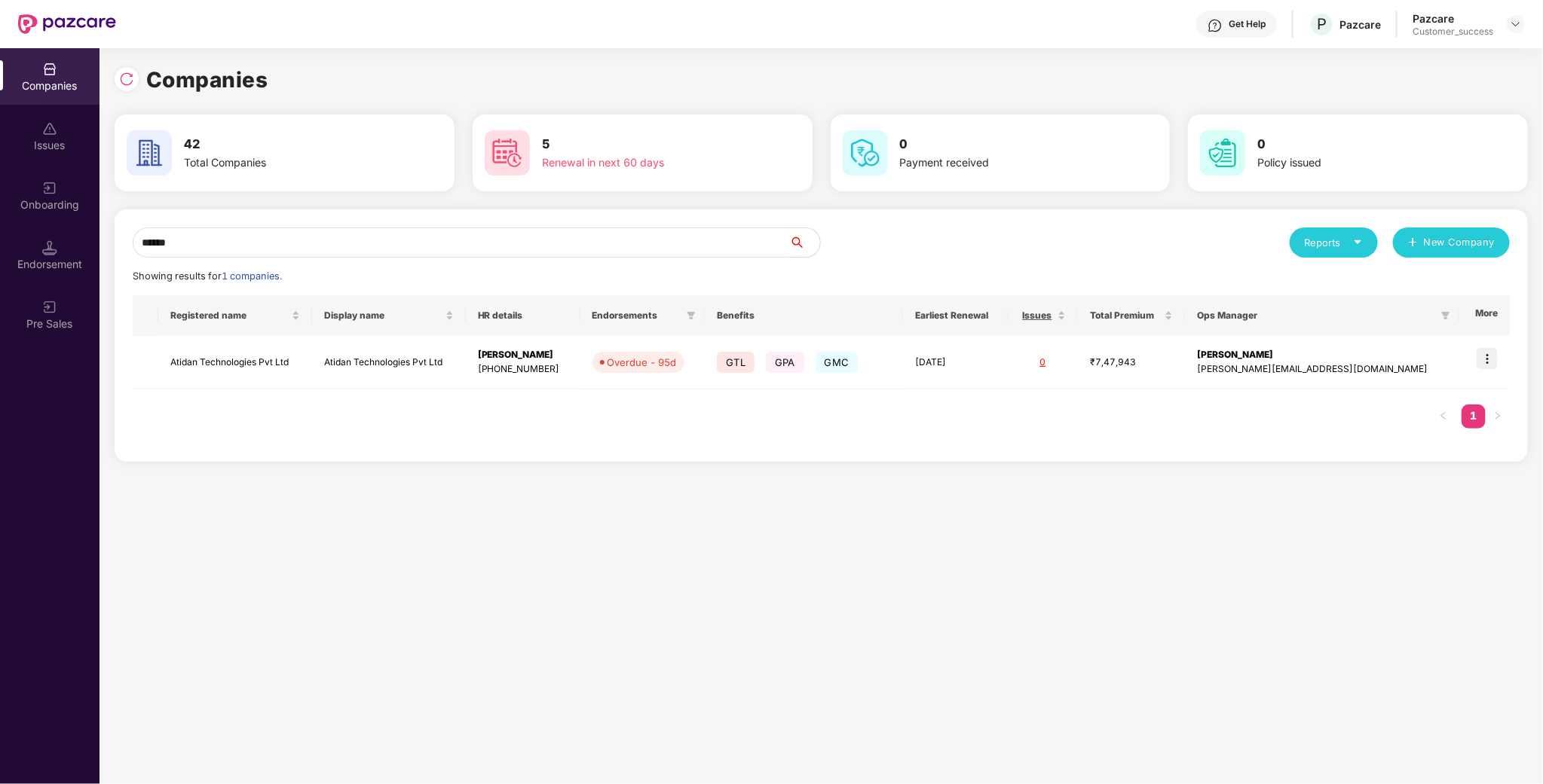
type input "******"
click at [1487, 362] on img at bounding box center [1486, 358] width 21 height 21
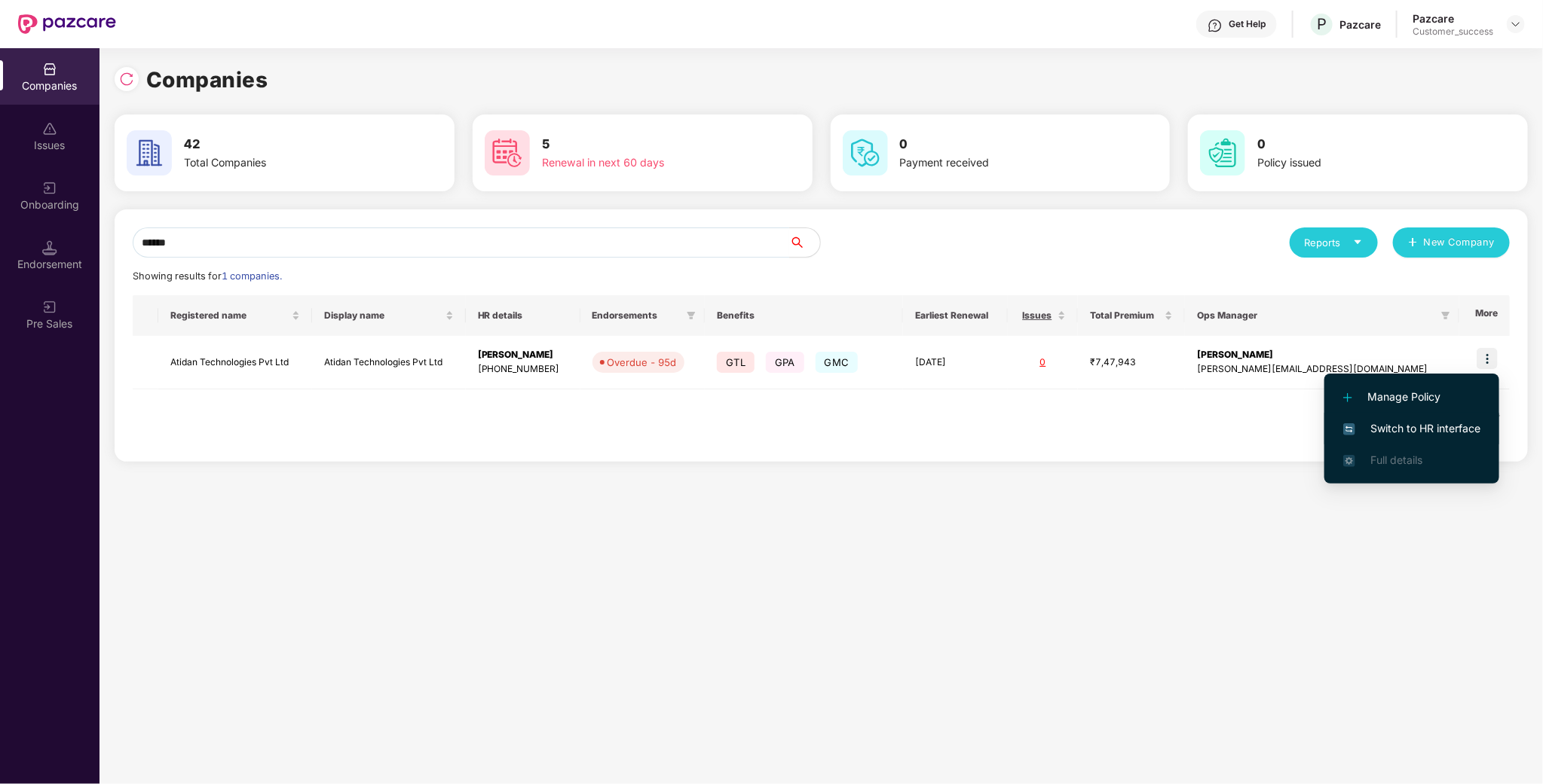
click at [1438, 439] on li "Switch to HR interface" at bounding box center [1412, 429] width 174 height 32
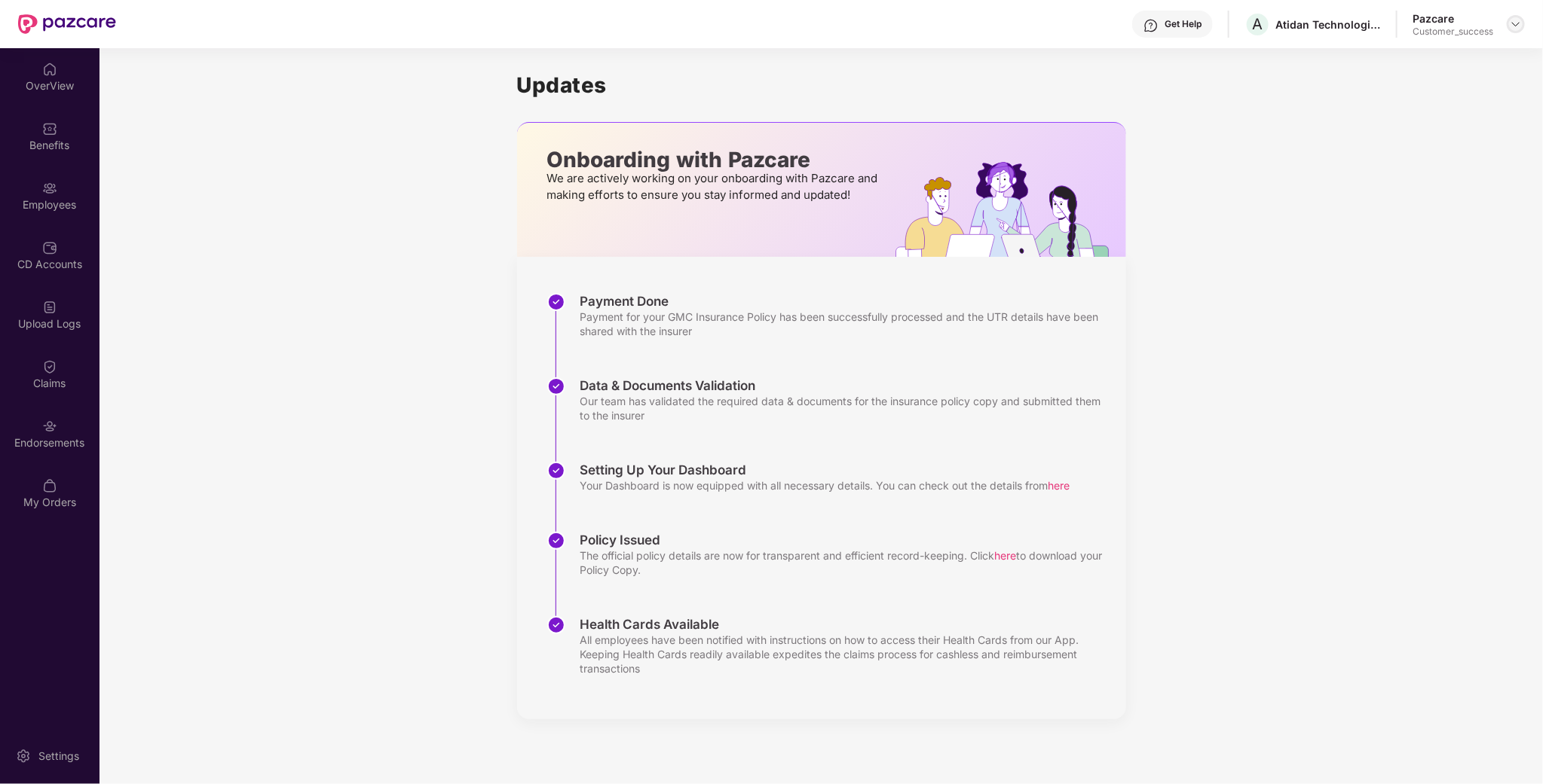
click at [1524, 25] on div at bounding box center [1516, 24] width 18 height 18
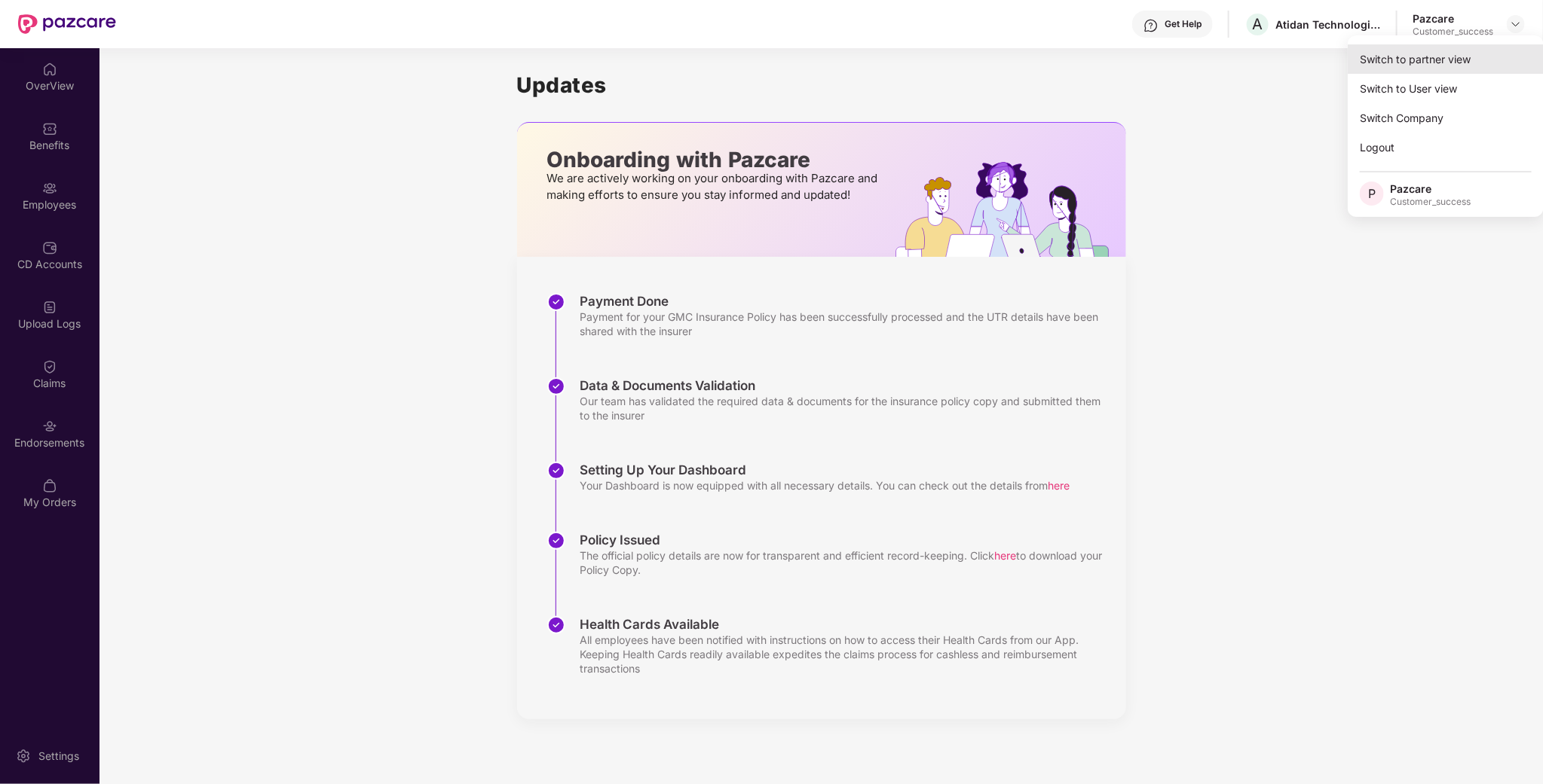
click at [1452, 51] on div "Switch to partner view" at bounding box center [1446, 59] width 196 height 29
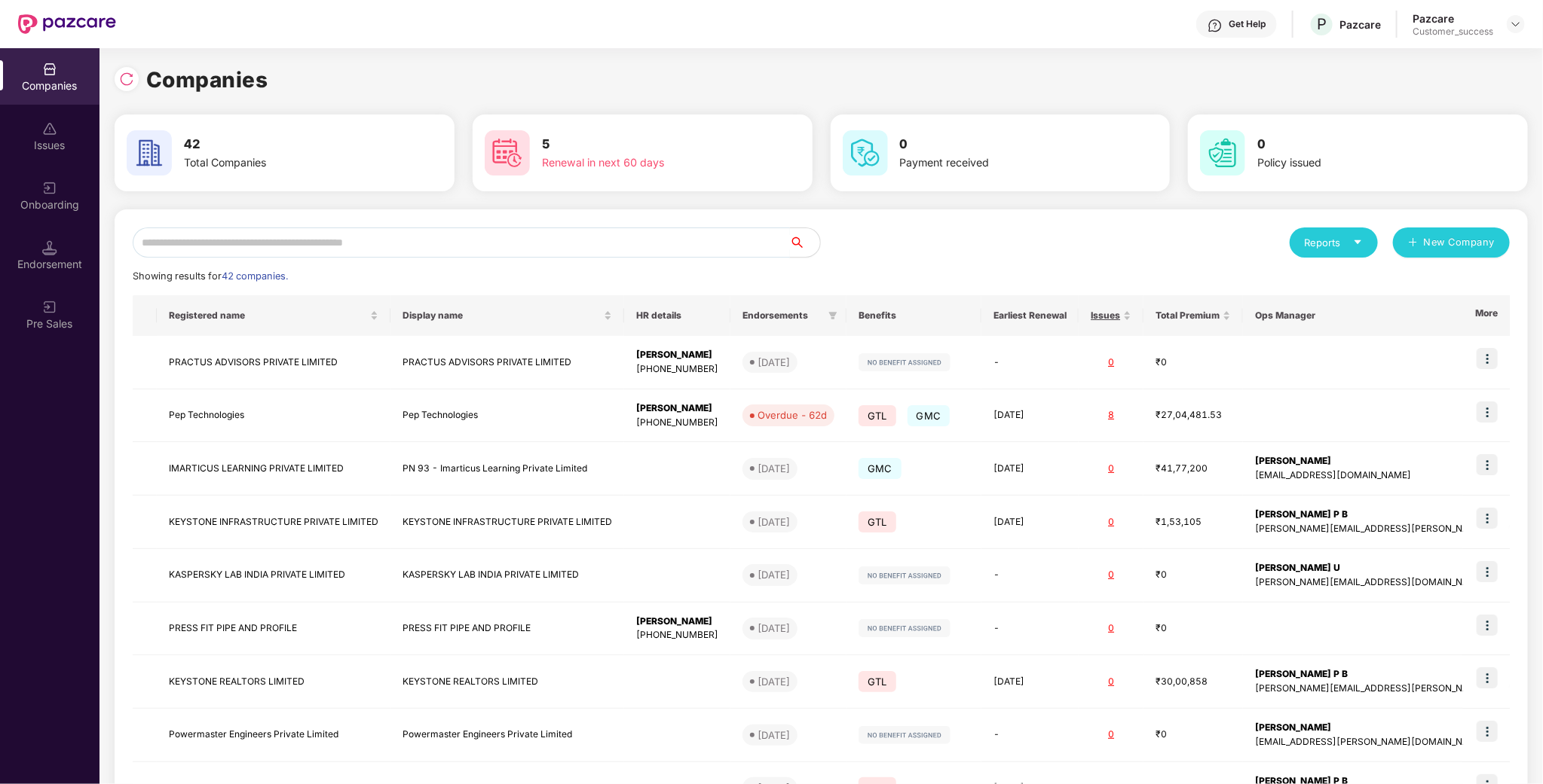
click at [308, 247] on input "text" at bounding box center [461, 243] width 657 height 30
click at [43, 201] on div "Onboarding" at bounding box center [50, 205] width 100 height 15
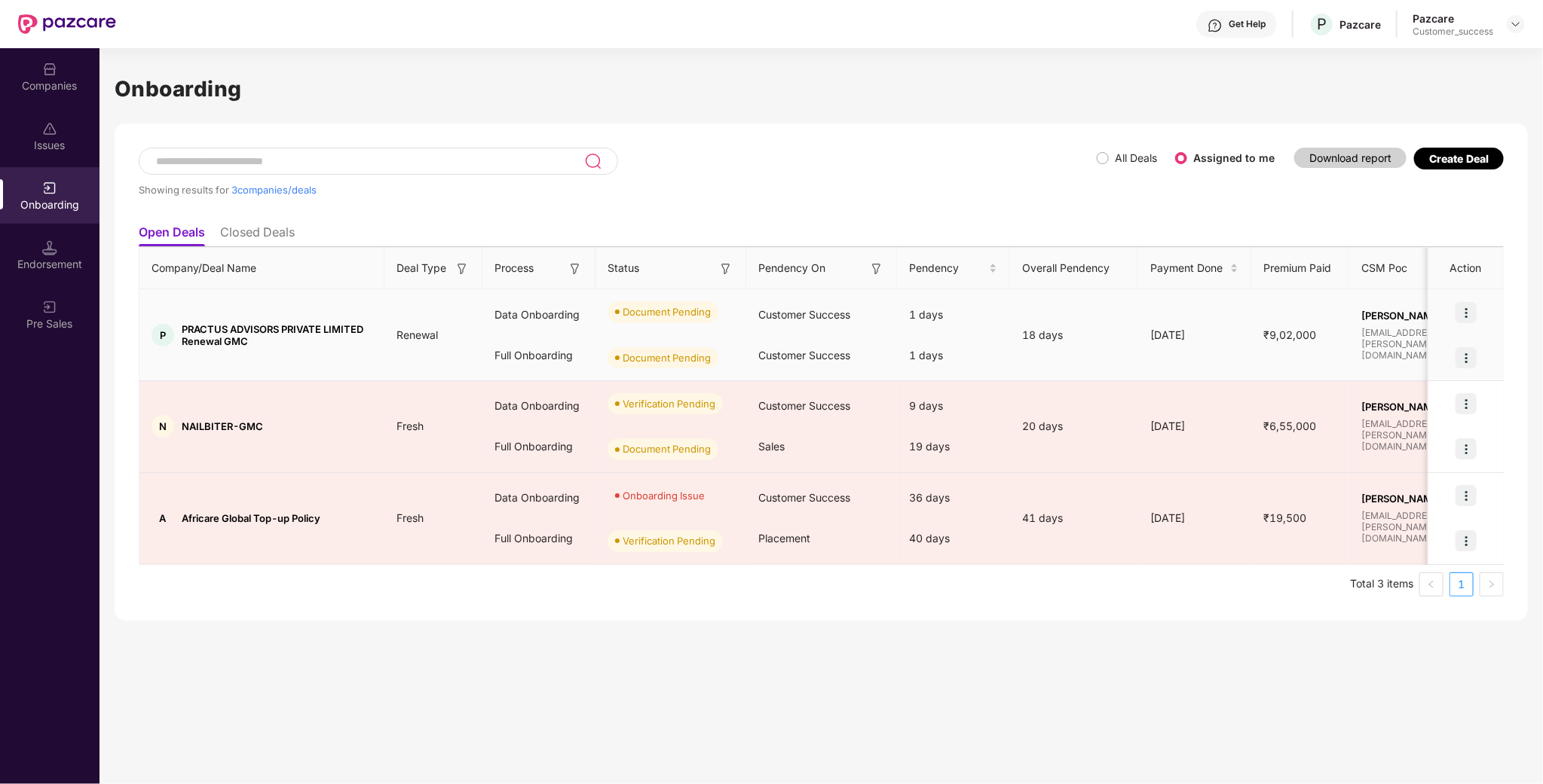
click at [1467, 320] on img at bounding box center [1465, 312] width 21 height 21
click at [1425, 355] on span "Upload Documents" at bounding box center [1396, 351] width 125 height 17
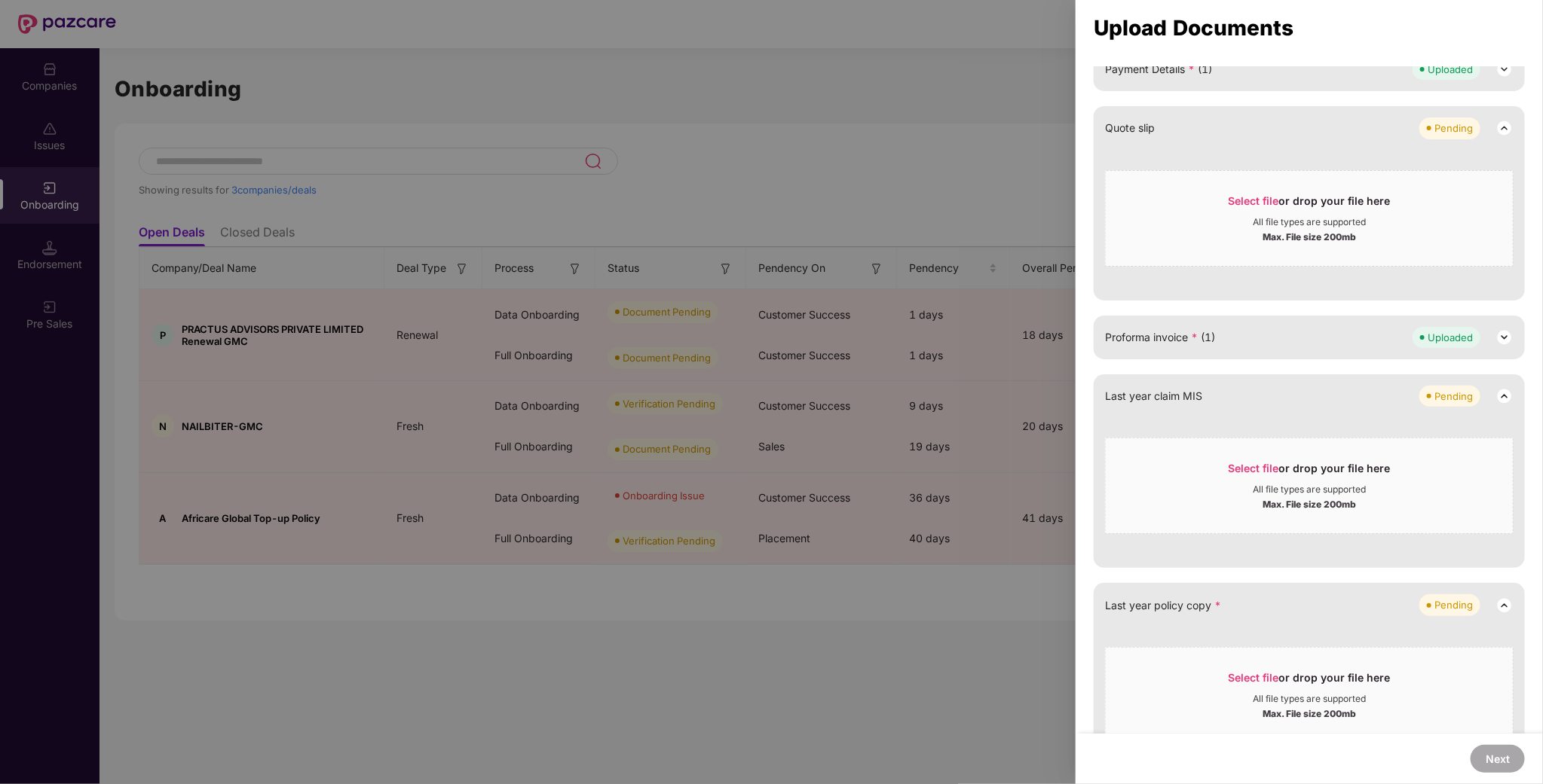
scroll to position [622, 0]
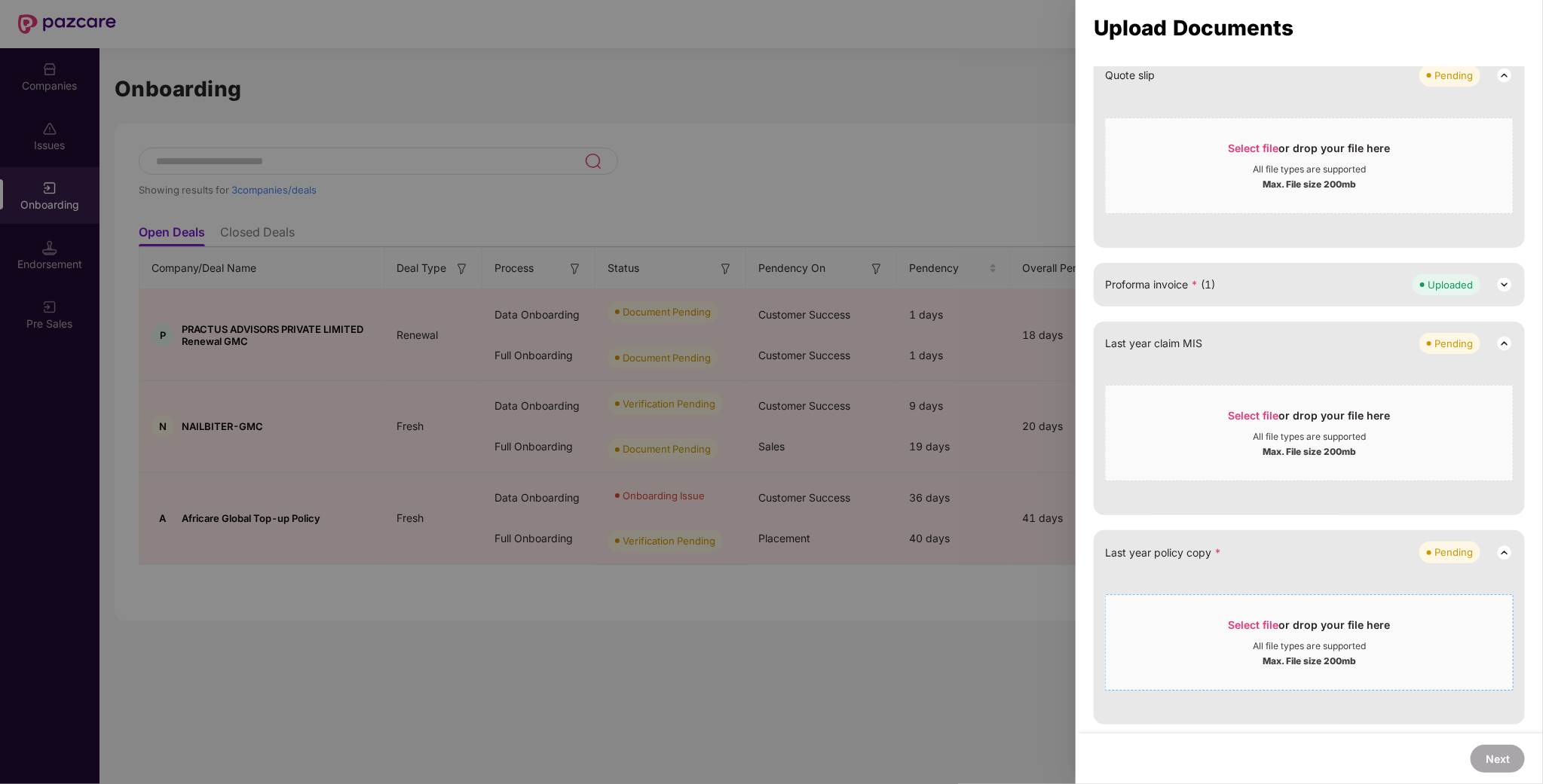
click at [1233, 630] on div "Select file or drop your file here" at bounding box center [1309, 629] width 162 height 22
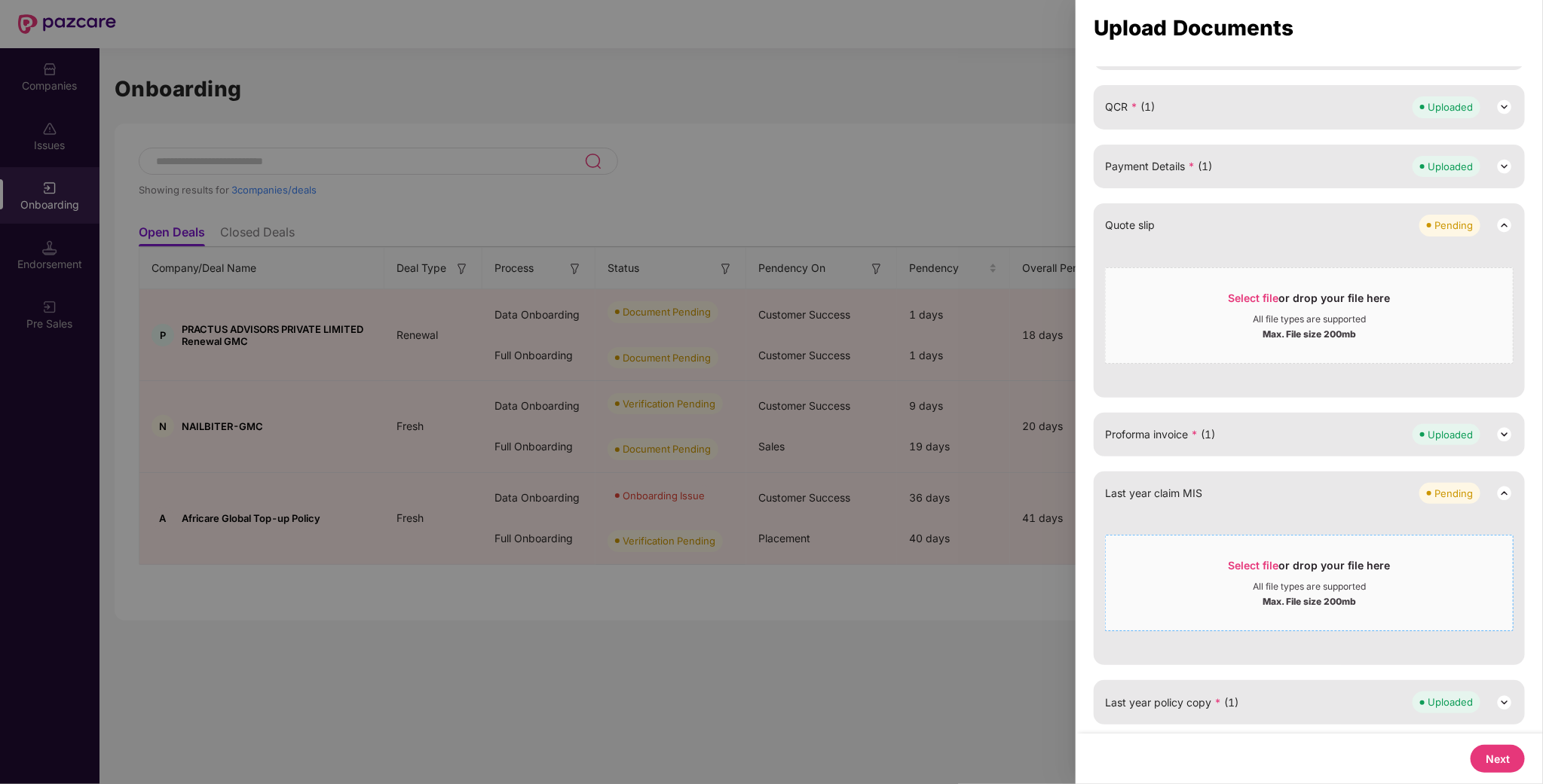
scroll to position [473, 0]
click at [1516, 755] on button "Next" at bounding box center [1497, 759] width 54 height 28
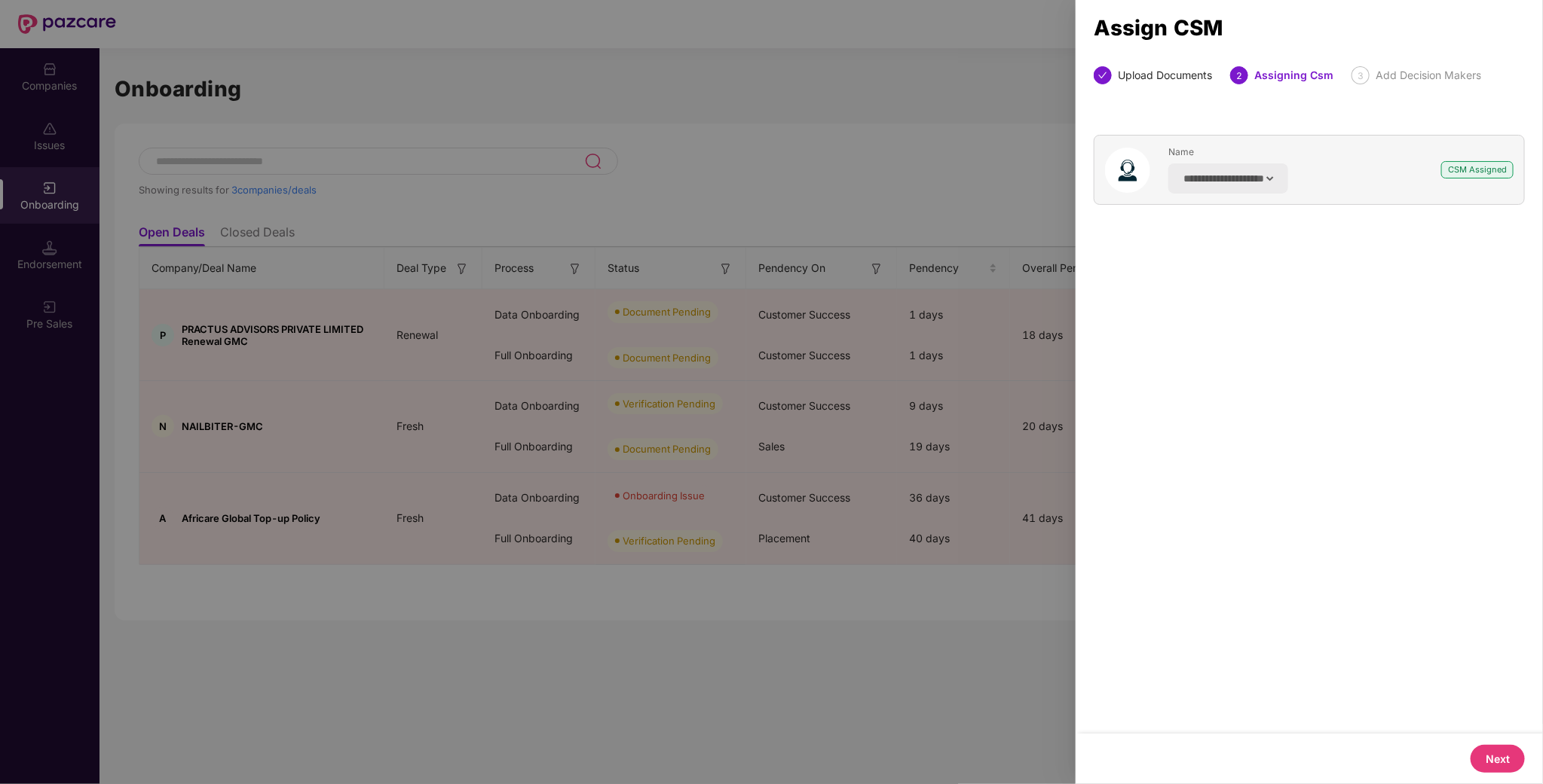
click at [1516, 755] on button "Next" at bounding box center [1497, 759] width 54 height 28
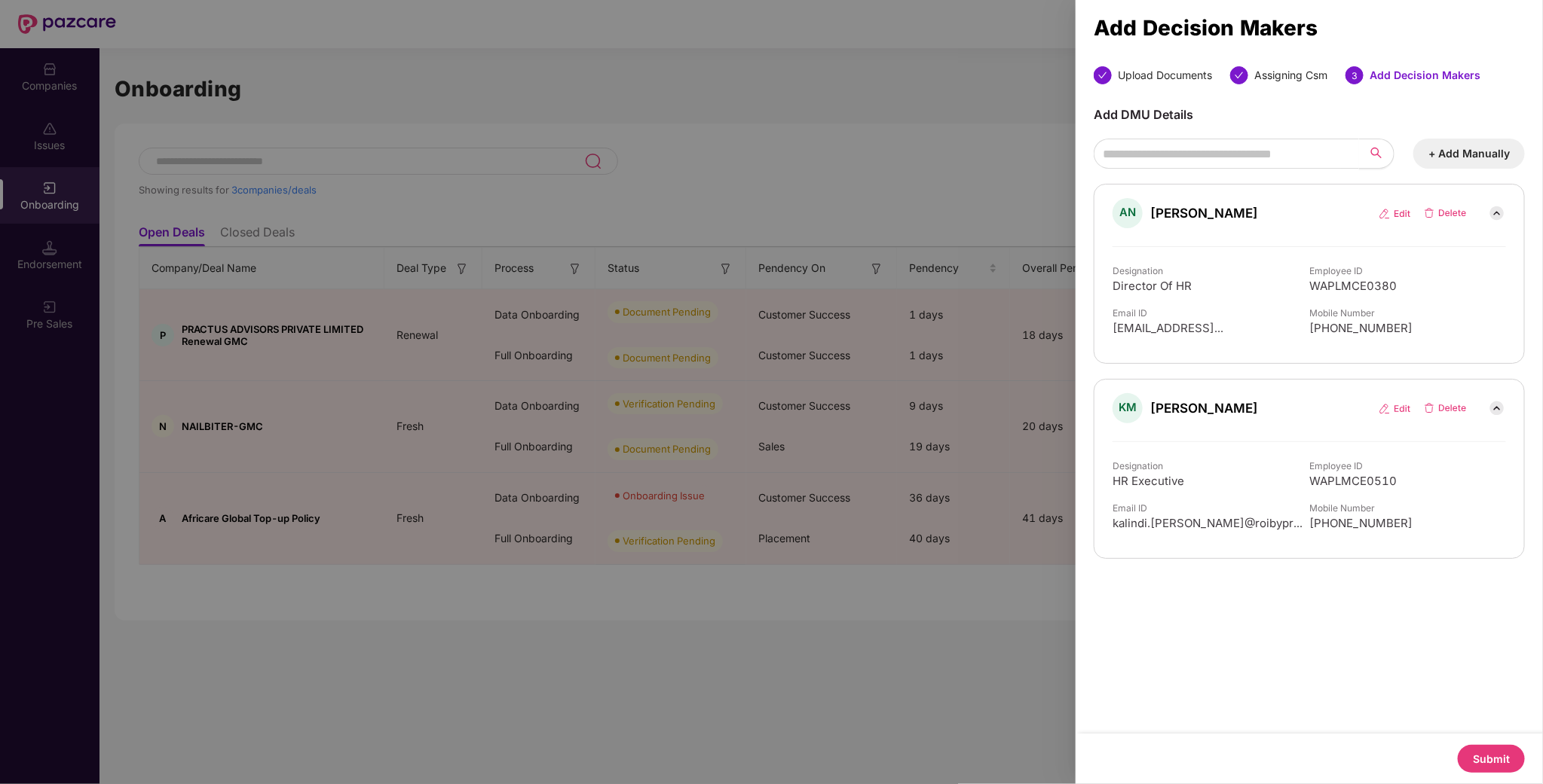
click at [1516, 755] on button "Submit" at bounding box center [1491, 759] width 67 height 28
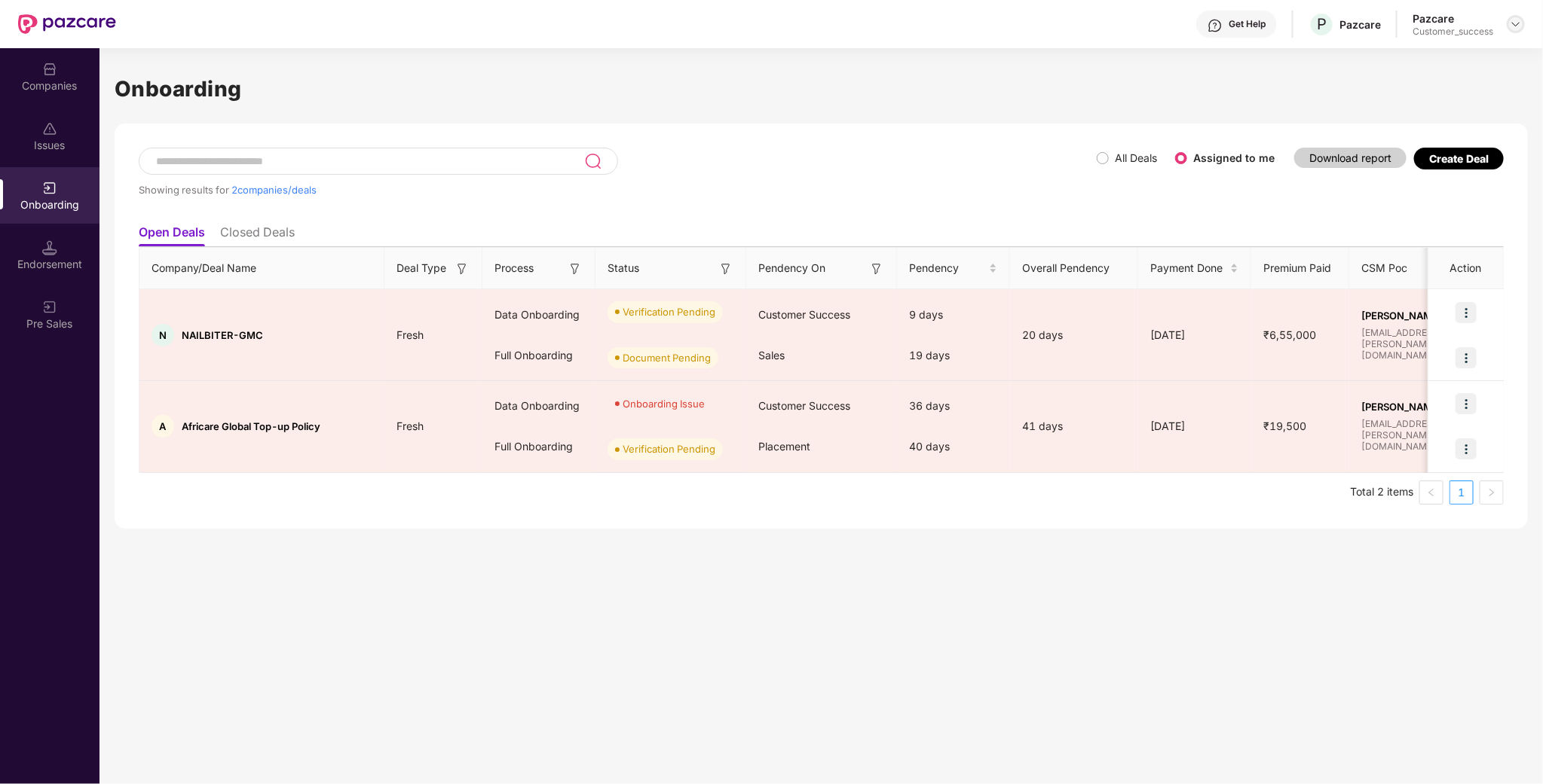
click at [1520, 20] on img at bounding box center [1516, 24] width 12 height 12
click at [1456, 50] on div "Admin view" at bounding box center [1447, 59] width 196 height 29
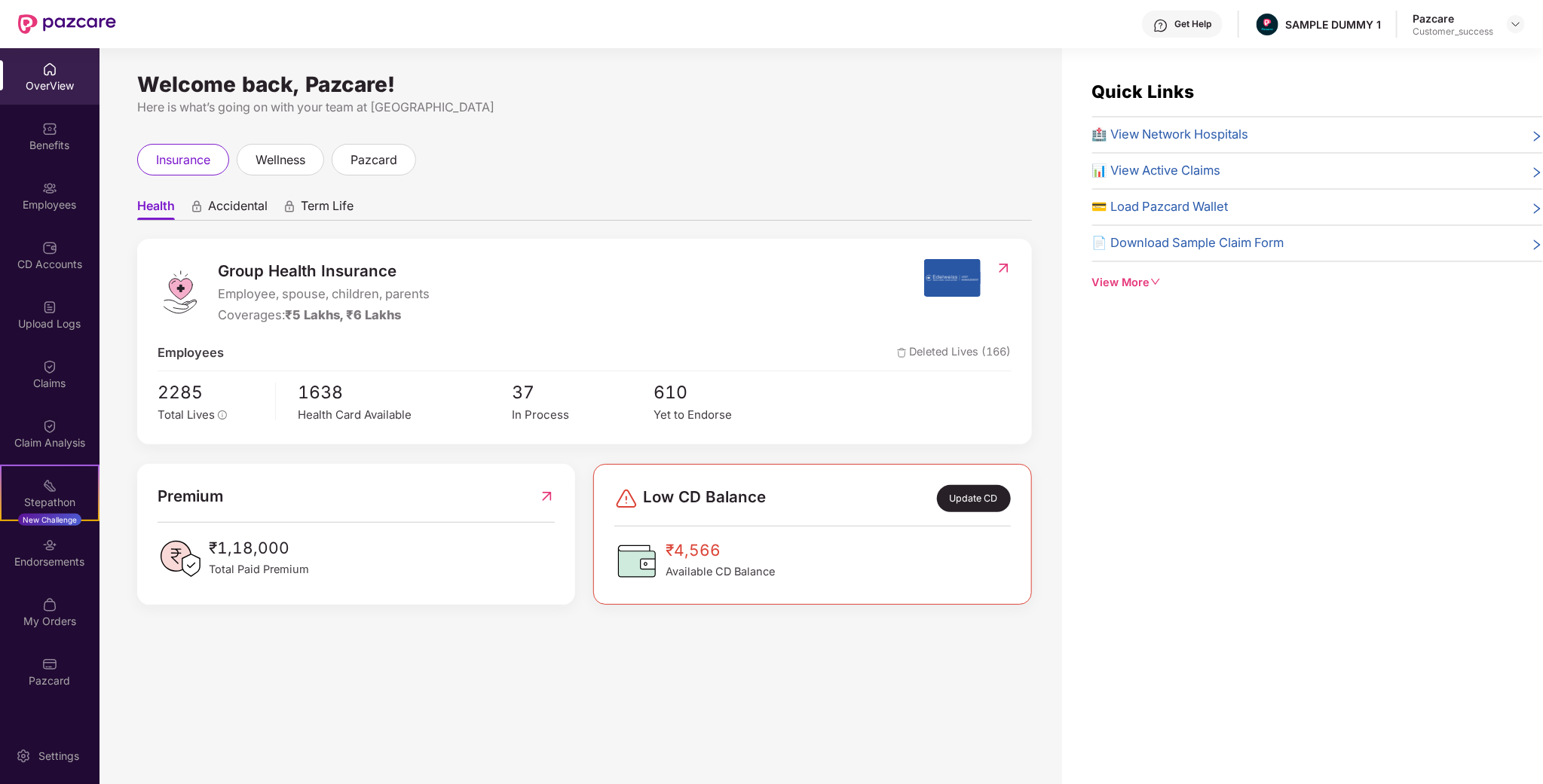
click at [1521, 23] on img at bounding box center [1516, 24] width 12 height 12
click at [1458, 45] on div "Switch to partner view" at bounding box center [1446, 59] width 196 height 29
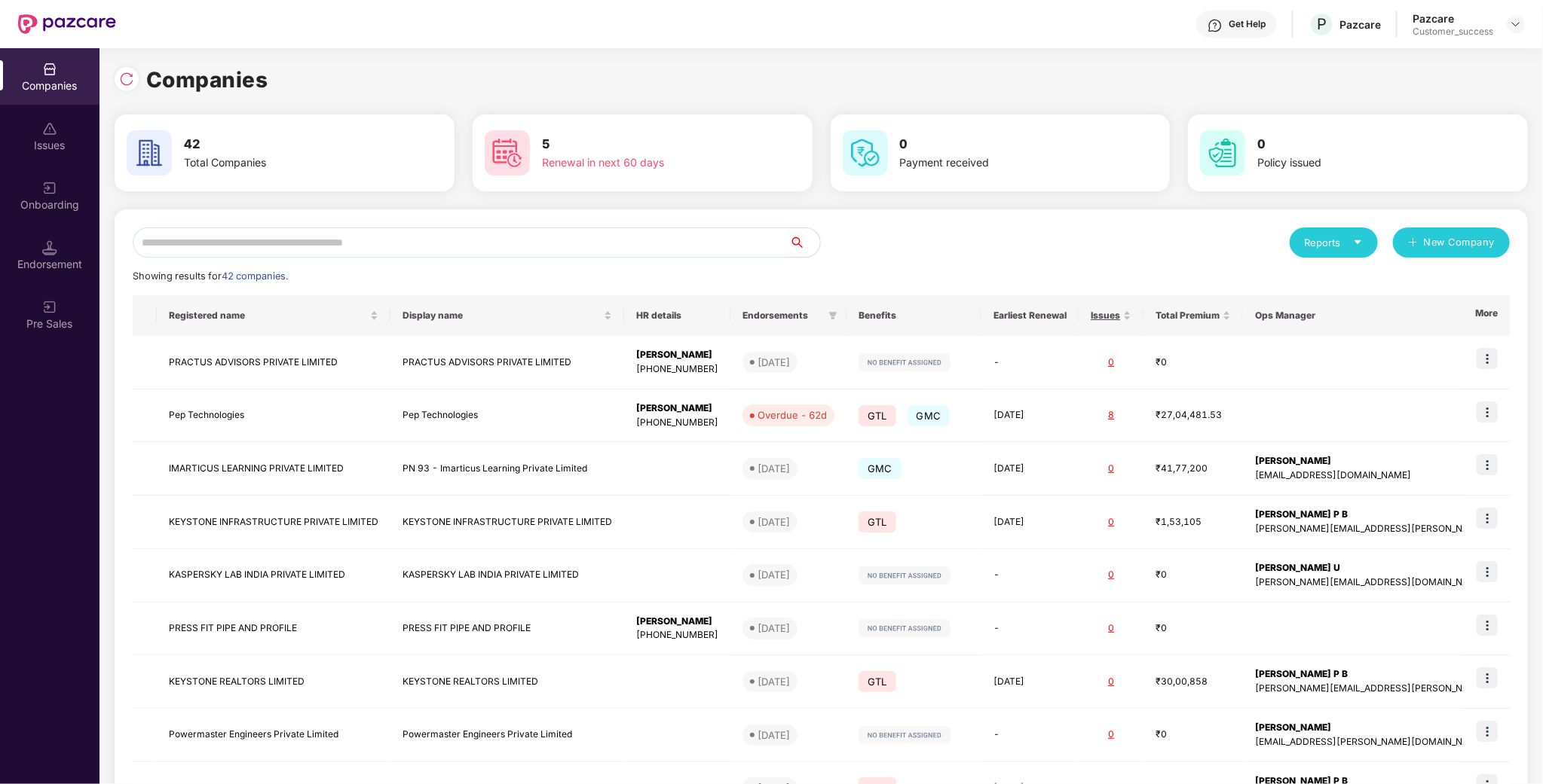
click at [215, 252] on input "text" at bounding box center [461, 243] width 657 height 30
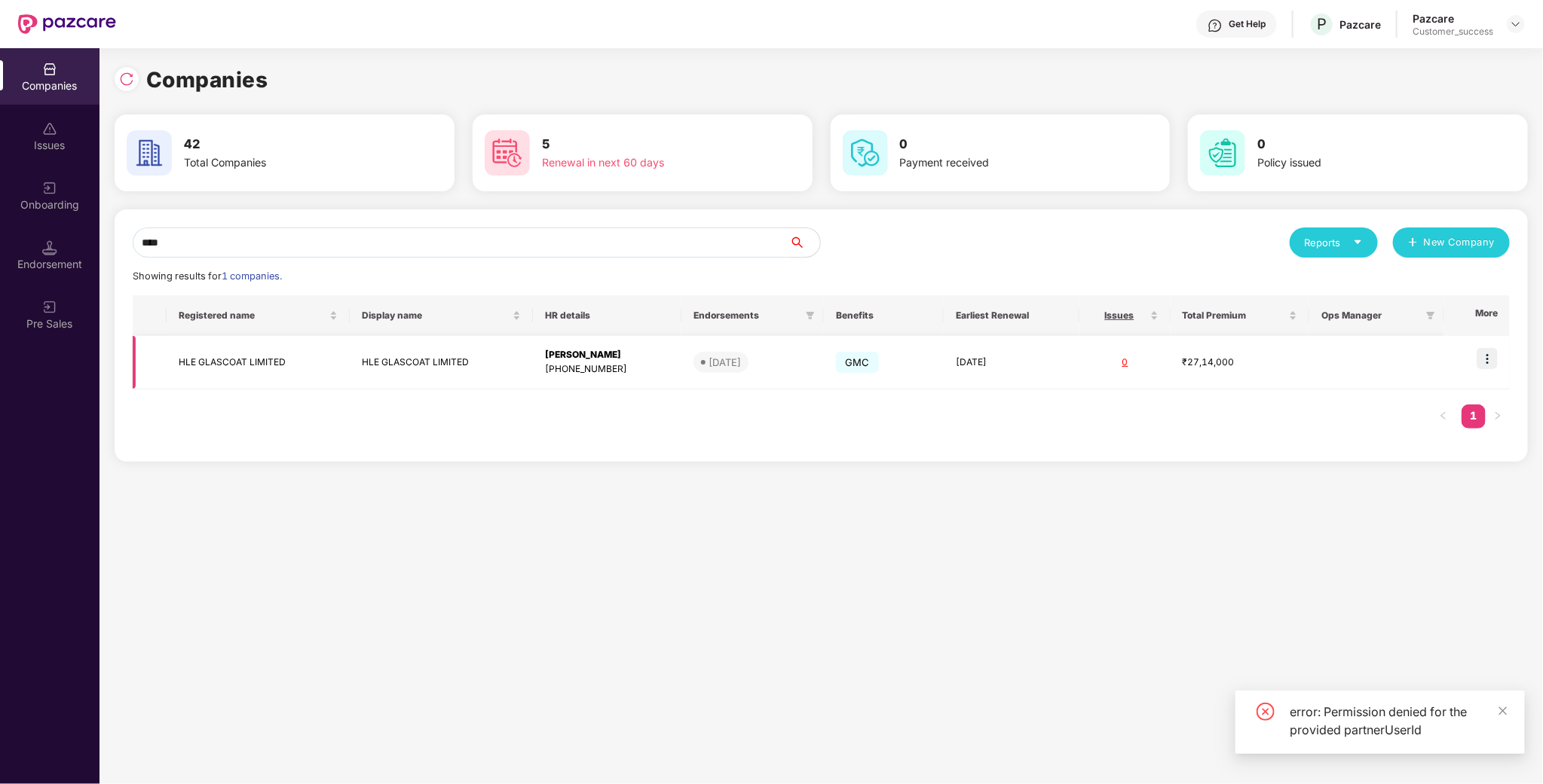
type input "***"
click at [1488, 357] on img at bounding box center [1486, 358] width 21 height 21
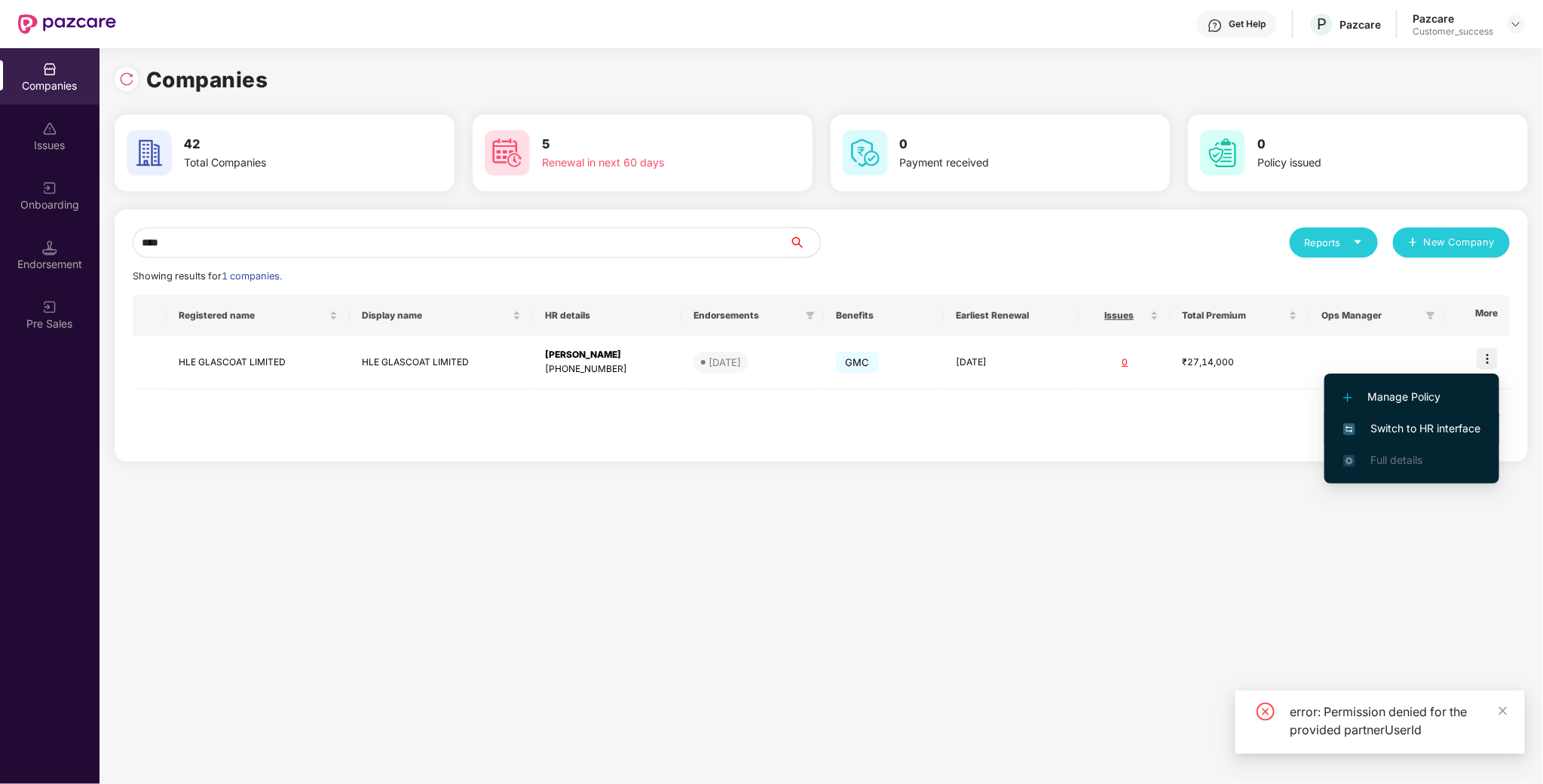
click at [1449, 439] on li "Switch to HR interface" at bounding box center [1412, 429] width 174 height 32
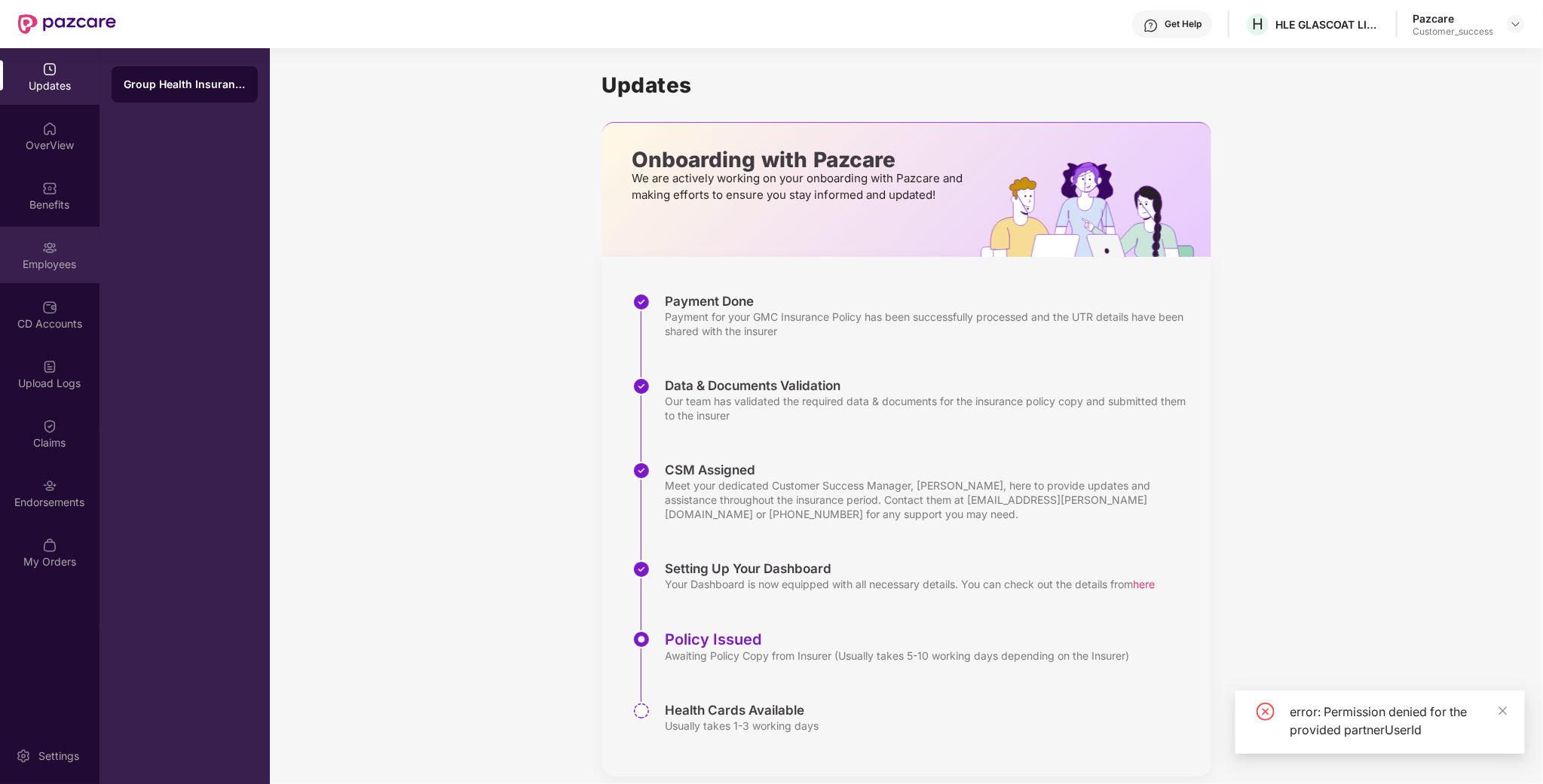
click at [48, 280] on div "Employees" at bounding box center [50, 255] width 100 height 56
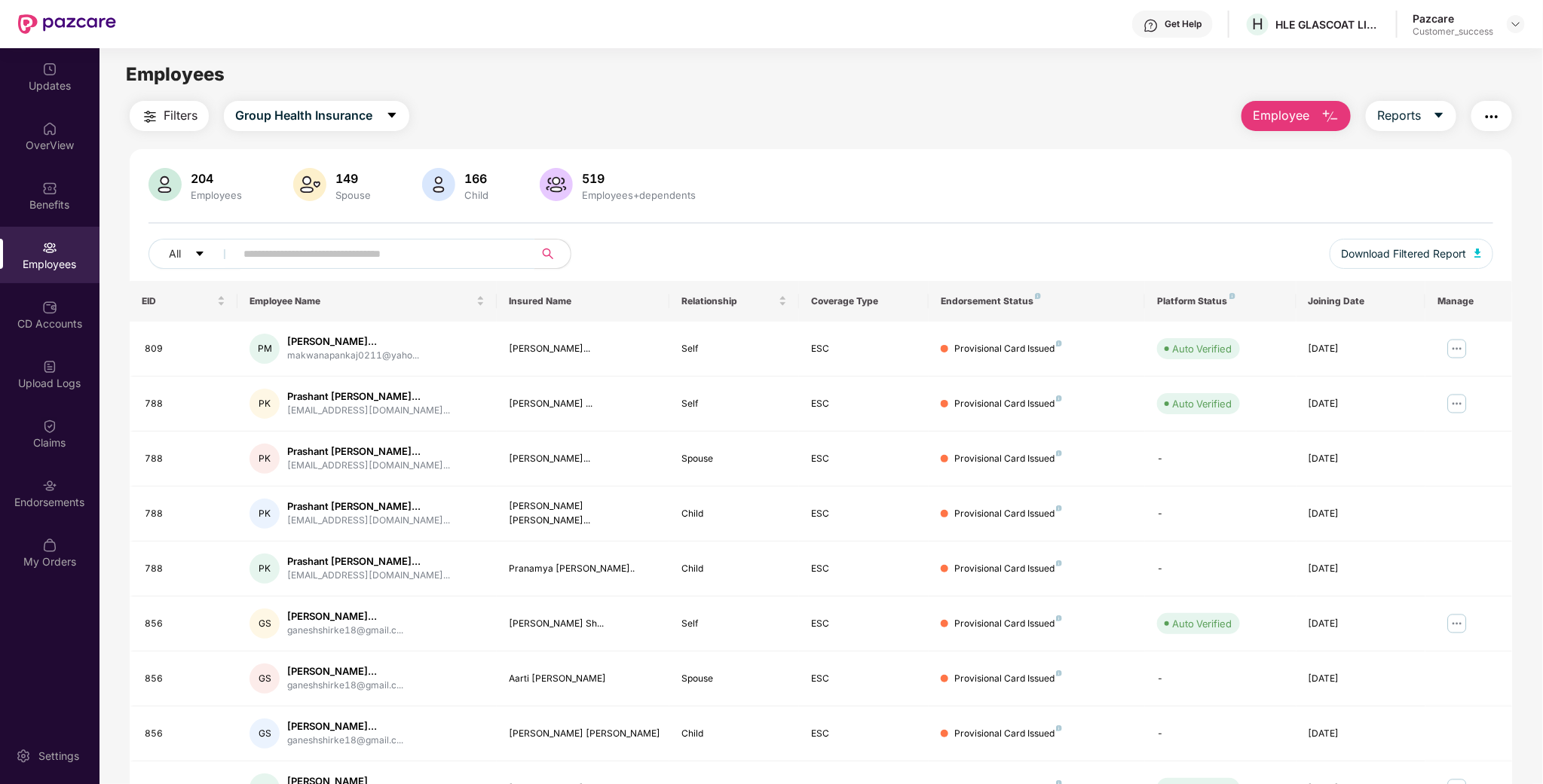
click at [289, 260] on input "text" at bounding box center [379, 253] width 271 height 22
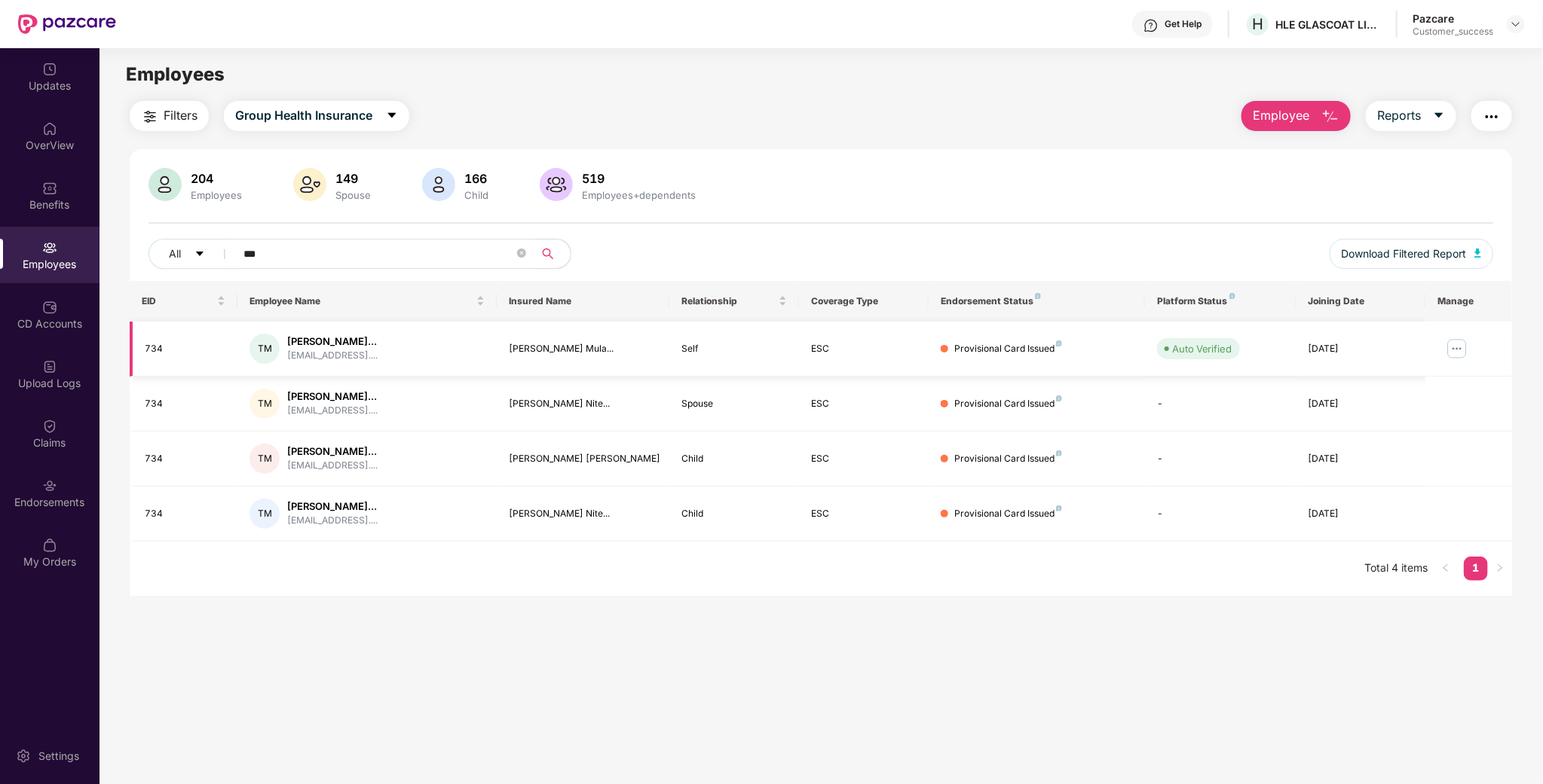
type input "***"
click at [1461, 346] on img at bounding box center [1457, 348] width 24 height 24
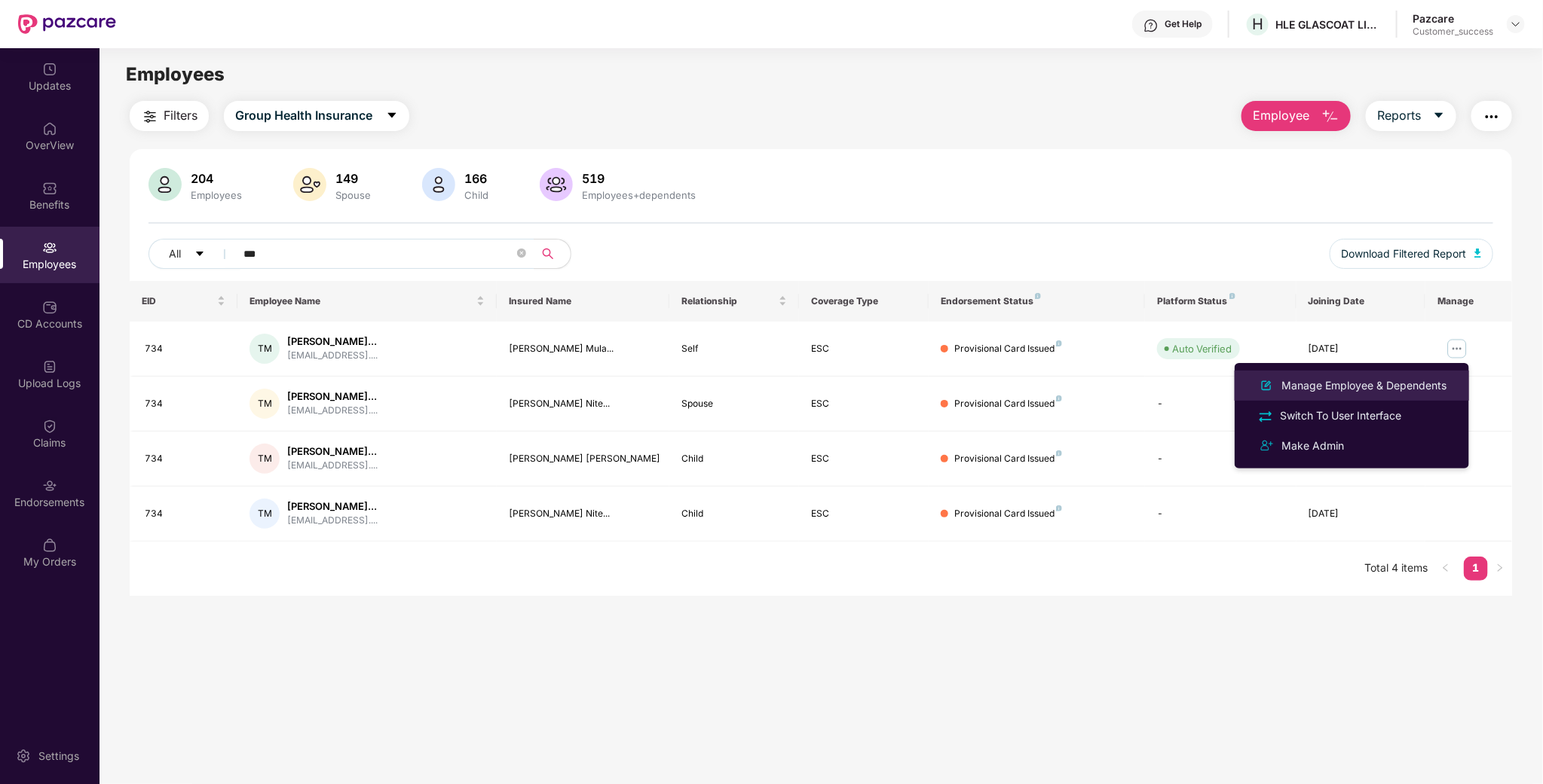
click at [1388, 380] on div "Manage Employee & Dependents" at bounding box center [1364, 385] width 171 height 17
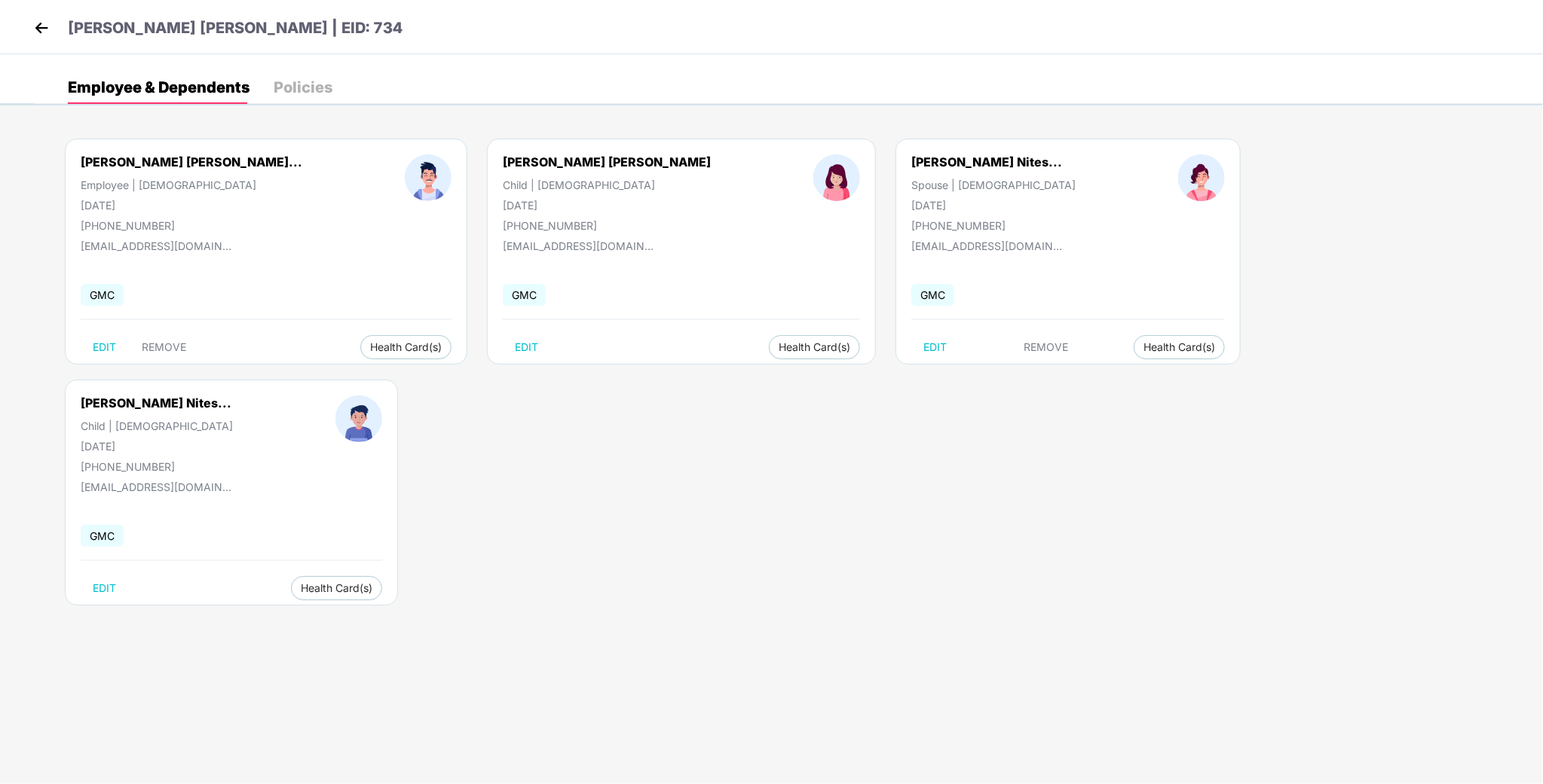
drag, startPoint x: 152, startPoint y: 199, endPoint x: 81, endPoint y: 198, distance: 71.0
click at [81, 198] on div "[DATE]" at bounding box center [191, 204] width 222 height 12
click at [93, 249] on div "[EMAIL_ADDRESS][DOMAIN_NAME]" at bounding box center [155, 245] width 150 height 12
click at [247, 244] on div "[PERSON_NAME] [PERSON_NAME]... Employee | [DEMOGRAPHIC_DATA] [DATE] [PHONE_NUMB…" at bounding box center [266, 252] width 402 height 226
drag, startPoint x: 247, startPoint y: 244, endPoint x: 89, endPoint y: 245, distance: 158.0
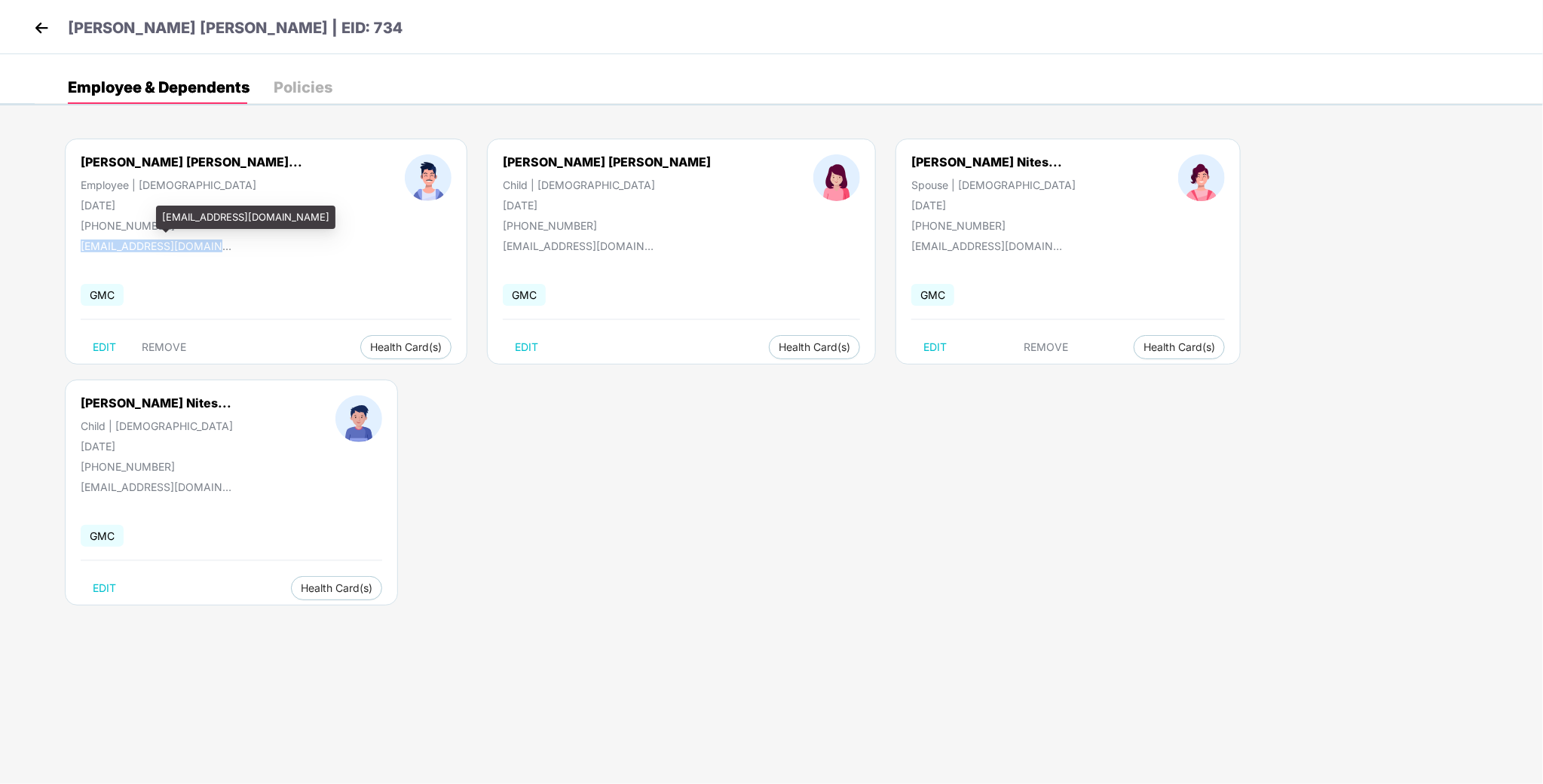
click at [89, 245] on div "[PERSON_NAME] [PERSON_NAME]... Employee | [DEMOGRAPHIC_DATA] [DATE] [PHONE_NUMB…" at bounding box center [266, 252] width 402 height 226
click at [91, 272] on div "[PERSON_NAME] [PERSON_NAME]... Employee | [DEMOGRAPHIC_DATA] [DATE] [PHONE_NUMB…" at bounding box center [266, 252] width 402 height 226
click at [61, 281] on div "[PERSON_NAME] [PERSON_NAME]... Employee | [DEMOGRAPHIC_DATA] [DATE] [PHONE_NUMB…" at bounding box center [789, 380] width 1508 height 527
click at [47, 32] on img at bounding box center [41, 27] width 22 height 22
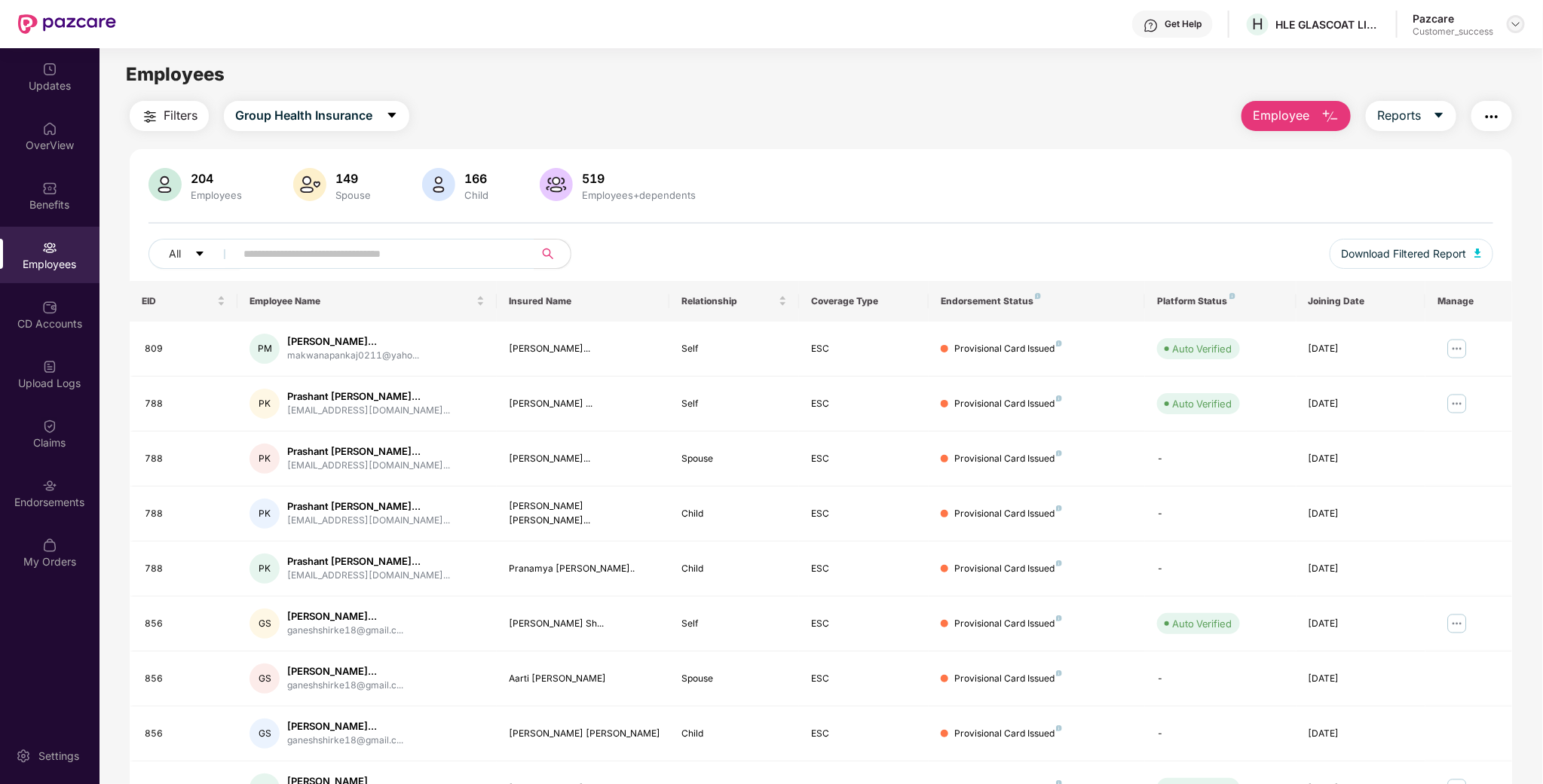
click at [1511, 29] on img at bounding box center [1516, 24] width 12 height 12
click at [1431, 64] on div "Switch to partner view" at bounding box center [1446, 59] width 196 height 29
